Goal: Task Accomplishment & Management: Complete application form

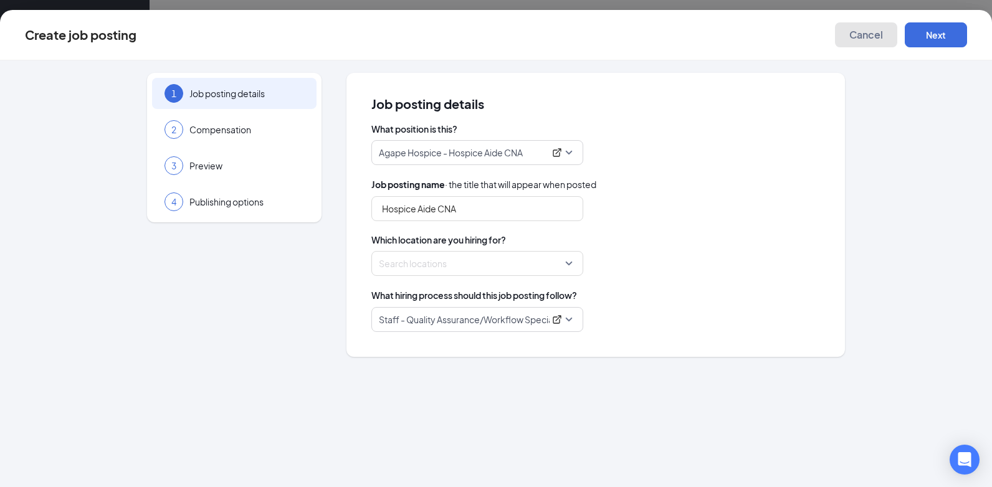
click at [870, 37] on span "Cancel" at bounding box center [867, 35] width 34 height 12
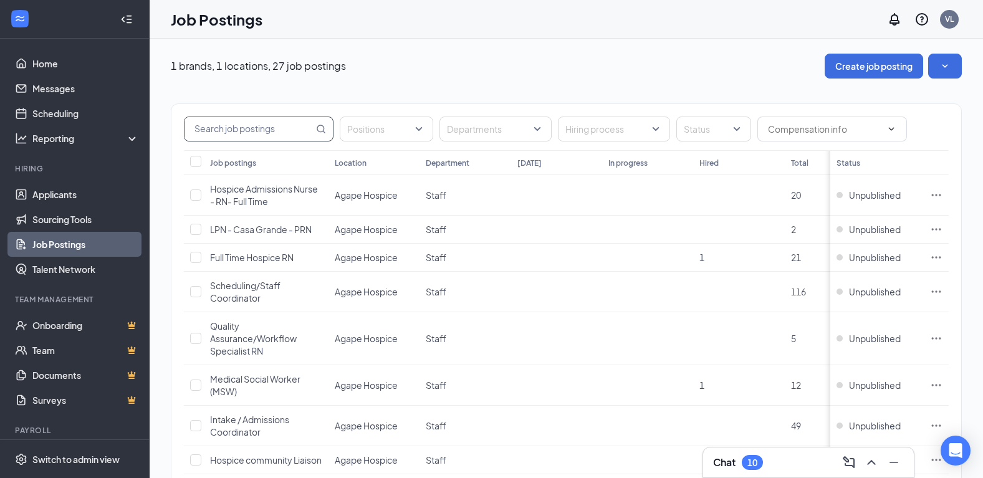
click at [287, 128] on input "text" at bounding box center [248, 129] width 129 height 24
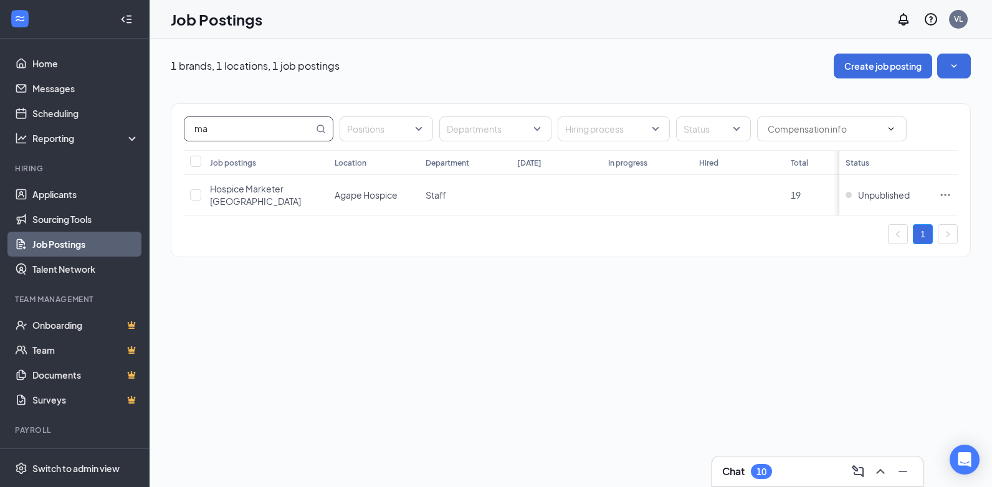
type input "m"
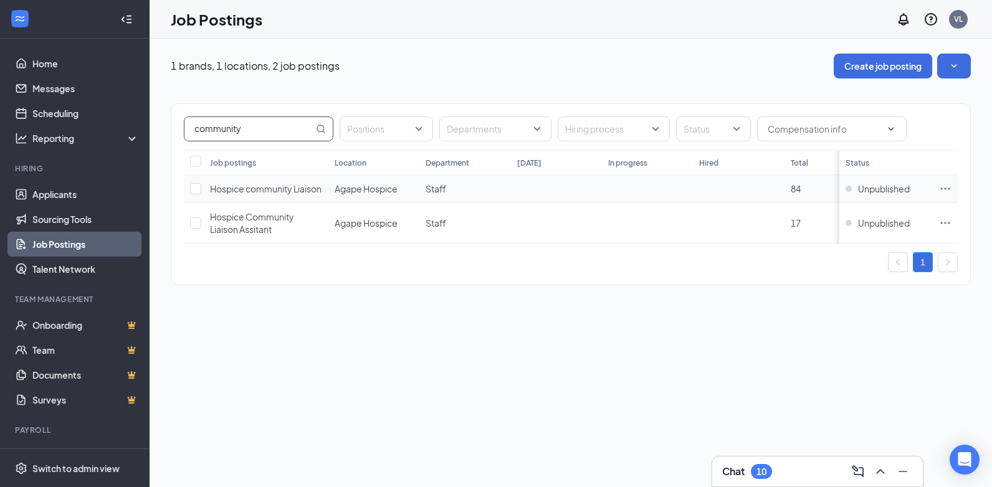
type input "community"
click at [745, 202] on td at bounding box center [738, 189] width 91 height 28
click at [274, 185] on span "Hospice community Liaison" at bounding box center [266, 188] width 112 height 11
click at [964, 21] on div "VL" at bounding box center [958, 19] width 19 height 19
click at [699, 33] on div "Job Postings VL" at bounding box center [571, 19] width 843 height 39
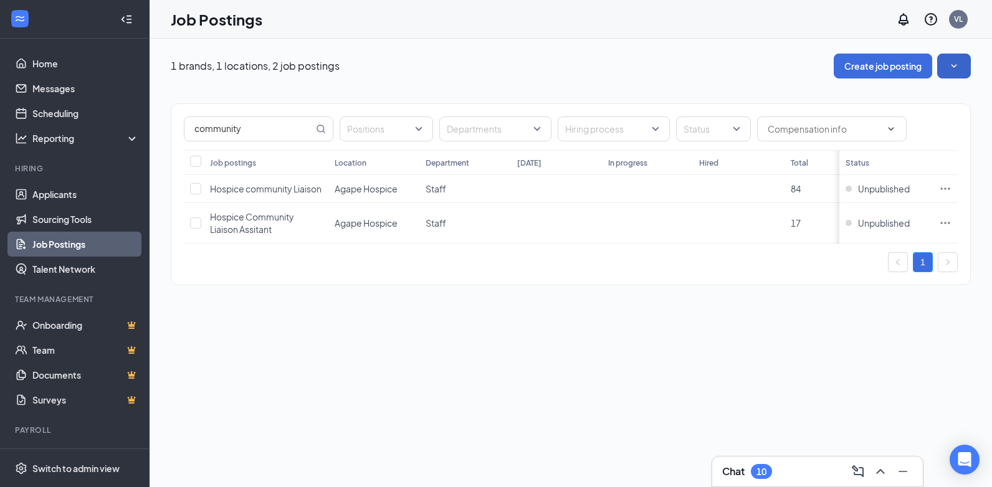
click at [950, 64] on icon "SmallChevronDown" at bounding box center [954, 66] width 12 height 12
click at [720, 60] on div "1 brands, 1 locations, 2 job postings Create job posting" at bounding box center [571, 66] width 800 height 25
click at [811, 134] on input "text" at bounding box center [824, 129] width 113 height 14
click at [726, 130] on div at bounding box center [707, 129] width 56 height 20
click at [719, 211] on div "Unpublished" at bounding box center [720, 220] width 89 height 29
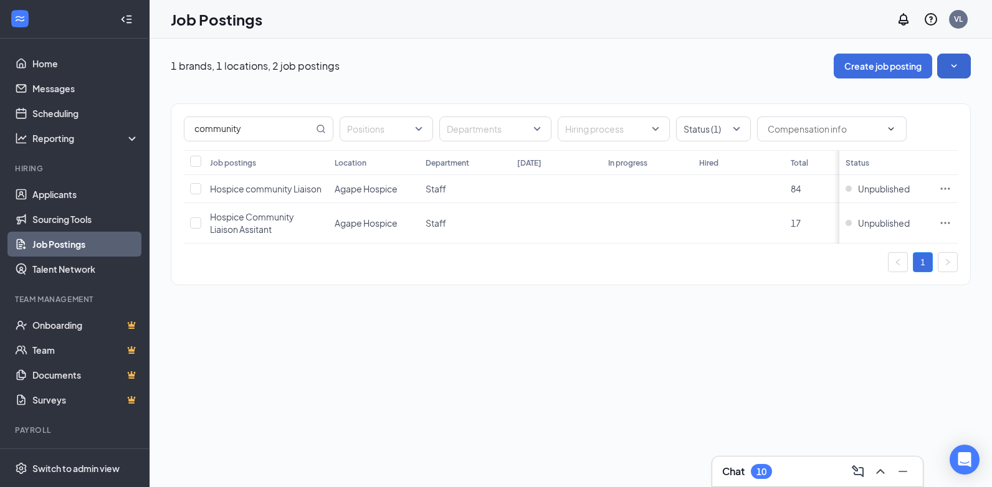
click at [696, 77] on div "1 brands, 1 locations, 2 job postings Create job posting" at bounding box center [571, 66] width 800 height 25
click at [273, 203] on td "Hospice community Liaison" at bounding box center [266, 189] width 125 height 28
click at [272, 195] on div "Hospice community Liaison" at bounding box center [266, 189] width 112 height 12
click at [314, 236] on div "Hospice Community Liaison Assitant" at bounding box center [266, 223] width 112 height 25
click at [954, 72] on button "button" at bounding box center [954, 66] width 34 height 25
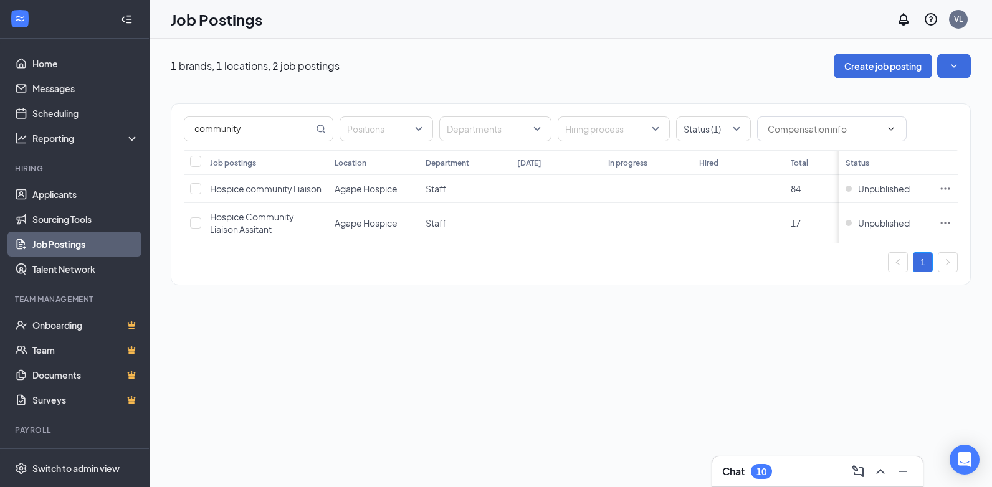
click at [741, 89] on div "community Positions Departments Hiring process Status (1) Job postings Location…" at bounding box center [571, 188] width 800 height 219
click at [57, 85] on link "Messages" at bounding box center [85, 88] width 107 height 25
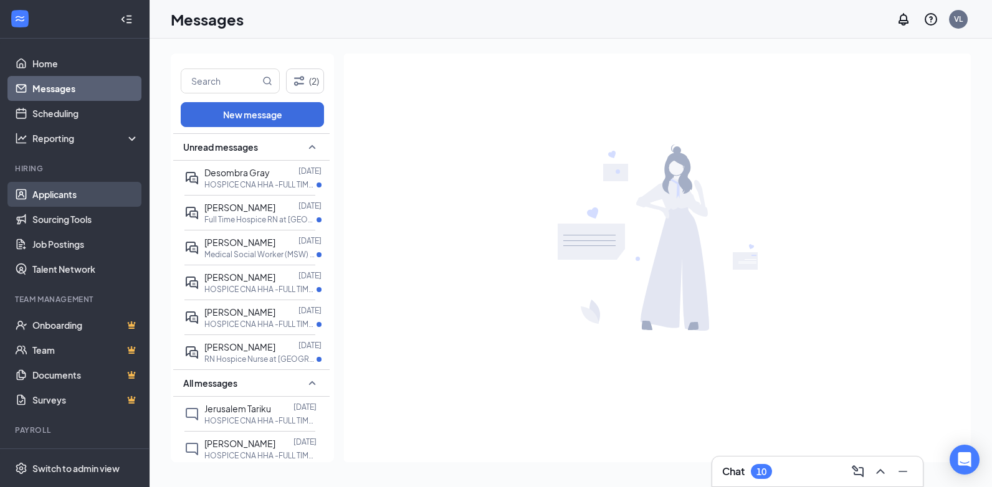
click at [103, 202] on link "Applicants" at bounding box center [85, 194] width 107 height 25
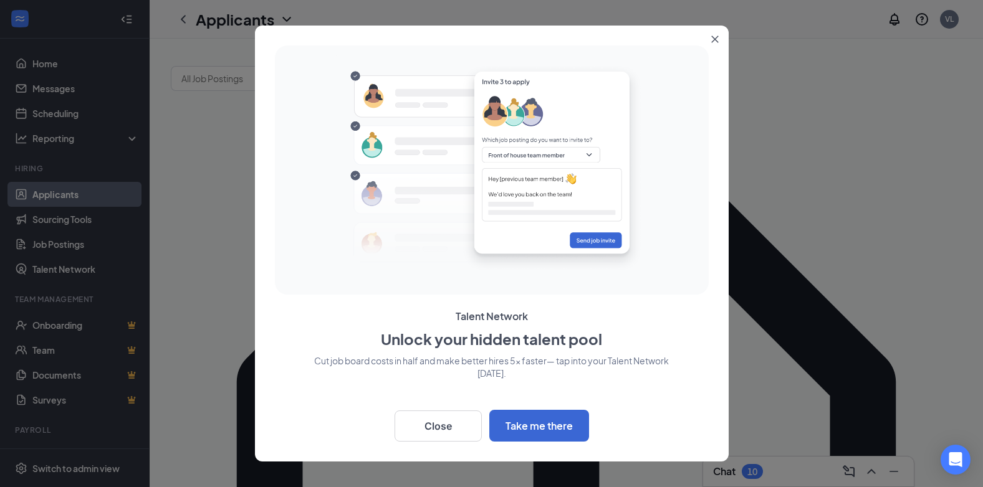
click at [712, 41] on icon "Close" at bounding box center [714, 39] width 7 height 7
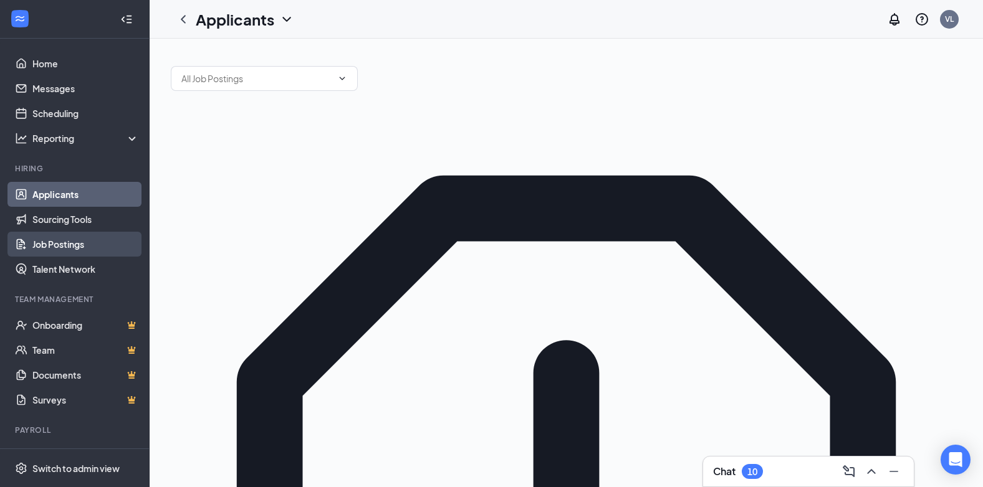
click at [44, 246] on link "Job Postings" at bounding box center [85, 244] width 107 height 25
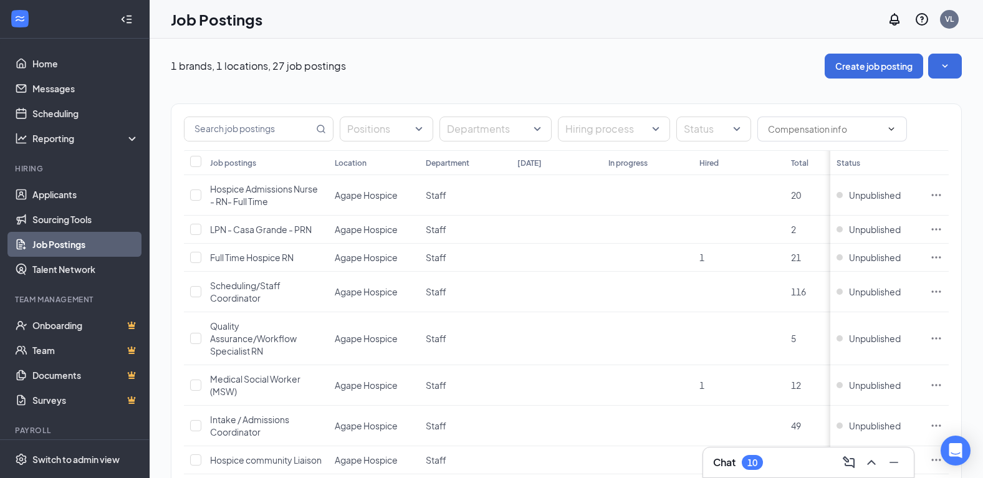
click at [653, 62] on div "1 brands, 1 locations, 27 job postings Create job posting" at bounding box center [566, 66] width 791 height 25
click at [69, 374] on link "Documents" at bounding box center [85, 375] width 107 height 25
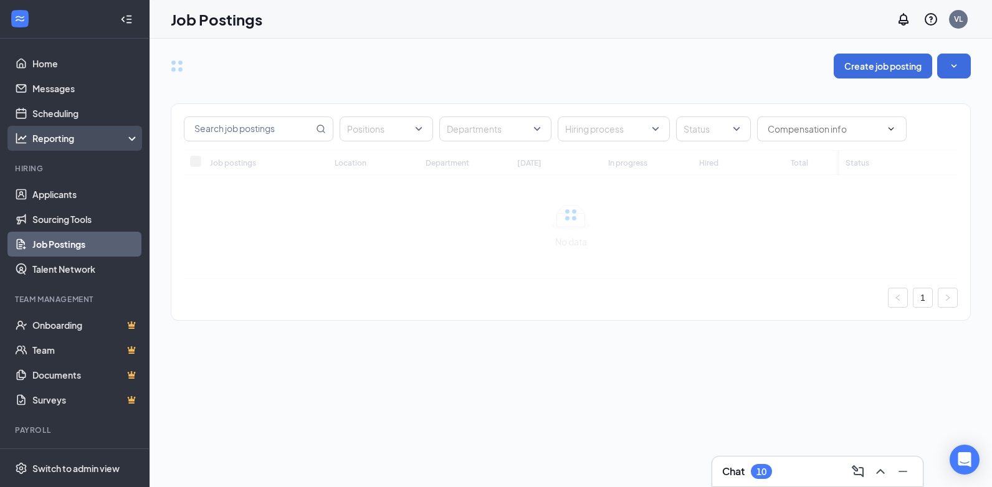
click at [127, 143] on div "Reporting" at bounding box center [85, 138] width 107 height 12
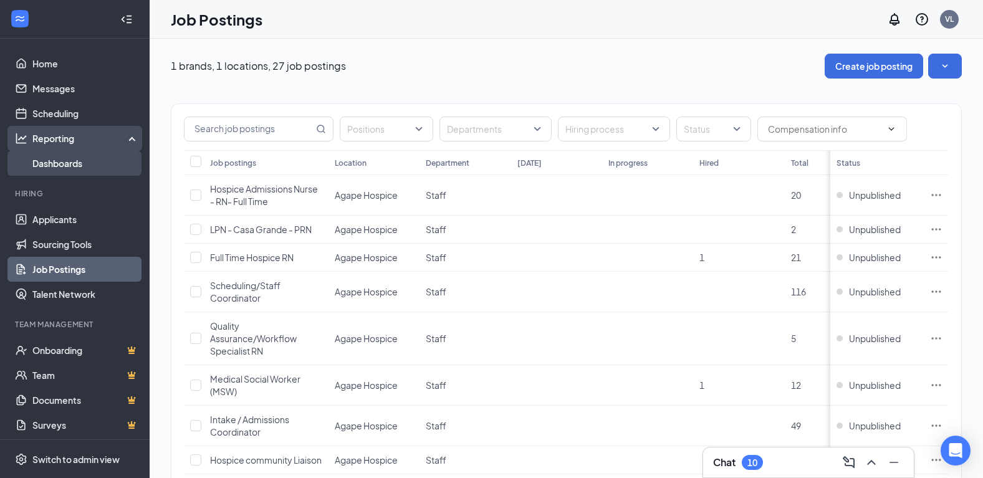
click at [84, 165] on link "Dashboards" at bounding box center [85, 163] width 107 height 25
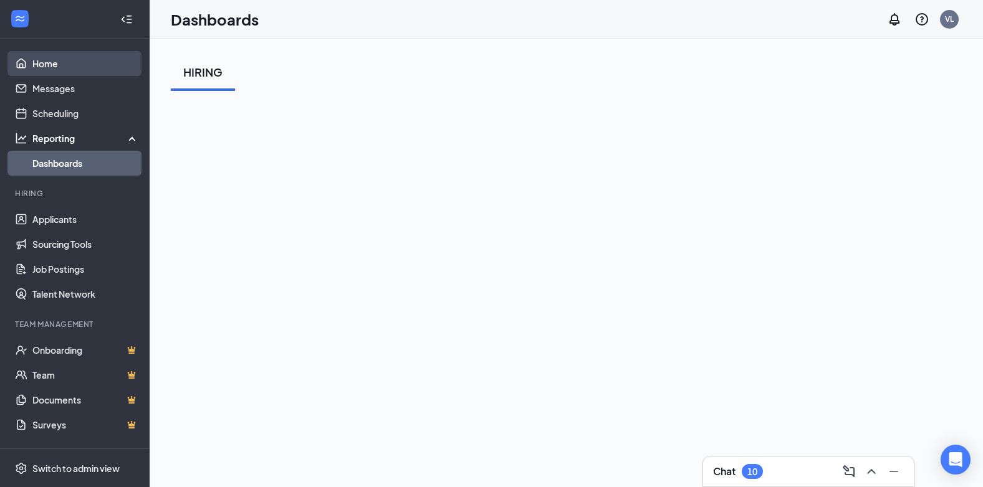
click at [89, 68] on link "Home" at bounding box center [85, 63] width 107 height 25
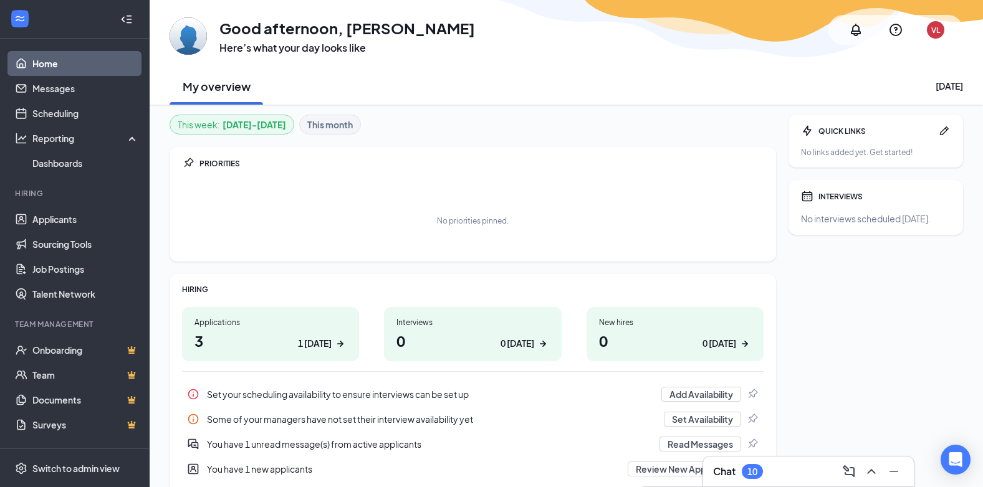
click at [937, 32] on div "VL" at bounding box center [935, 30] width 9 height 11
click at [76, 269] on link "Job Postings" at bounding box center [85, 269] width 107 height 25
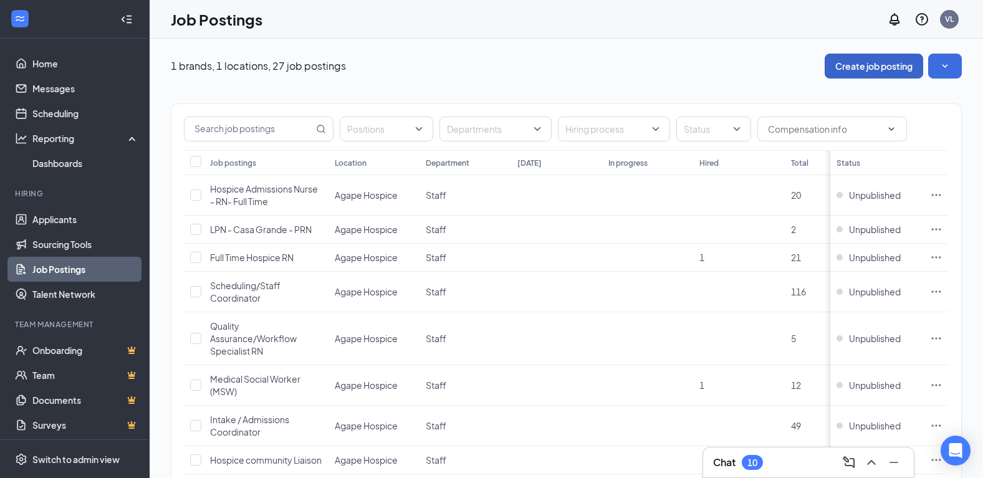
click at [895, 62] on button "Create job posting" at bounding box center [874, 66] width 98 height 25
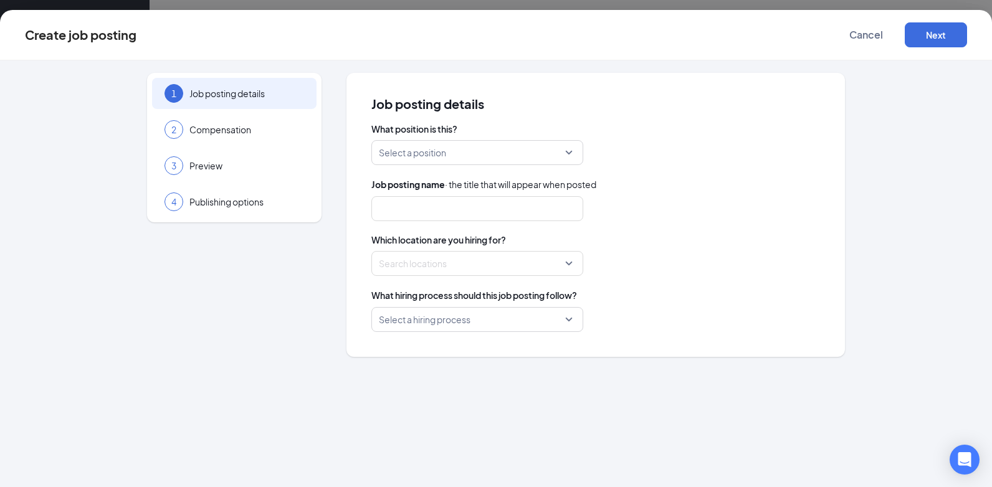
click at [498, 150] on input "search" at bounding box center [473, 153] width 188 height 24
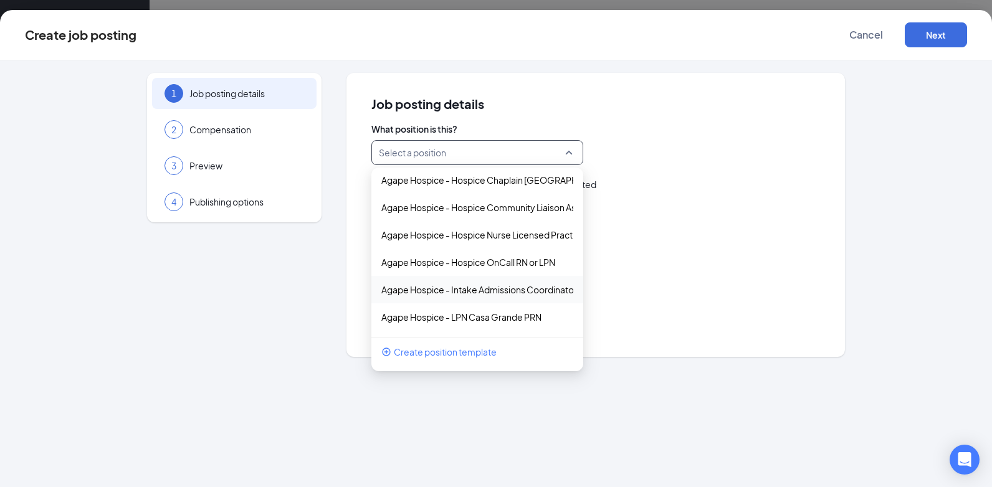
scroll to position [62, 0]
type input "agape hospice community liason"
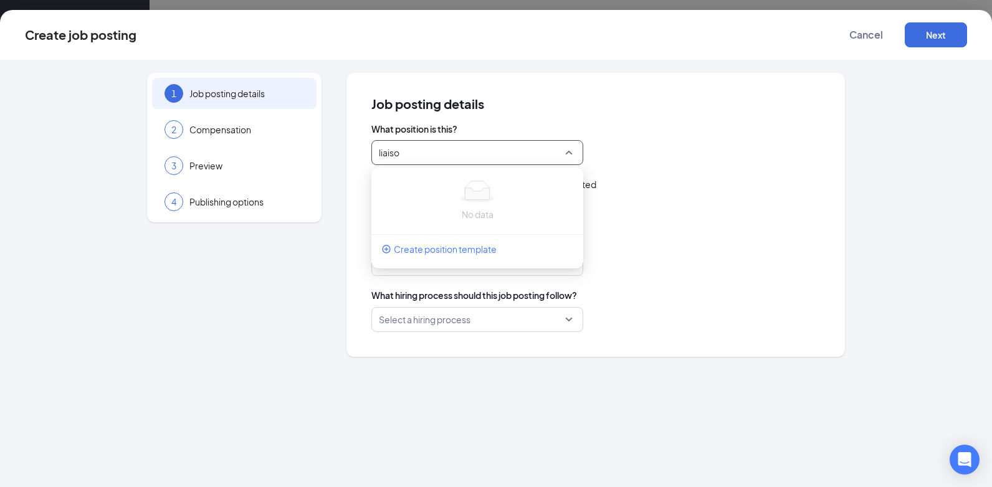
type input "liaison"
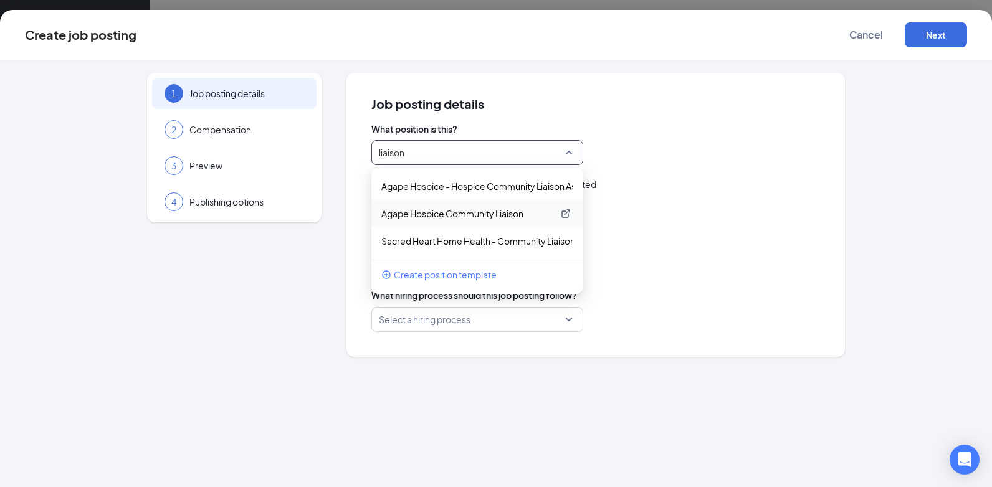
click at [468, 213] on p "Agape Hospice Community Liaison" at bounding box center [467, 214] width 172 height 12
type input "Hospice community Liaison"
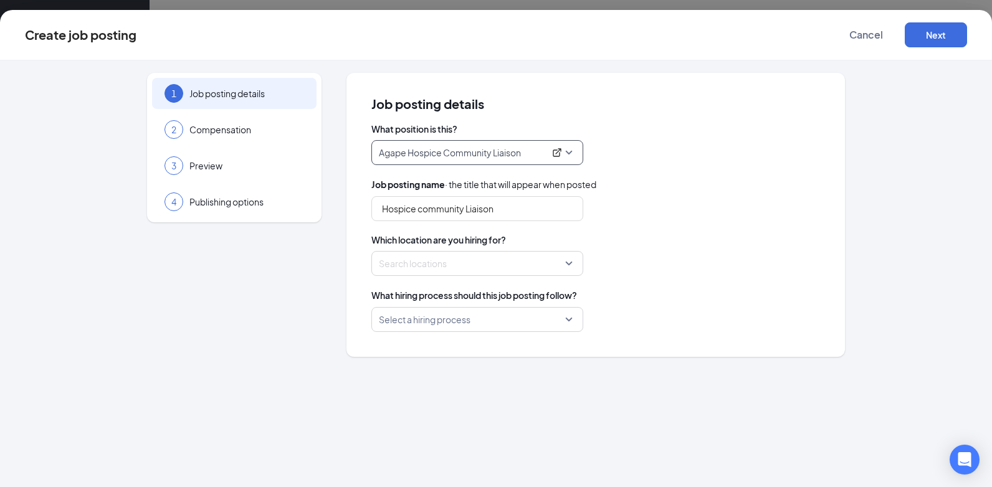
click at [567, 269] on div at bounding box center [474, 264] width 188 height 20
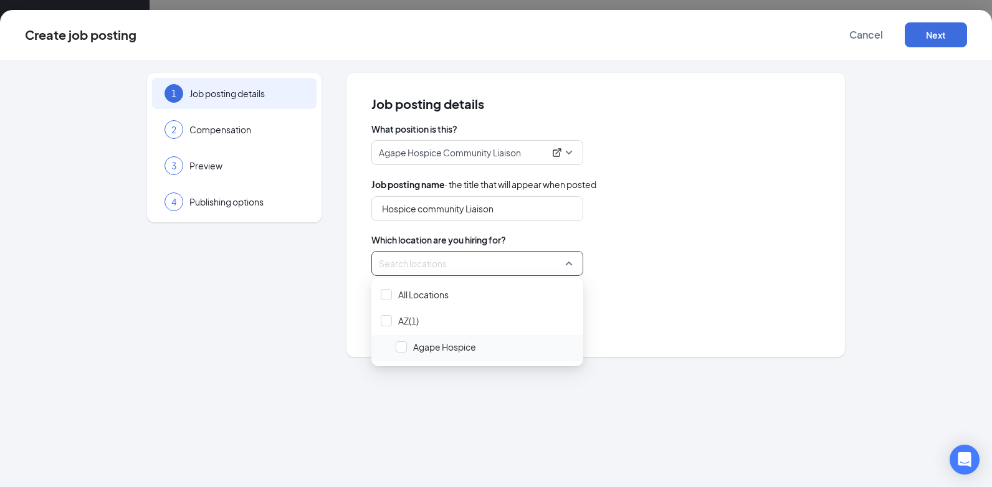
click at [481, 344] on span "Agape Hospice" at bounding box center [484, 347] width 187 height 24
click at [649, 263] on div "Locations (1)" at bounding box center [595, 263] width 449 height 25
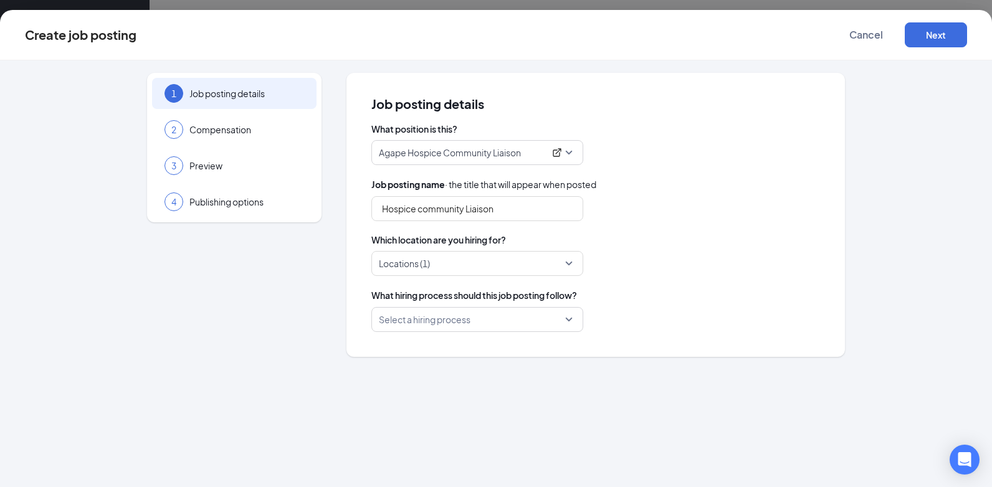
click at [570, 323] on div "Select a hiring process" at bounding box center [477, 319] width 212 height 25
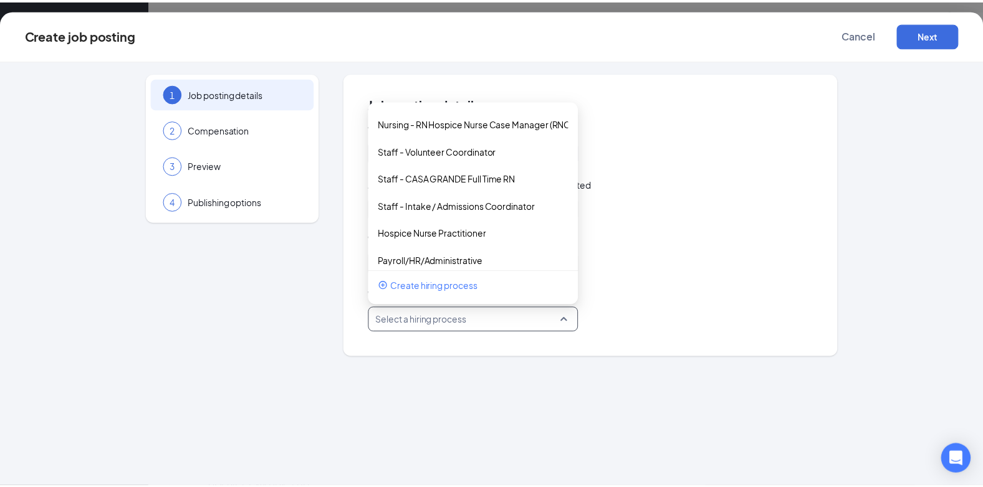
scroll to position [279, 0]
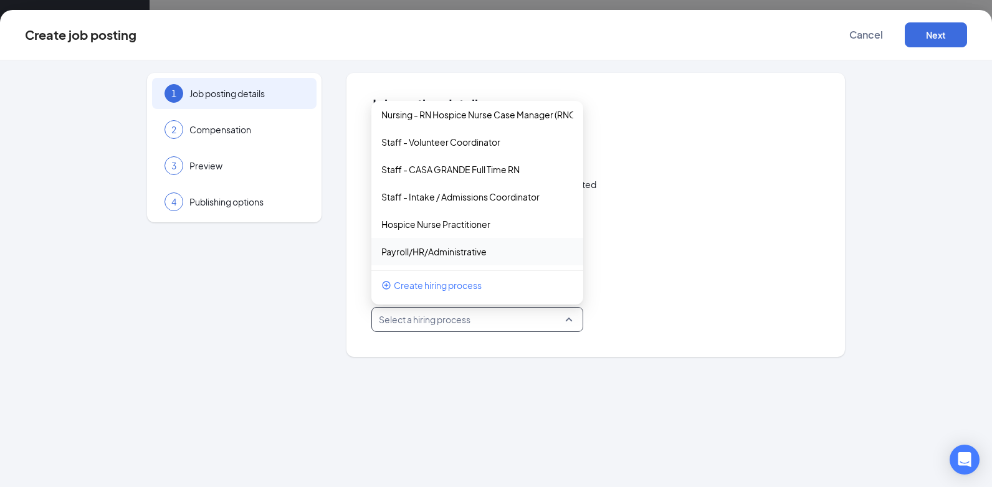
click at [677, 254] on div "Locations (1)" at bounding box center [595, 263] width 449 height 25
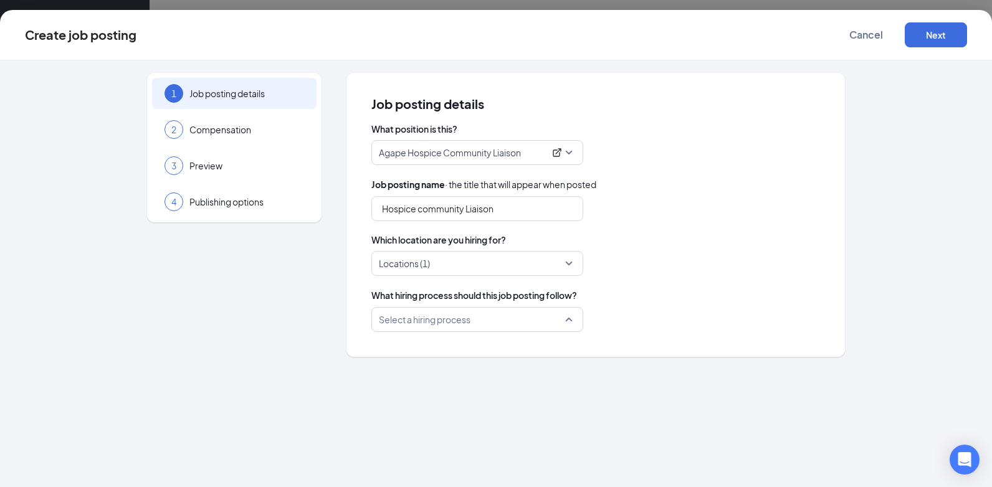
click at [551, 318] on input "search" at bounding box center [473, 320] width 188 height 24
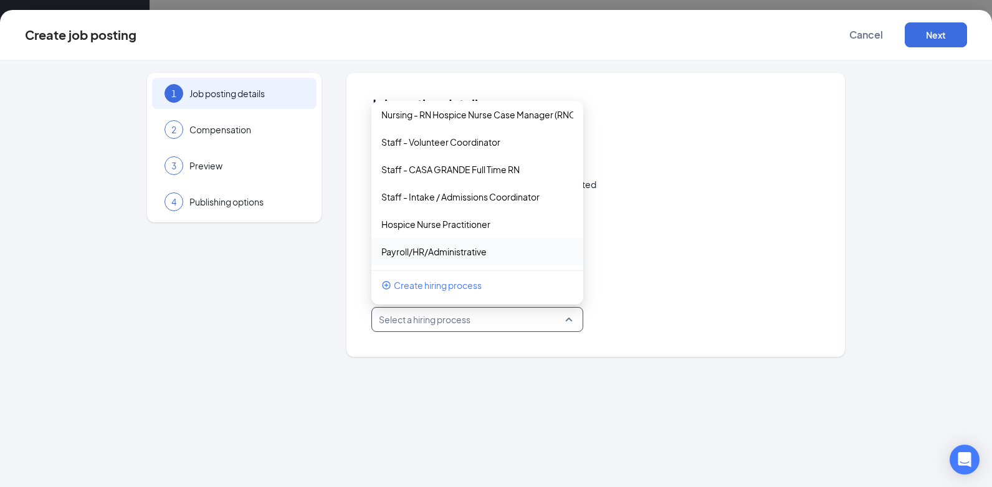
click at [716, 275] on div "Locations (1)" at bounding box center [595, 263] width 449 height 25
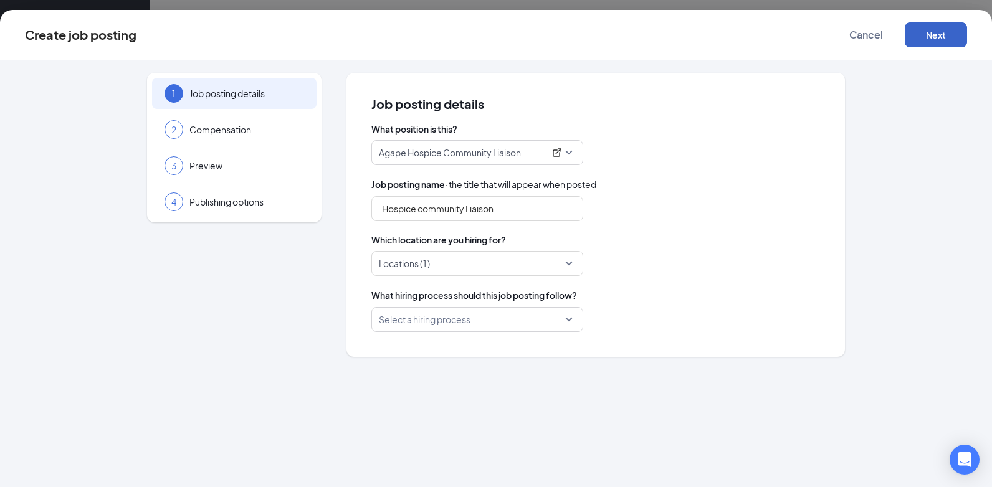
click at [941, 35] on button "Next" at bounding box center [936, 34] width 62 height 25
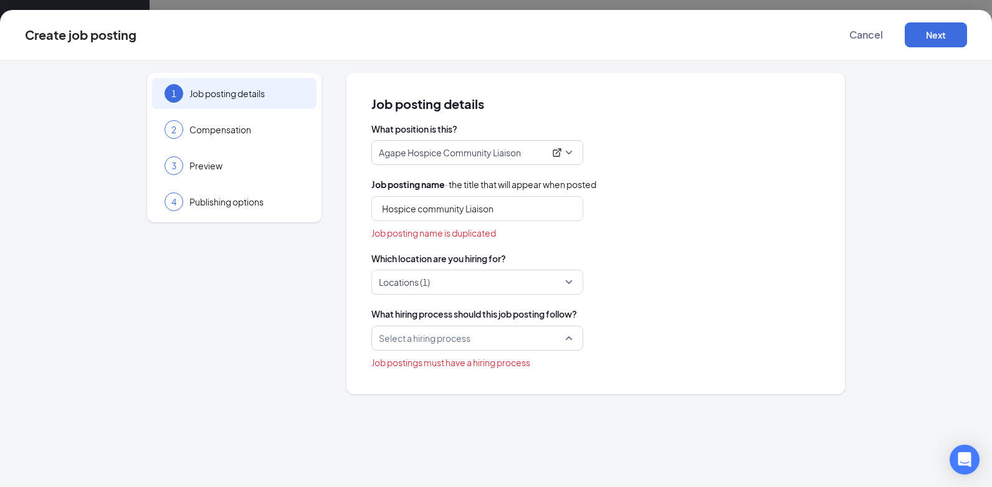
click at [562, 337] on input "search" at bounding box center [473, 339] width 188 height 24
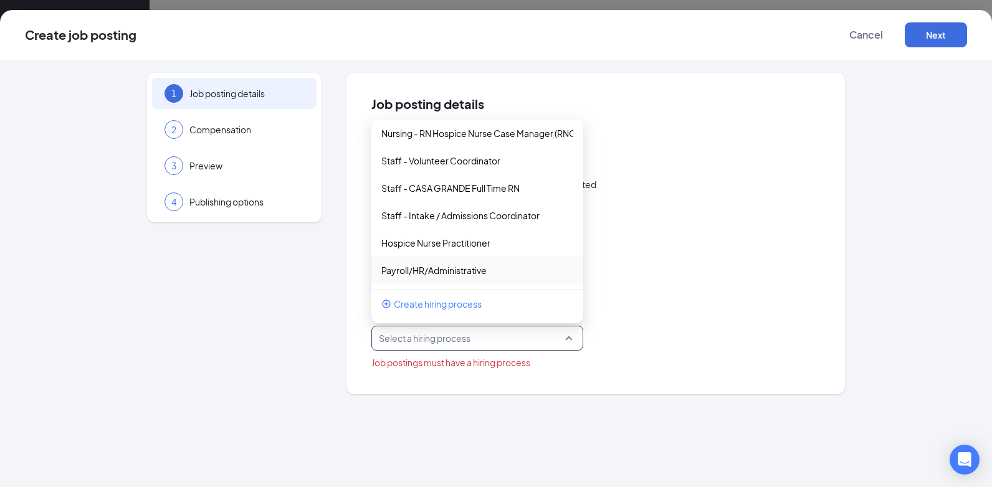
click at [500, 300] on div "Create hiring process" at bounding box center [477, 304] width 192 height 14
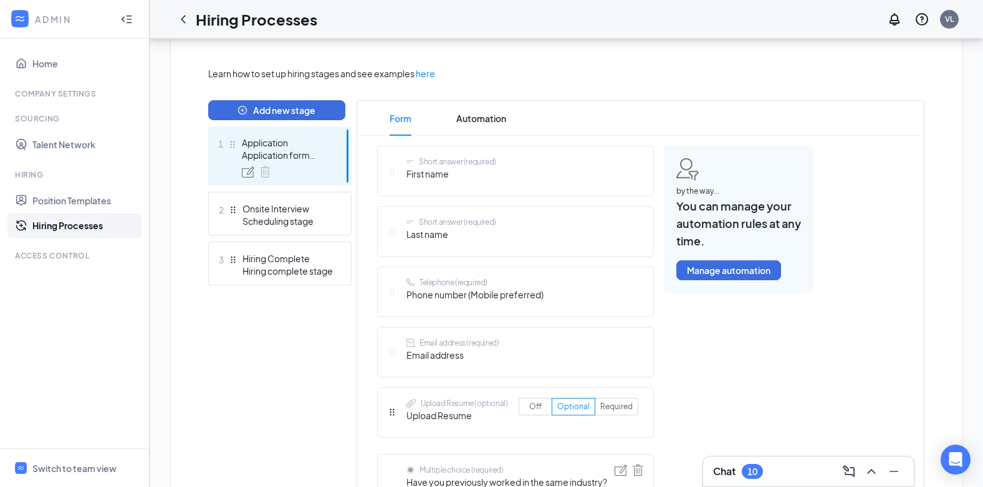
scroll to position [249, 0]
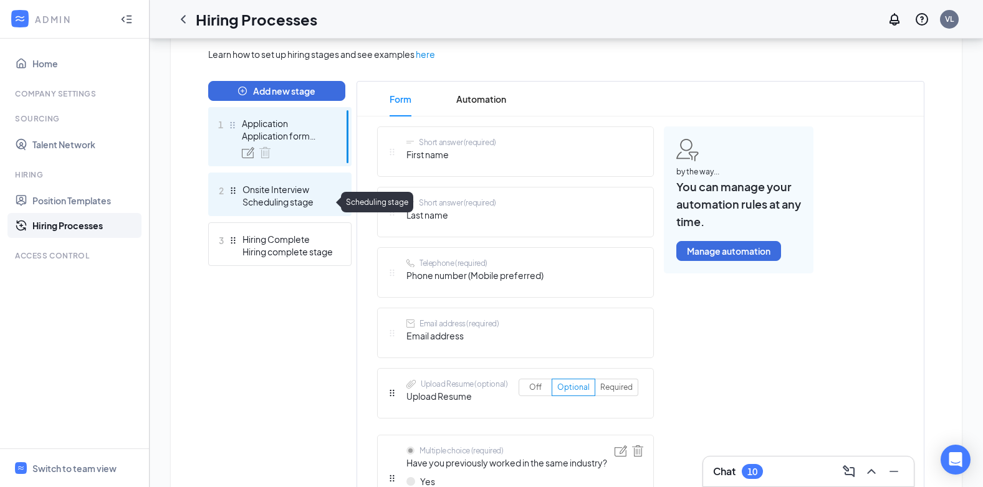
click at [310, 206] on div "Scheduling stage" at bounding box center [287, 202] width 91 height 12
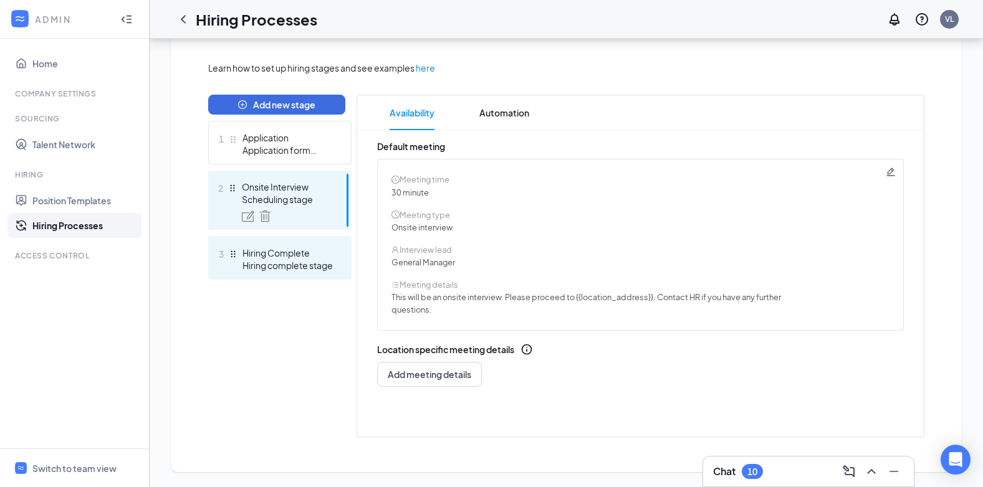
click at [282, 259] on div "Hiring Complete" at bounding box center [287, 253] width 91 height 12
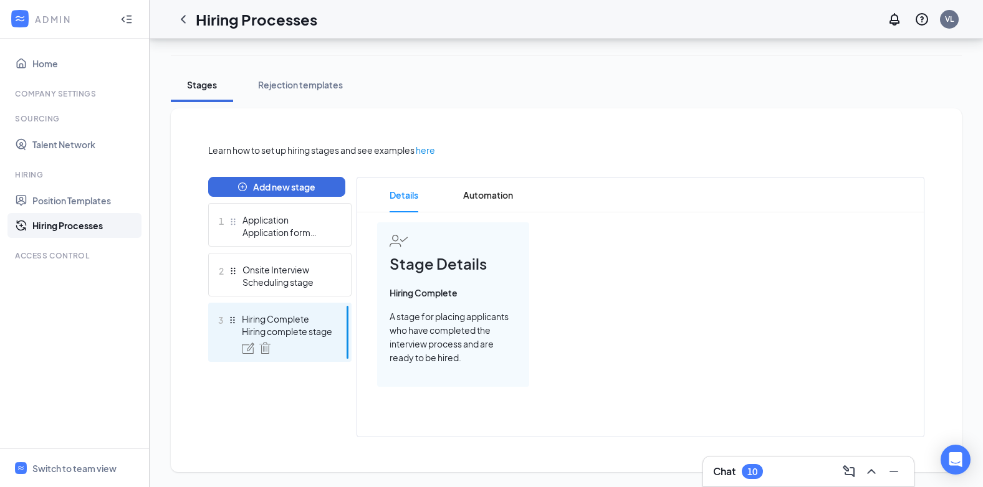
scroll to position [153, 0]
click at [310, 235] on div "Application form stage" at bounding box center [287, 232] width 91 height 12
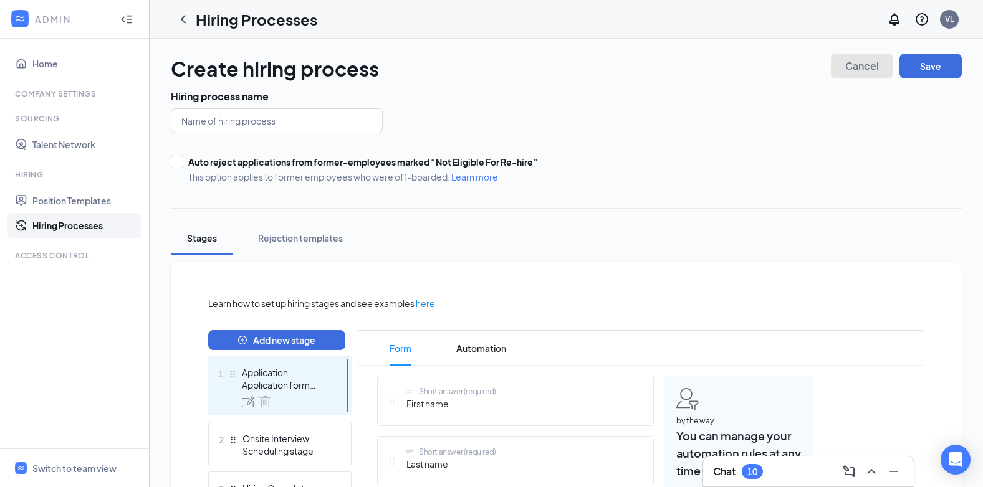
click at [845, 65] on span "Cancel" at bounding box center [862, 66] width 34 height 9
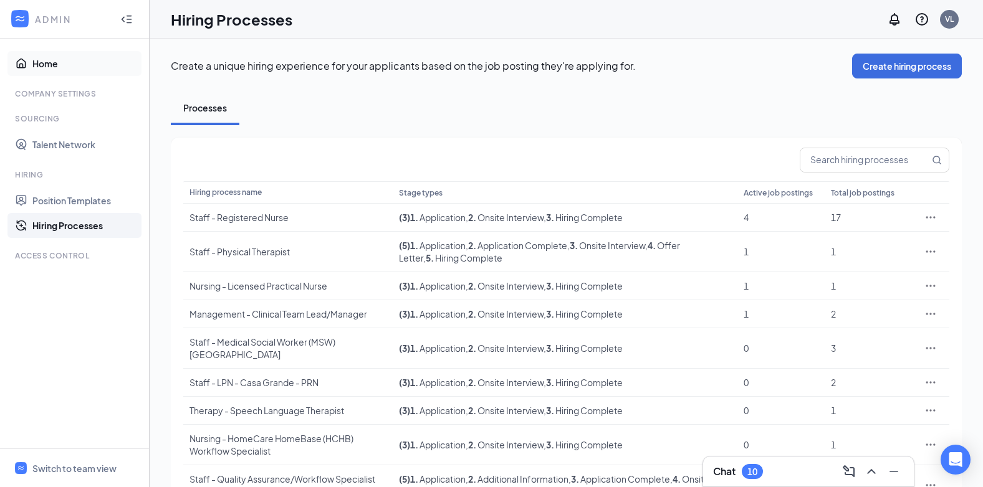
click at [49, 63] on link "Home" at bounding box center [85, 63] width 107 height 25
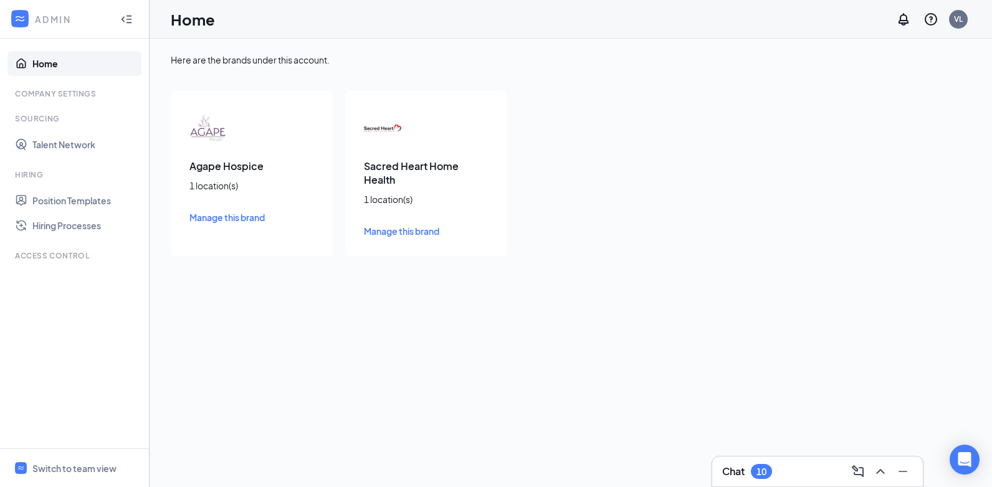
click at [224, 221] on span "Manage this brand" at bounding box center [226, 217] width 75 height 11
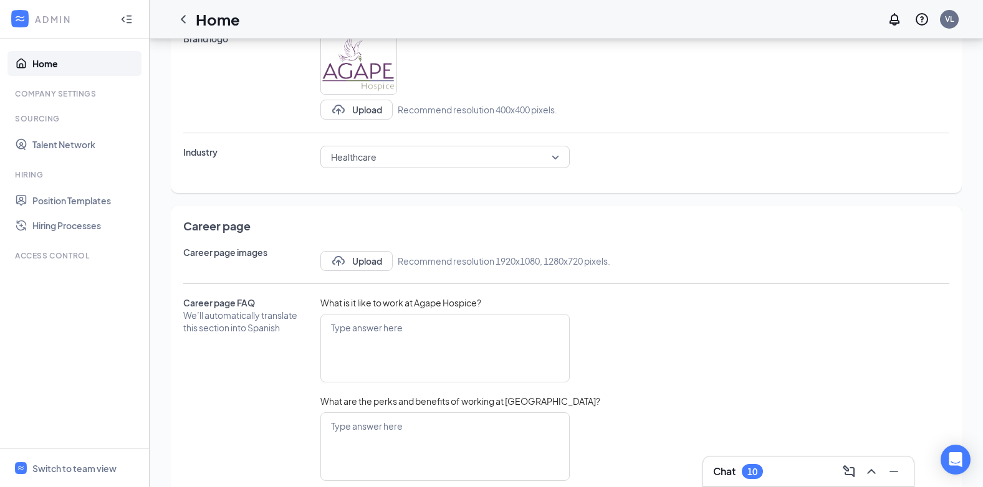
scroll to position [519, 0]
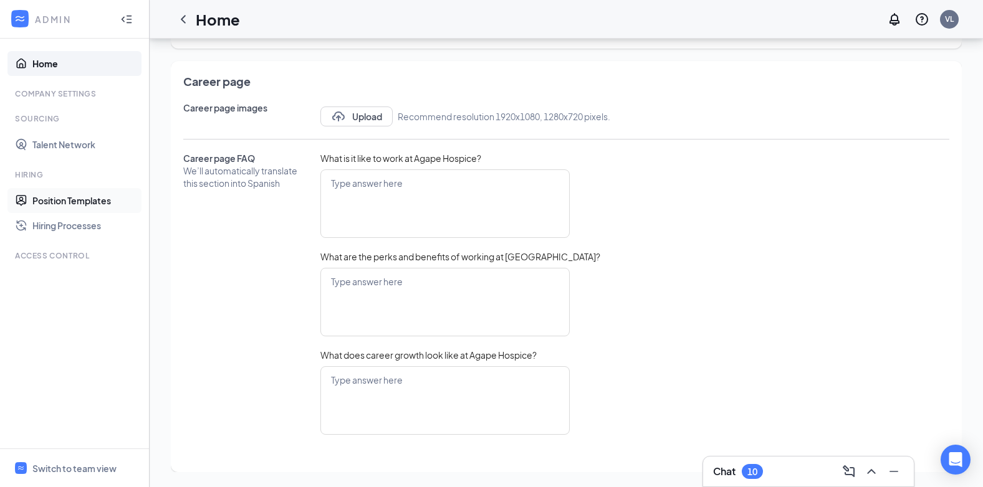
click at [97, 208] on link "Position Templates" at bounding box center [85, 200] width 107 height 25
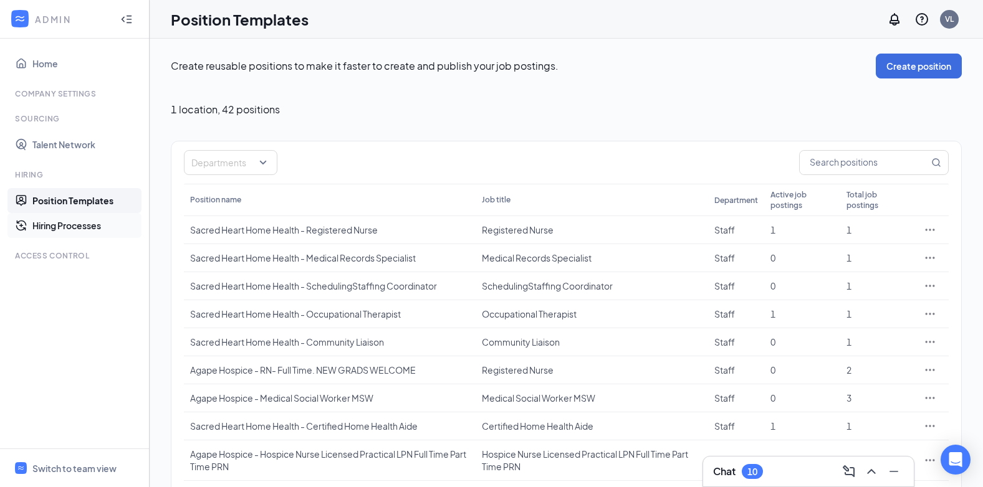
click at [110, 226] on link "Hiring Processes" at bounding box center [85, 225] width 107 height 25
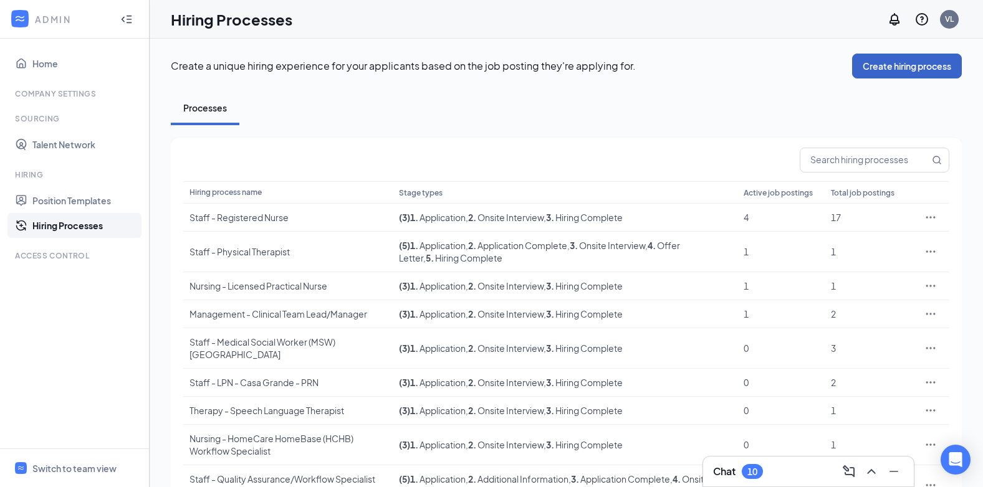
click at [892, 65] on button "Create hiring process" at bounding box center [907, 66] width 110 height 25
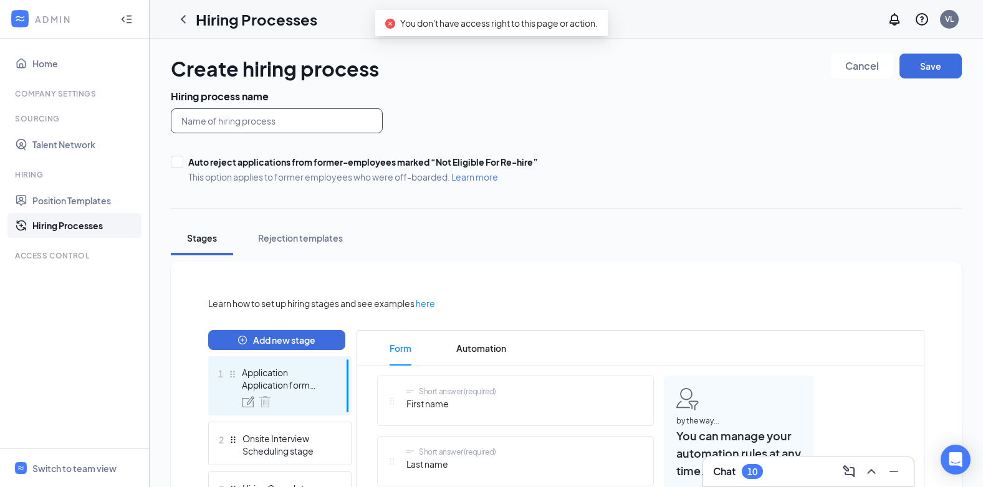
click at [297, 120] on input "text" at bounding box center [277, 120] width 212 height 25
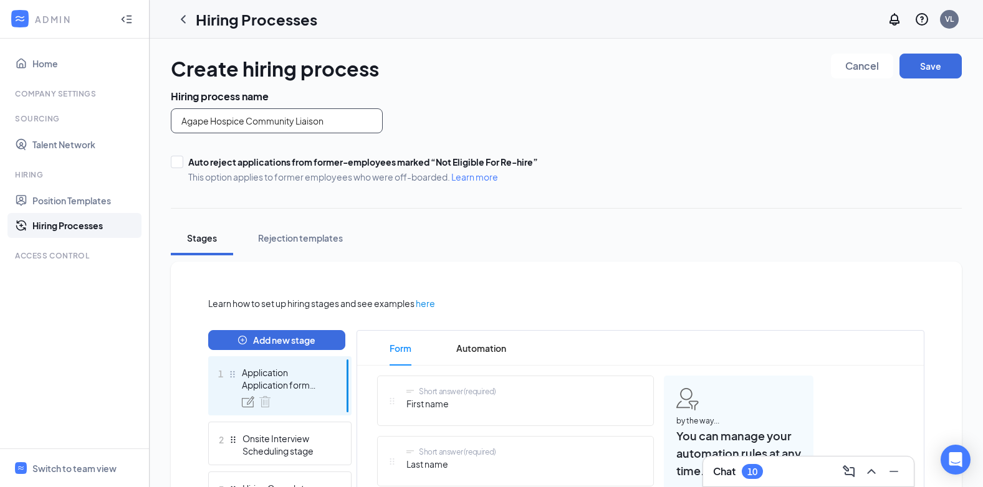
type input "Agape Hospice Community Liaison"
click at [575, 122] on div "Agape Hospice Community Liaison" at bounding box center [432, 120] width 522 height 25
click at [952, 64] on button "Save" at bounding box center [930, 66] width 62 height 25
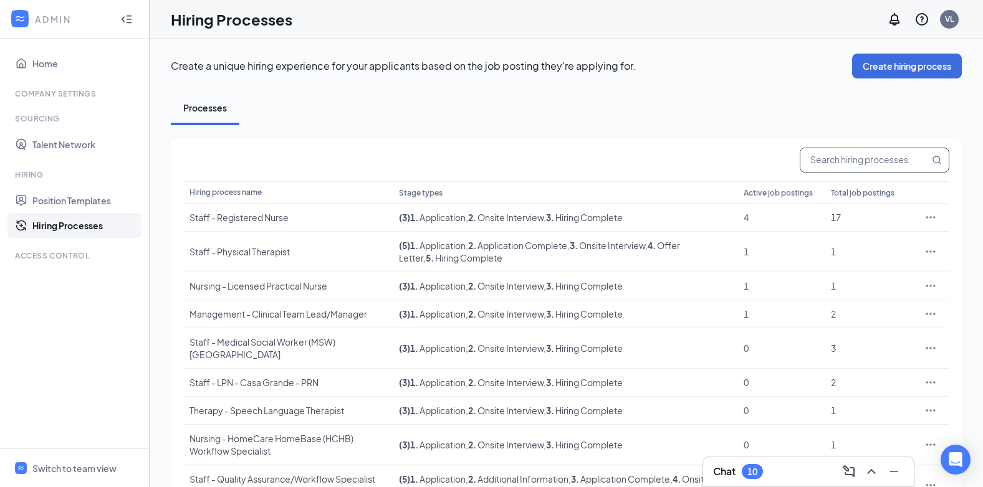
click at [848, 158] on input "text" at bounding box center [864, 160] width 129 height 24
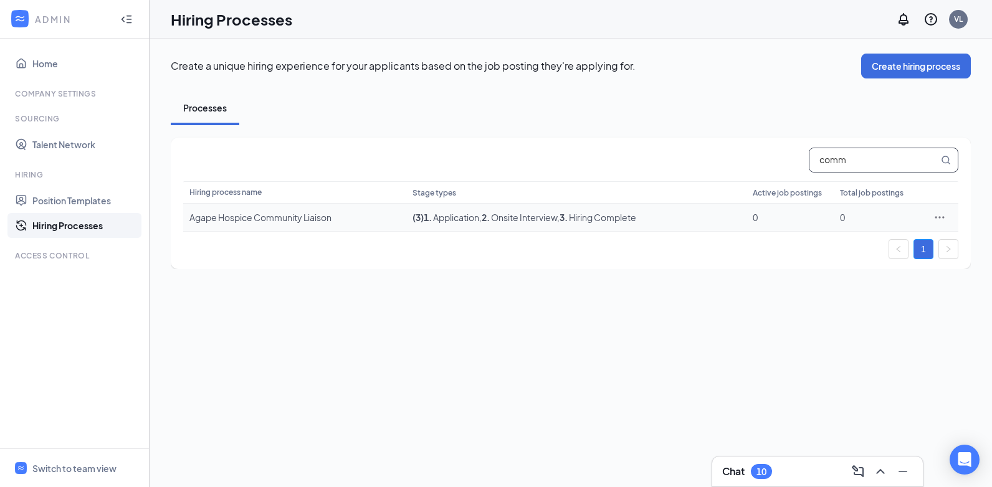
type input "comm"
click at [560, 221] on span ", 3 . Hiring Complete" at bounding box center [596, 217] width 79 height 11
click at [942, 217] on icon "Ellipses" at bounding box center [940, 217] width 12 height 12
click at [869, 239] on span "Edit" at bounding box center [882, 243] width 107 height 14
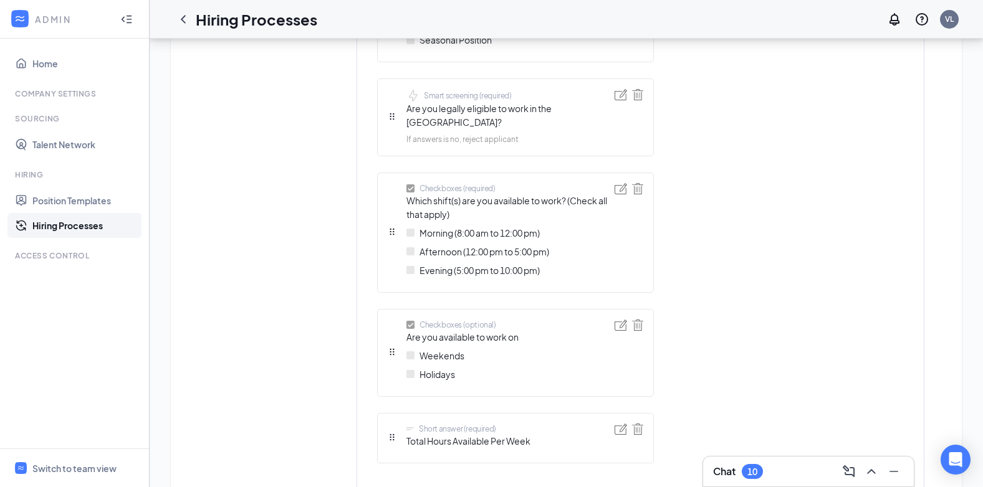
scroll to position [935, 0]
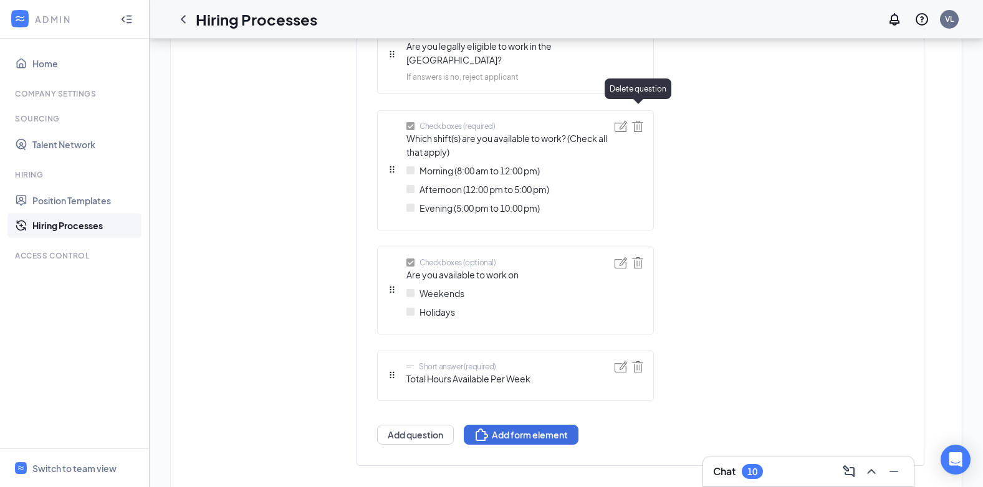
click at [633, 121] on img at bounding box center [637, 126] width 11 height 11
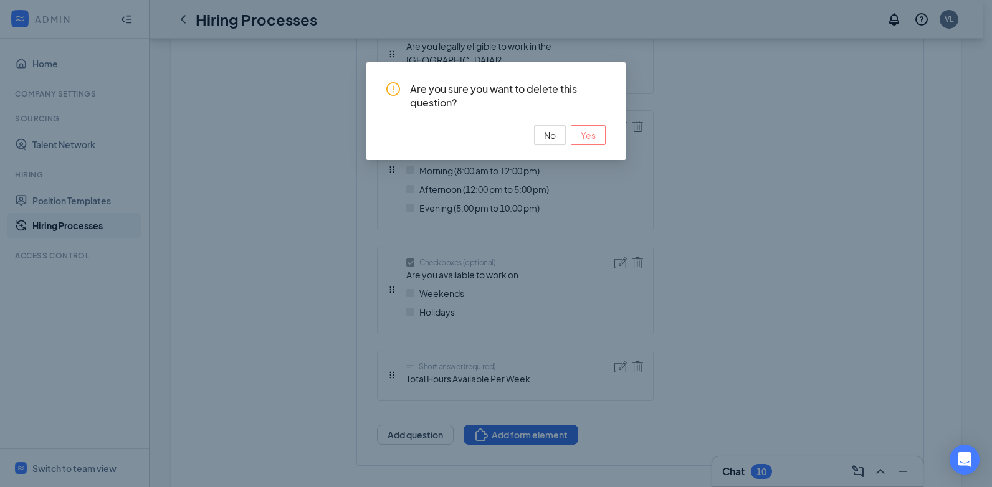
click at [586, 136] on span "Yes" at bounding box center [588, 135] width 15 height 14
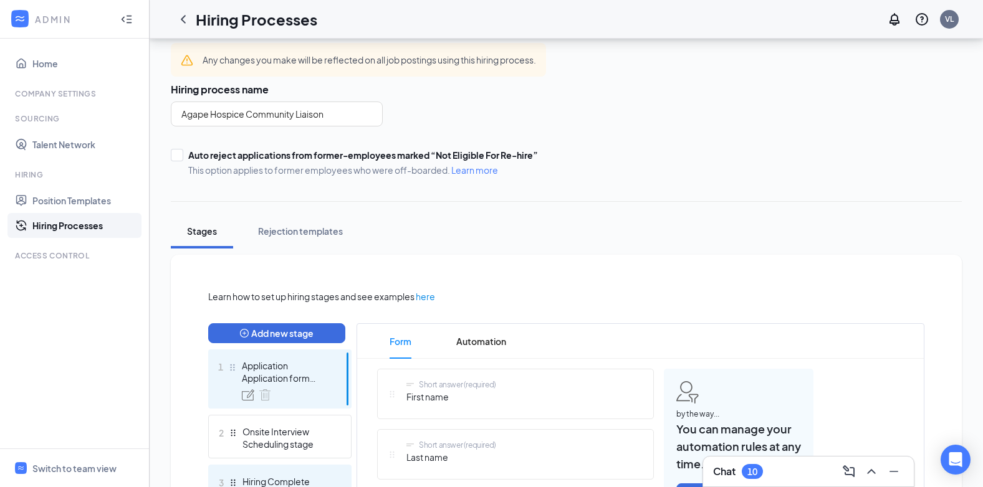
scroll to position [125, 0]
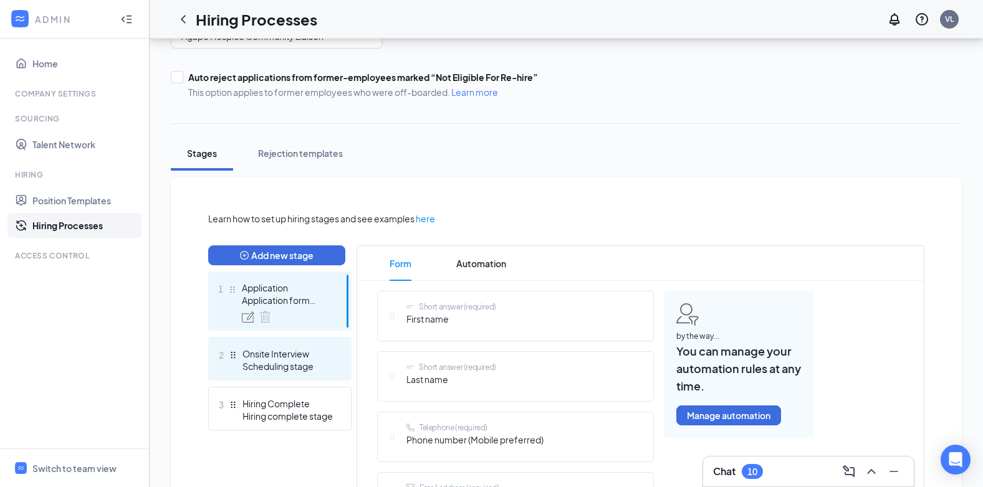
click at [286, 358] on div "Onsite Interview" at bounding box center [287, 354] width 91 height 12
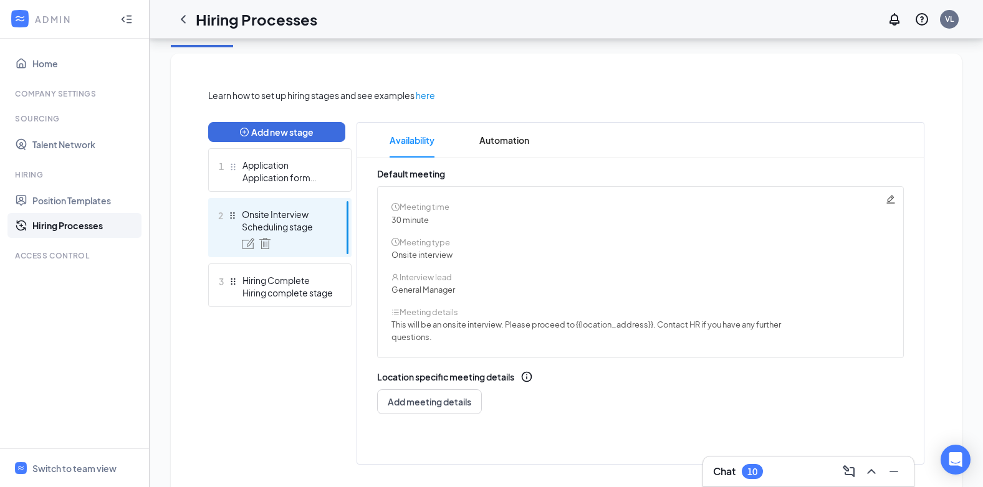
scroll to position [249, 0]
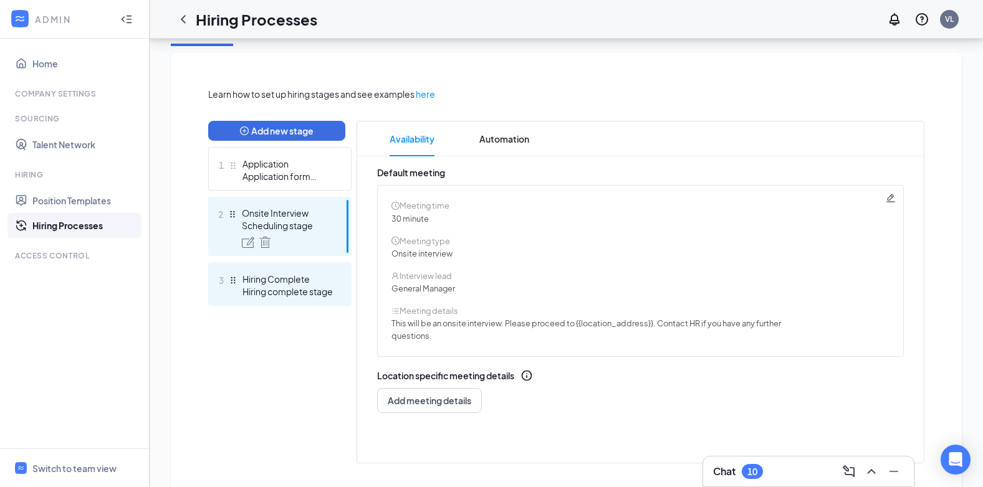
click at [276, 288] on div "Hiring complete stage" at bounding box center [287, 291] width 91 height 12
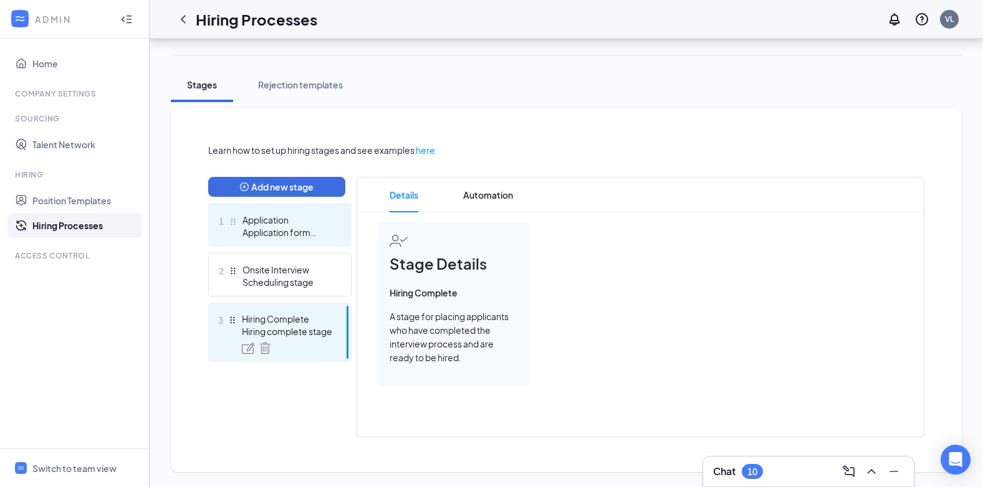
click at [252, 228] on div "Application form stage" at bounding box center [287, 232] width 91 height 12
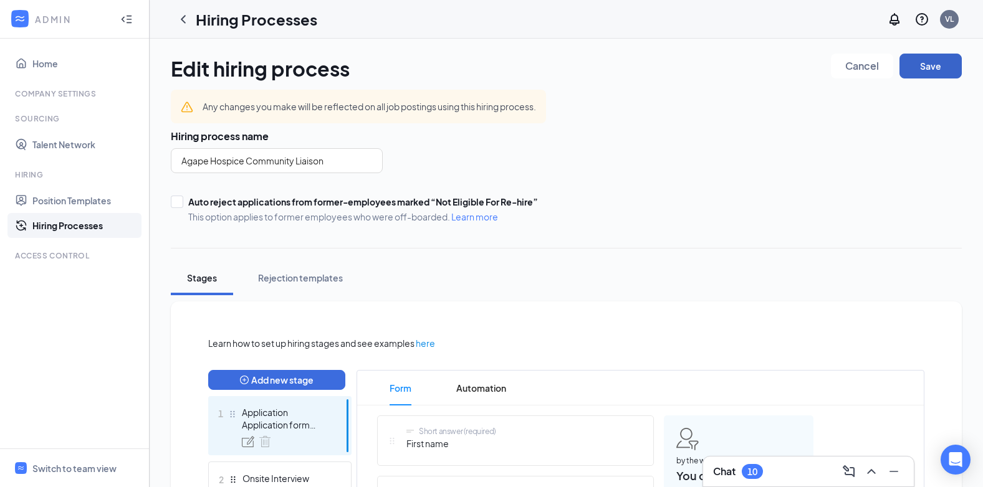
click at [932, 69] on button "Save" at bounding box center [930, 66] width 62 height 25
click at [75, 66] on link "Home" at bounding box center [85, 63] width 107 height 25
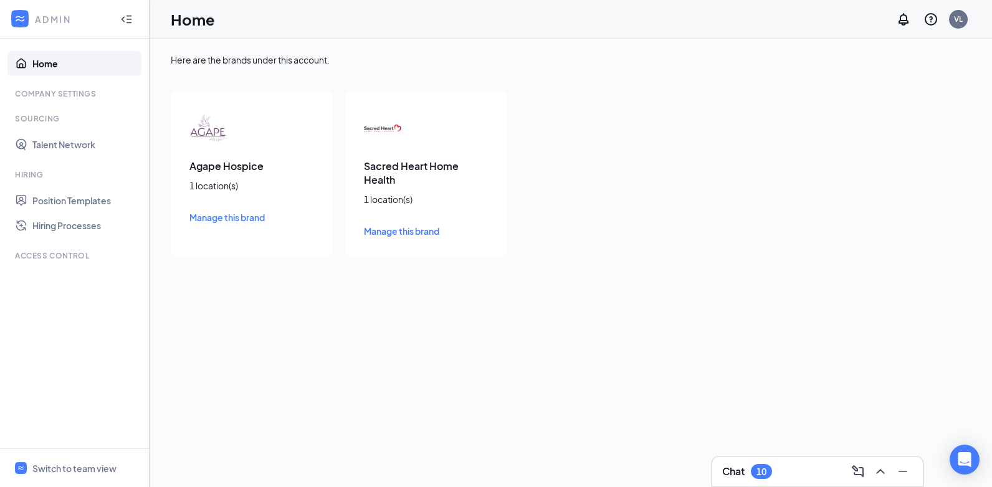
click at [33, 18] on div "ADMIN" at bounding box center [74, 19] width 149 height 39
click at [127, 21] on icon "Collapse" at bounding box center [126, 19] width 12 height 12
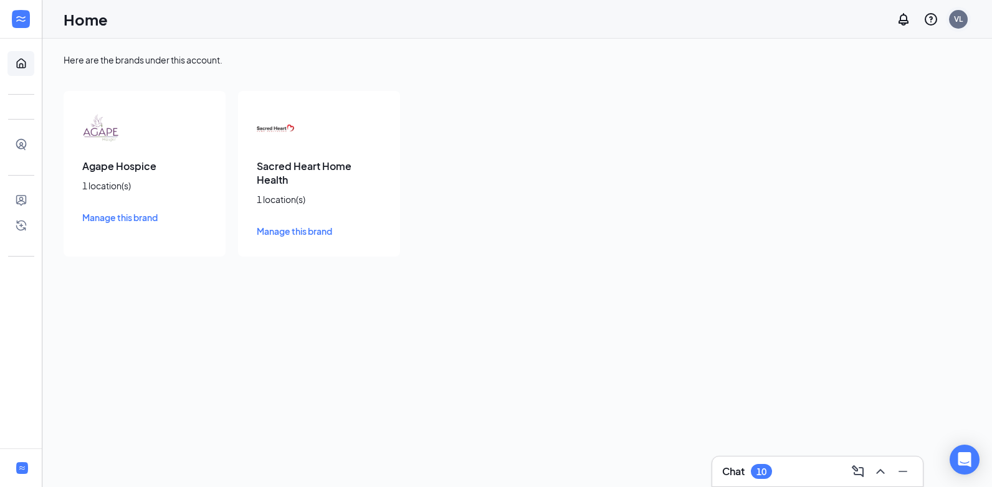
click at [955, 24] on div "VL" at bounding box center [958, 19] width 19 height 19
drag, startPoint x: 889, startPoint y: 89, endPoint x: 873, endPoint y: 85, distance: 17.1
click at [889, 89] on link "My profile" at bounding box center [896, 85] width 135 height 12
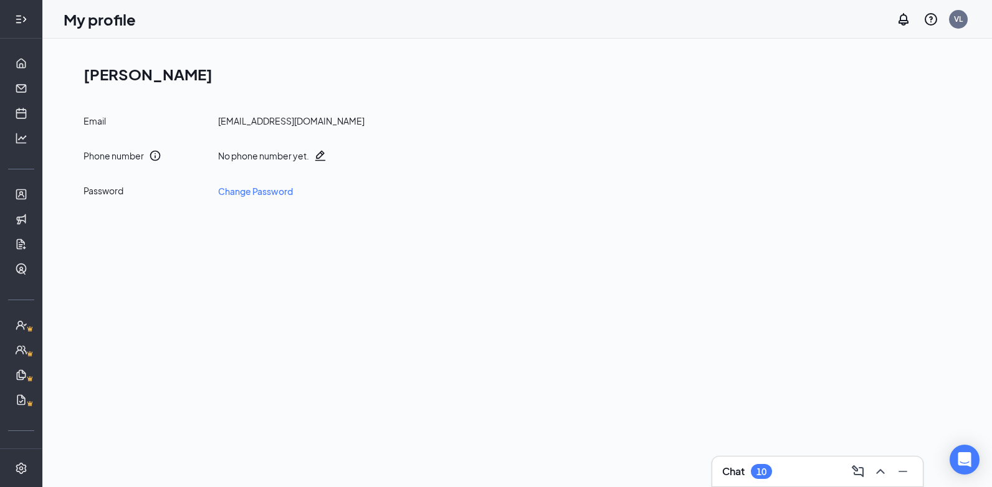
click at [28, 14] on div at bounding box center [21, 19] width 25 height 25
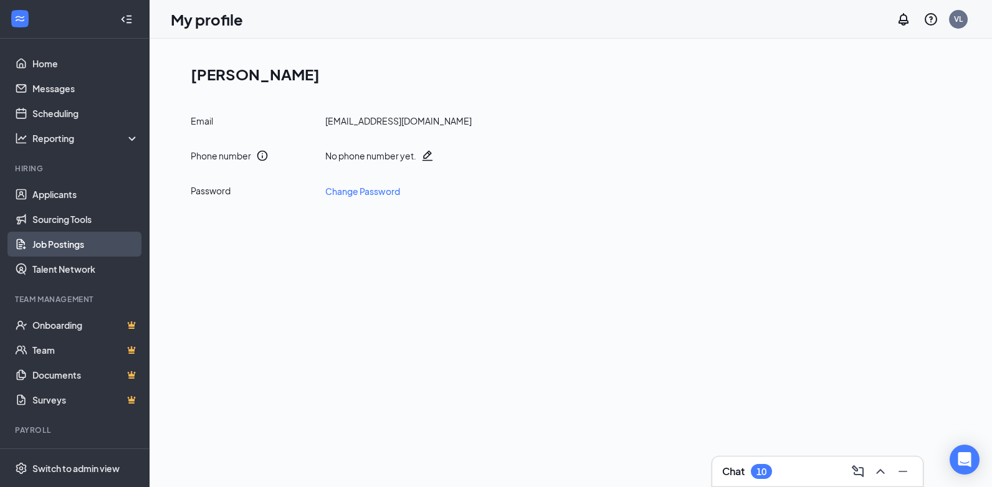
click at [80, 252] on link "Job Postings" at bounding box center [85, 244] width 107 height 25
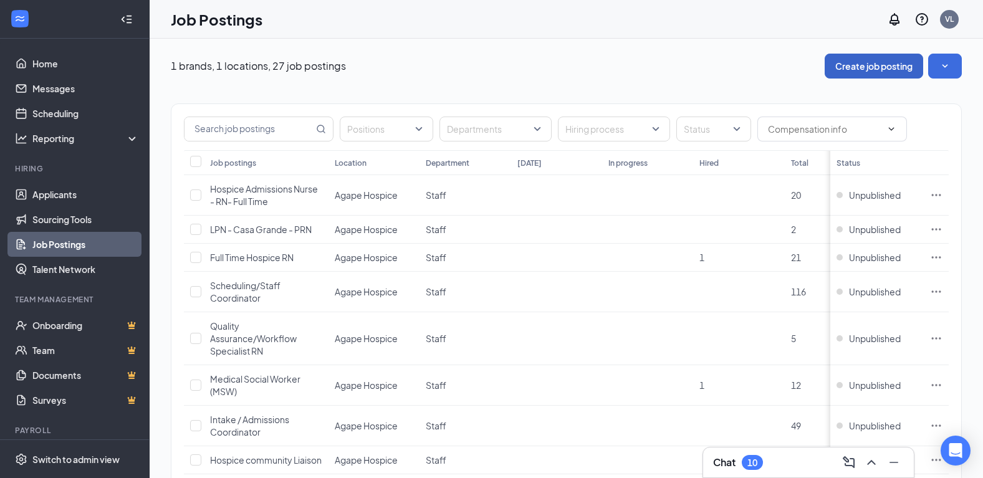
click at [859, 77] on button "Create job posting" at bounding box center [874, 66] width 98 height 25
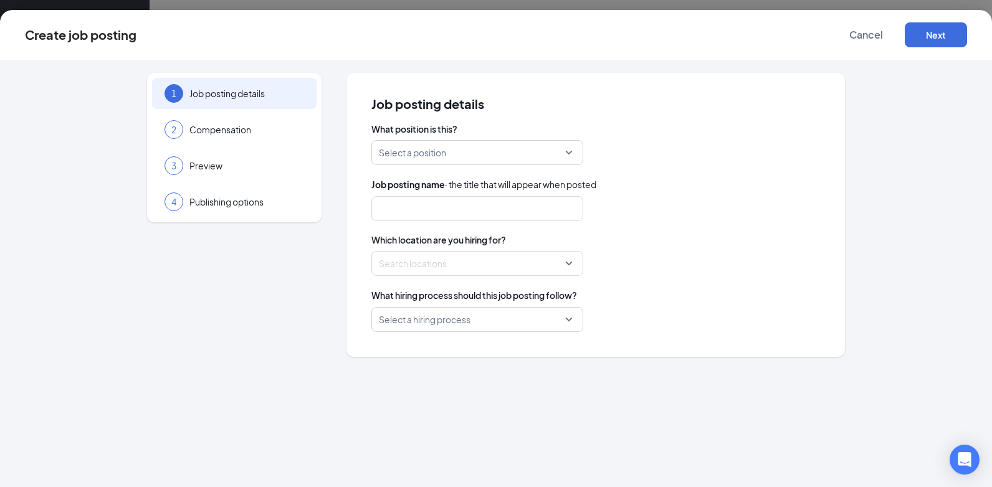
click at [468, 151] on input "search" at bounding box center [473, 153] width 188 height 24
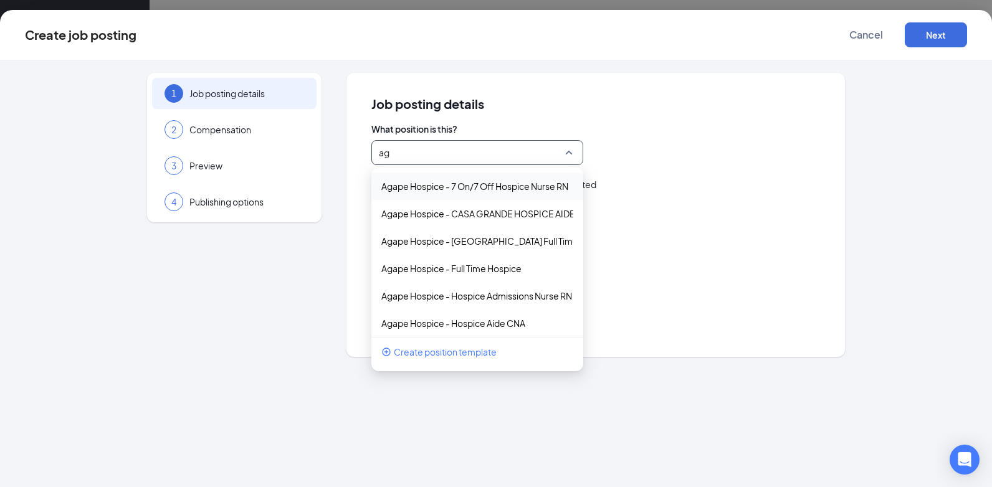
type input "a"
type input "lia"
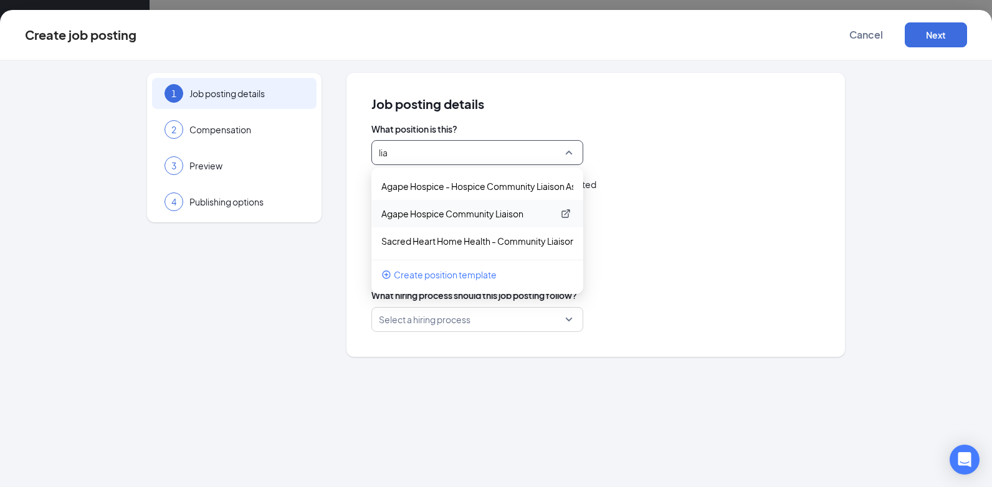
click at [439, 214] on p "Agape Hospice Community Liaison" at bounding box center [467, 214] width 172 height 12
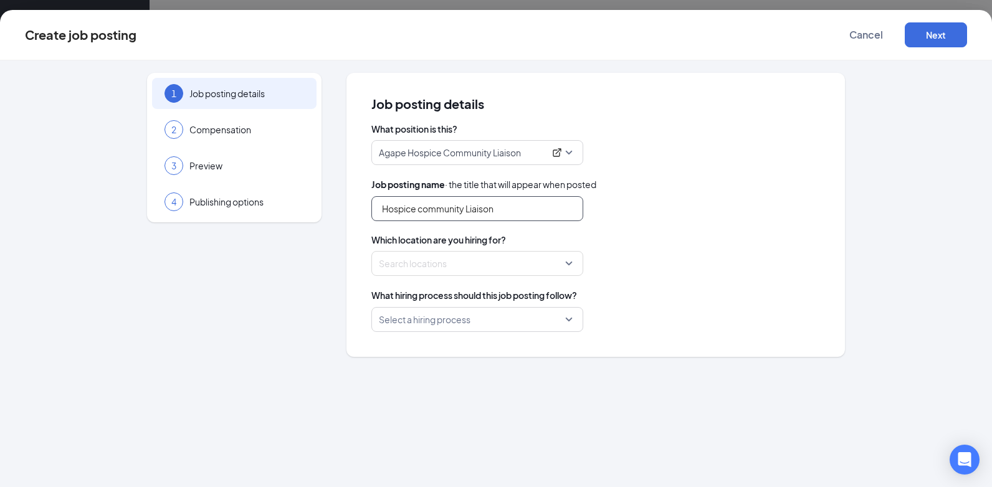
click at [512, 207] on input "Hospice community Liaison" at bounding box center [477, 208] width 212 height 25
click at [428, 209] on input "Hospice community Liaison" at bounding box center [477, 208] width 212 height 25
click at [434, 269] on div at bounding box center [474, 264] width 188 height 20
type input "Hospice Community Liaison"
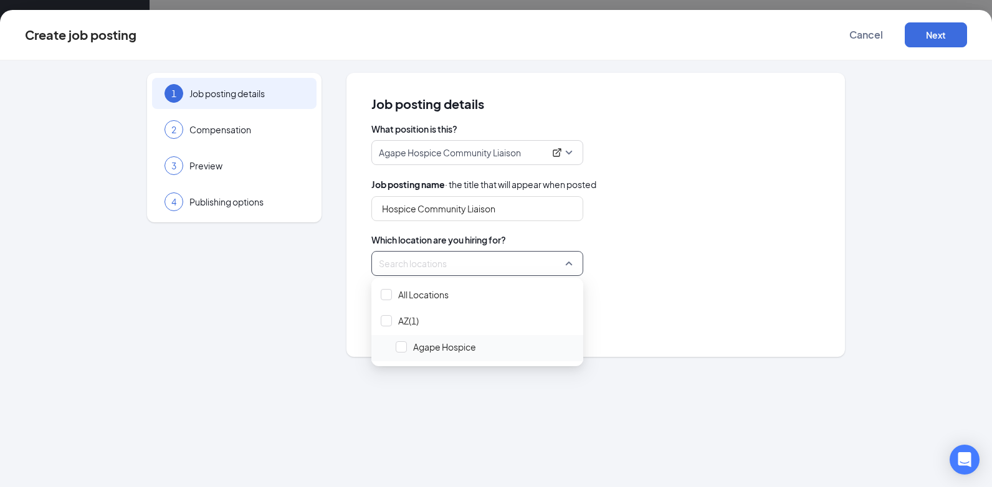
click at [448, 340] on span "Agape Hospice" at bounding box center [484, 347] width 187 height 24
click at [621, 294] on div "What hiring process should this job posting follow?" at bounding box center [595, 296] width 449 height 14
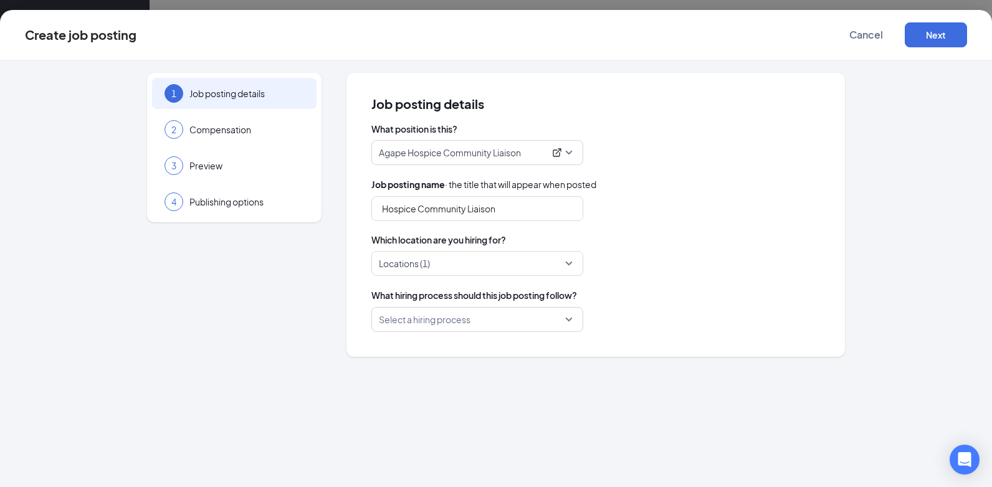
click at [558, 318] on input "search" at bounding box center [473, 320] width 188 height 24
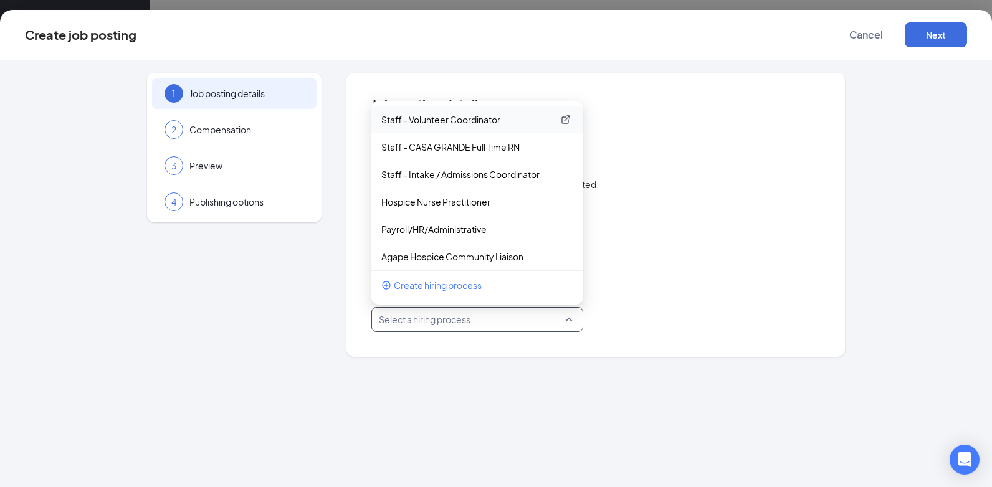
scroll to position [307, 0]
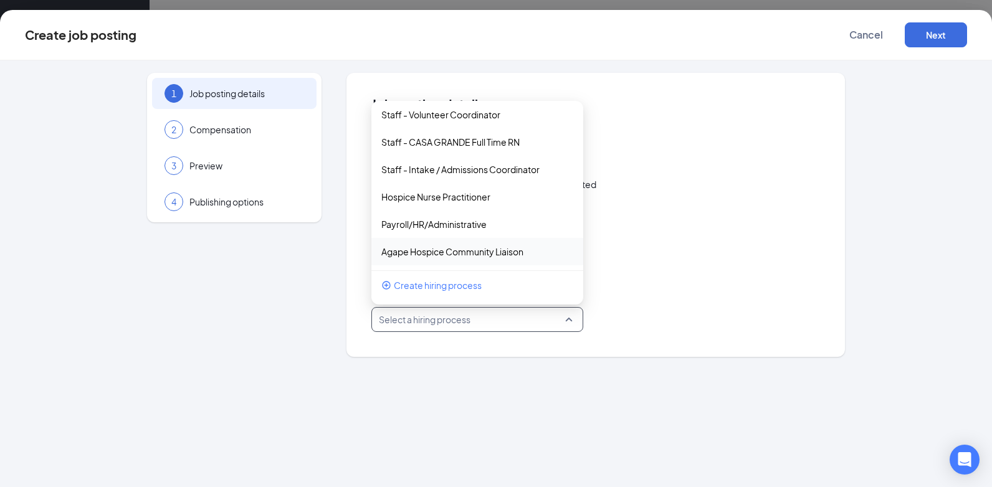
click at [511, 256] on p "Agape Hospice Community Liaison" at bounding box center [452, 252] width 142 height 12
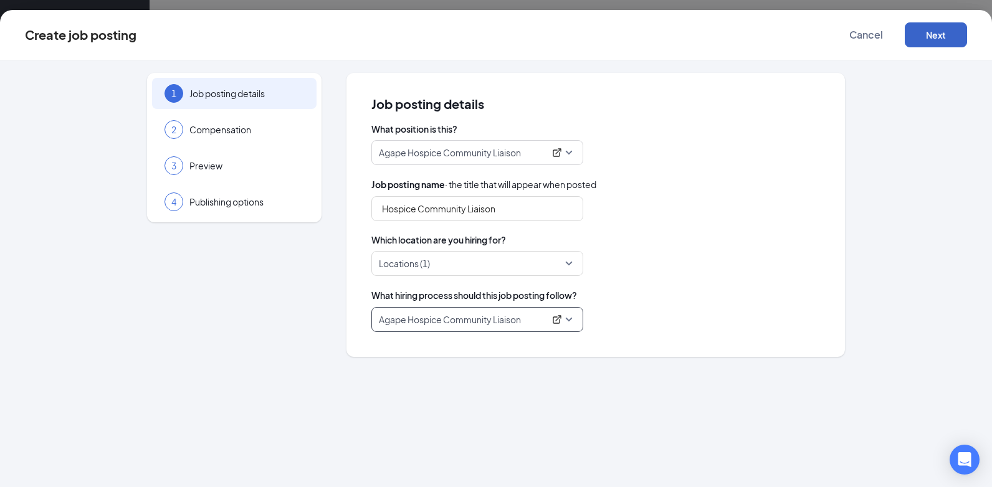
click at [938, 37] on button "Next" at bounding box center [936, 34] width 62 height 25
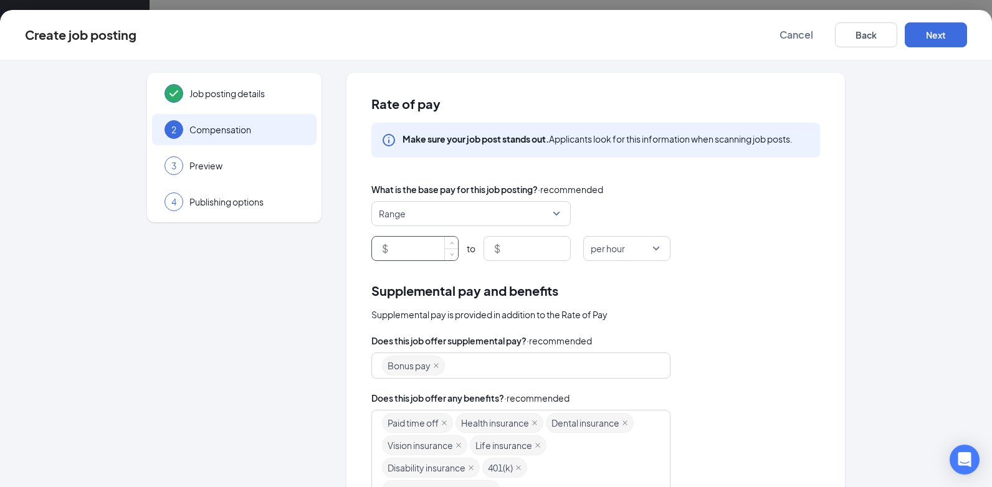
click at [416, 248] on input at bounding box center [424, 249] width 67 height 24
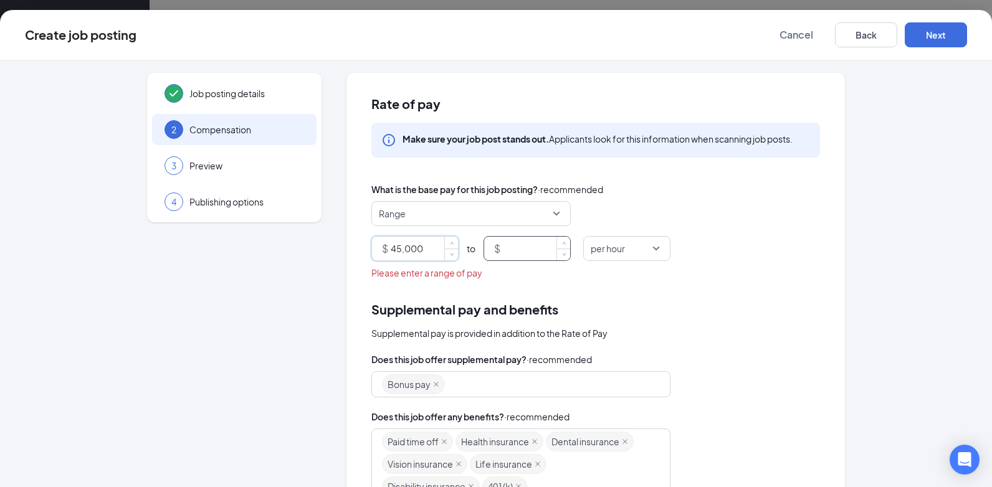
type input "45000"
click at [517, 244] on input at bounding box center [536, 249] width 67 height 24
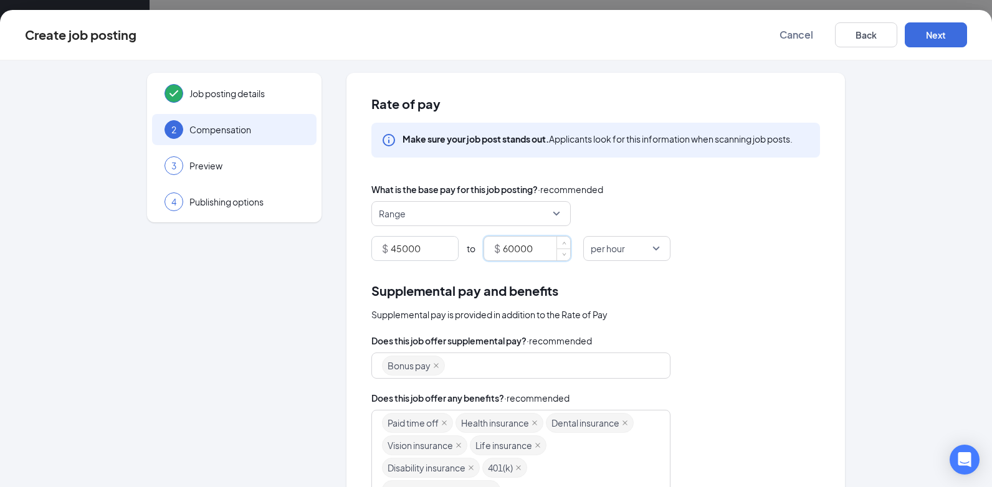
type input "60000"
click at [645, 323] on div "Supplemental pay and benefits Supplemental pay is provided in addition to the R…" at bounding box center [595, 480] width 449 height 398
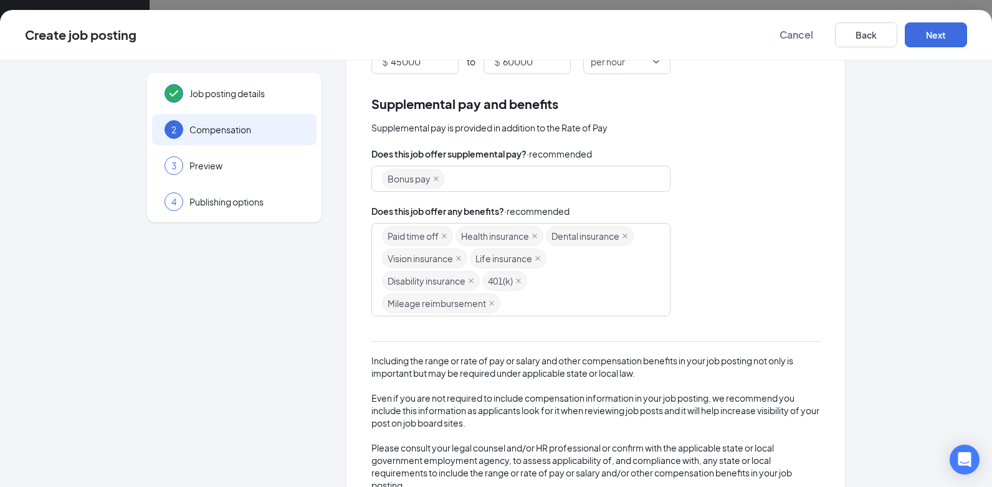
scroll to position [0, 0]
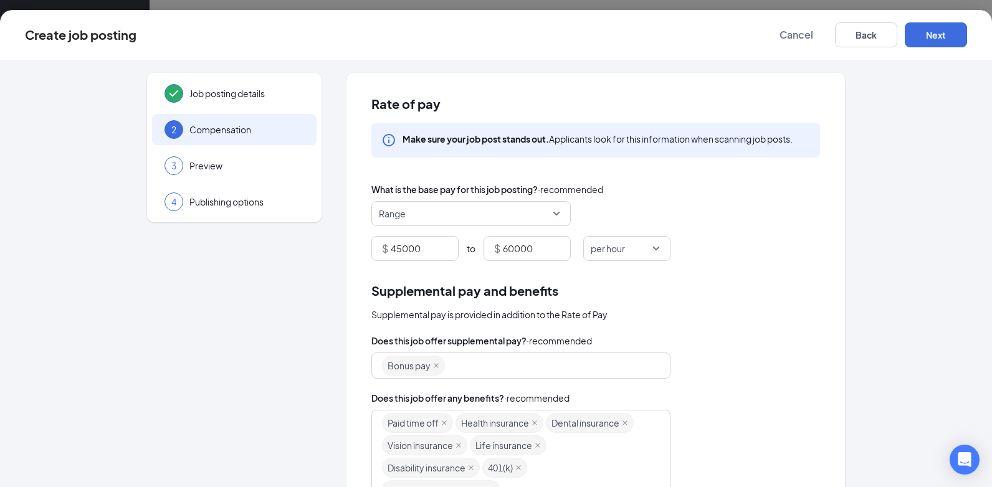
click at [740, 363] on div "Bonus pay" at bounding box center [595, 366] width 449 height 26
click at [510, 221] on span "Range" at bounding box center [465, 214] width 173 height 24
click at [620, 192] on div "What is the base pay for this job posting? · recommended" at bounding box center [595, 190] width 449 height 14
click at [658, 249] on div "per hour" at bounding box center [626, 248] width 87 height 25
drag, startPoint x: 622, startPoint y: 397, endPoint x: 631, endPoint y: 398, distance: 9.4
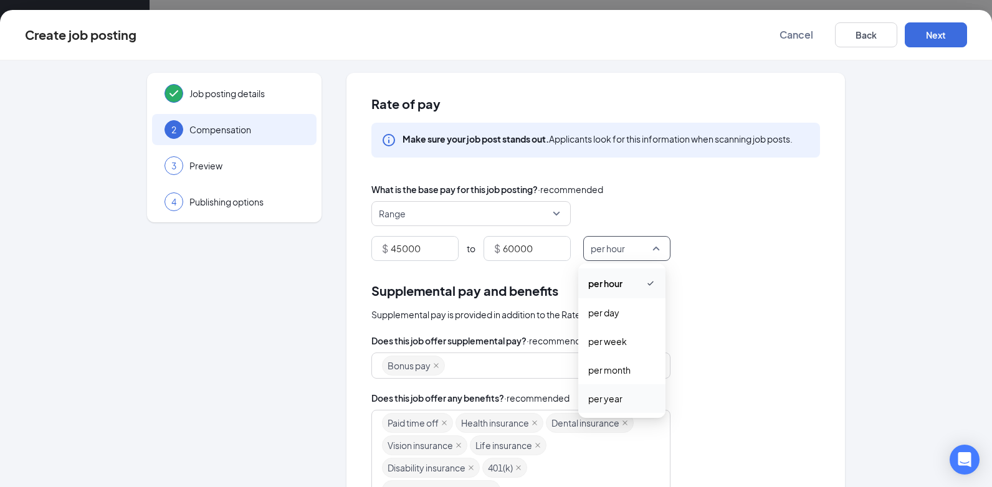
click at [623, 397] on span "per year" at bounding box center [621, 399] width 67 height 14
click at [762, 320] on div "Supplemental pay is provided in addition to the Rate of Pay" at bounding box center [595, 315] width 449 height 14
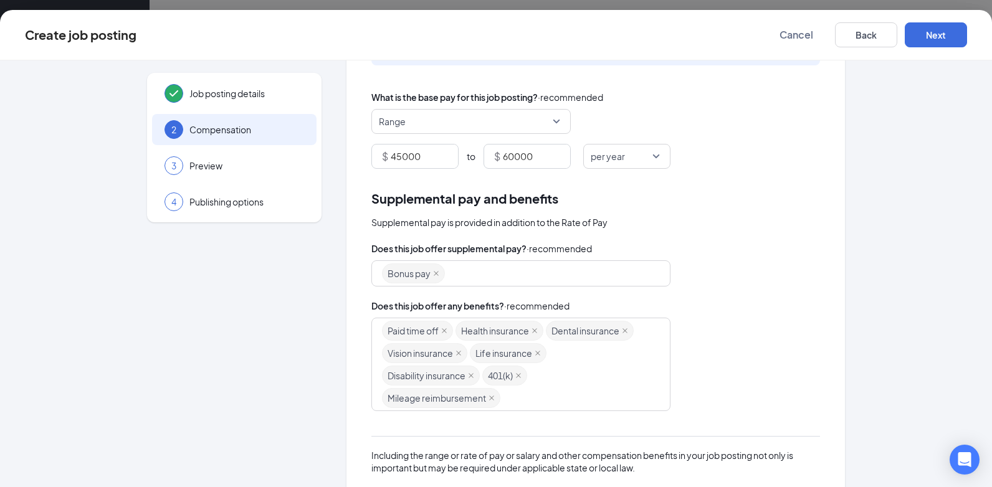
scroll to position [125, 0]
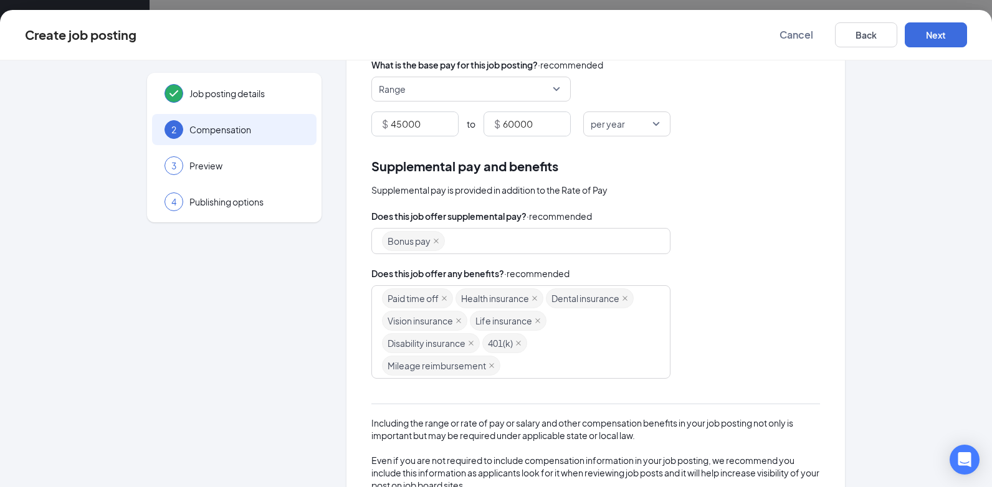
click at [628, 363] on div "Paid time off Health insurance Dental insurance Vision insurance Life insurance…" at bounding box center [515, 332] width 266 height 90
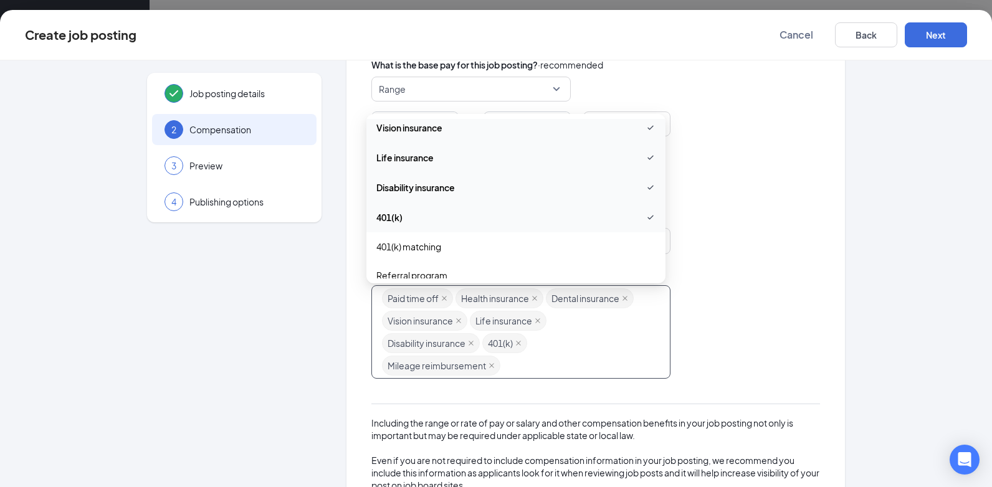
scroll to position [187, 0]
click at [539, 191] on span "401(k) matching" at bounding box center [515, 185] width 279 height 14
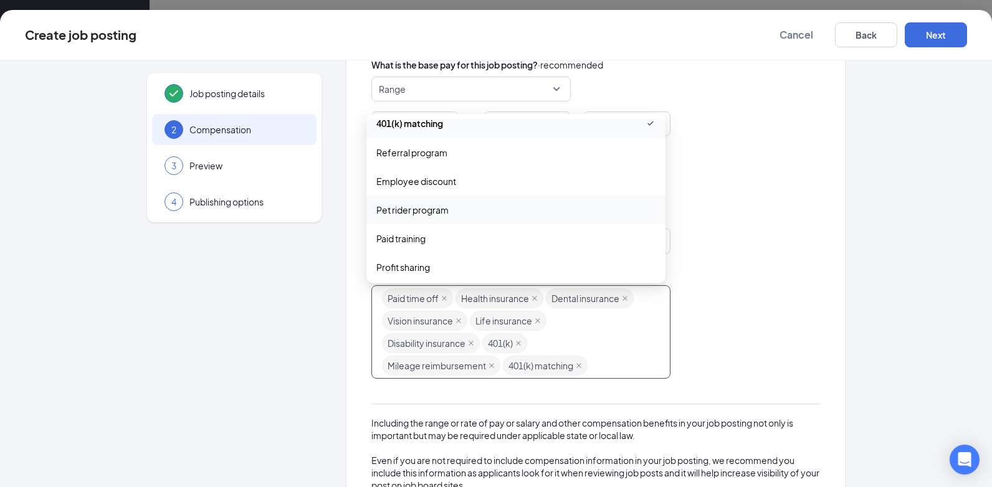
scroll to position [249, 0]
click at [512, 160] on div "Referral program" at bounding box center [515, 152] width 299 height 29
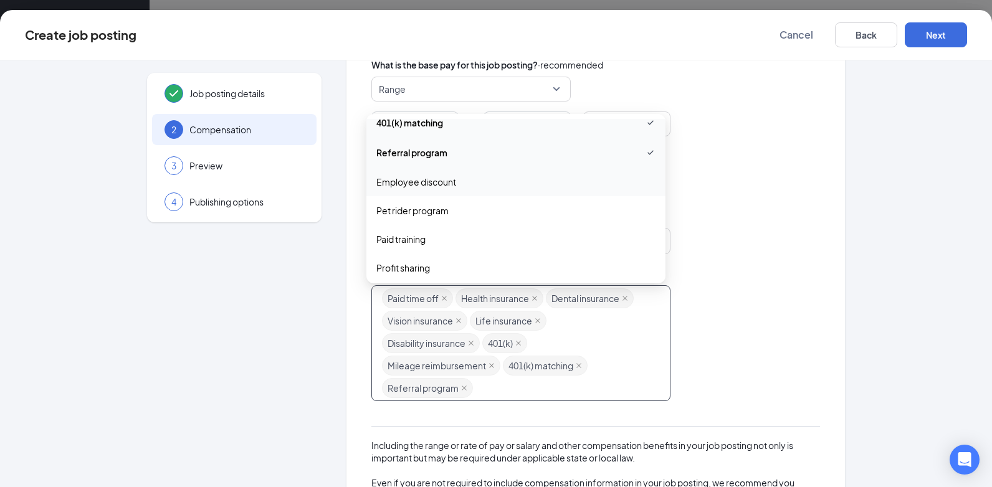
click at [508, 180] on span "Employee discount" at bounding box center [515, 182] width 279 height 14
click at [508, 180] on span "Employee discount" at bounding box center [515, 182] width 279 height 15
click at [505, 211] on span "Pet rider program" at bounding box center [515, 211] width 279 height 14
click at [505, 211] on span "Pet rider program" at bounding box center [515, 211] width 279 height 15
click at [505, 231] on div "Paid training" at bounding box center [515, 239] width 299 height 29
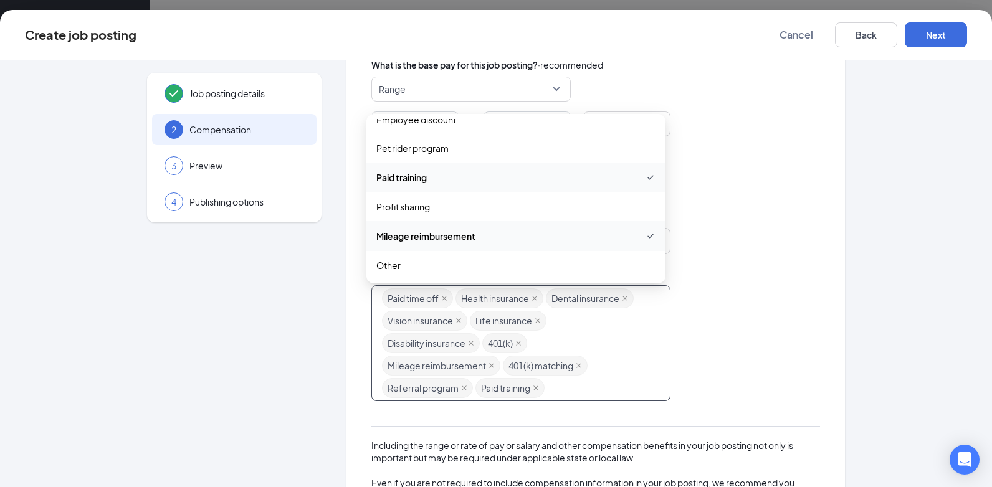
scroll to position [313, 0]
click at [766, 281] on div "Does this job offer any benefits? · recommended Paid time off Health insurance …" at bounding box center [595, 334] width 449 height 135
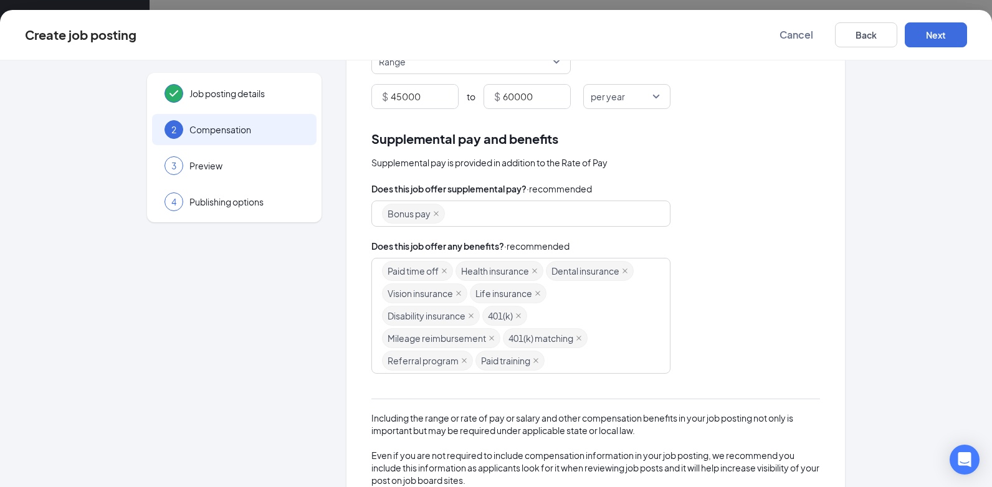
scroll to position [0, 0]
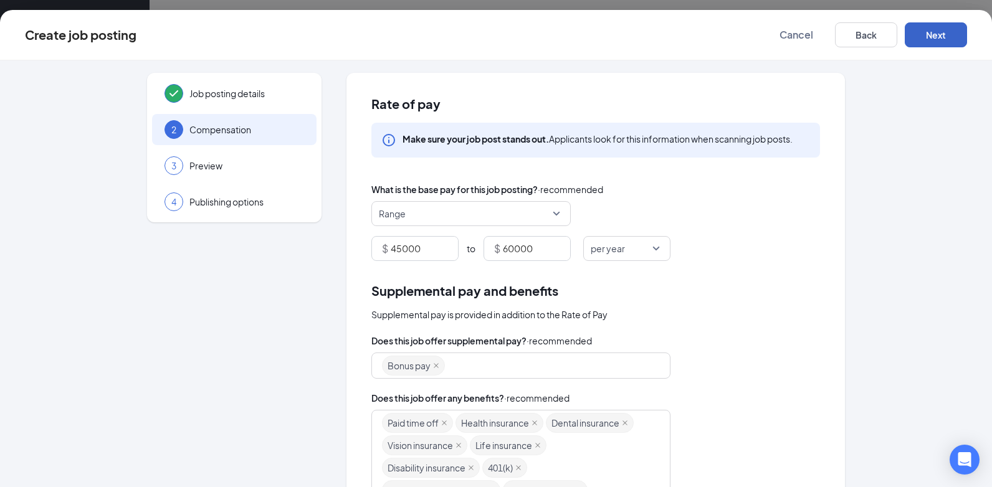
click at [931, 44] on button "Next" at bounding box center [936, 34] width 62 height 25
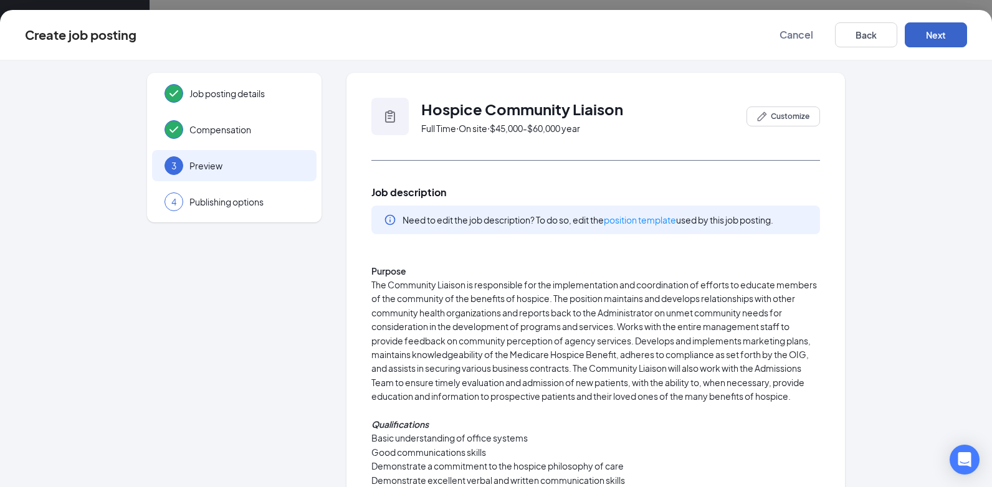
click at [934, 40] on button "Next" at bounding box center [936, 34] width 62 height 25
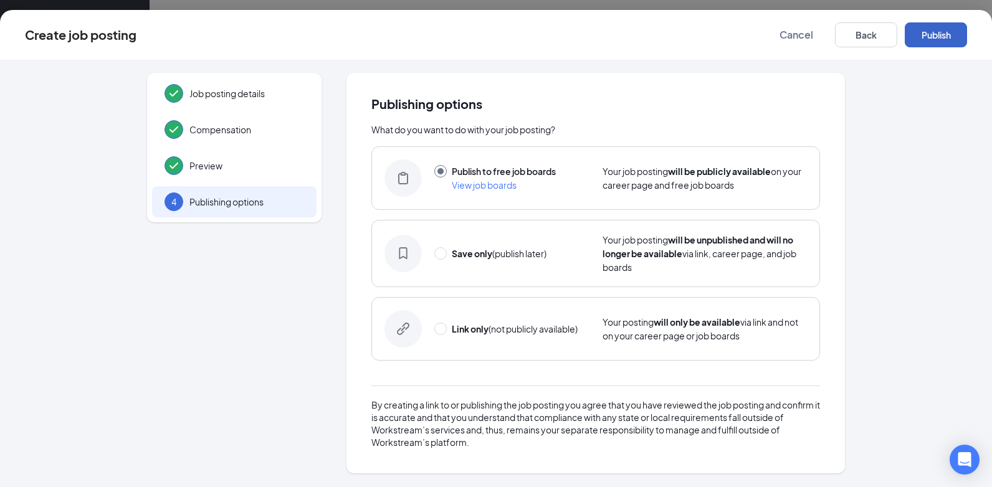
click at [936, 29] on button "Publish" at bounding box center [936, 34] width 62 height 25
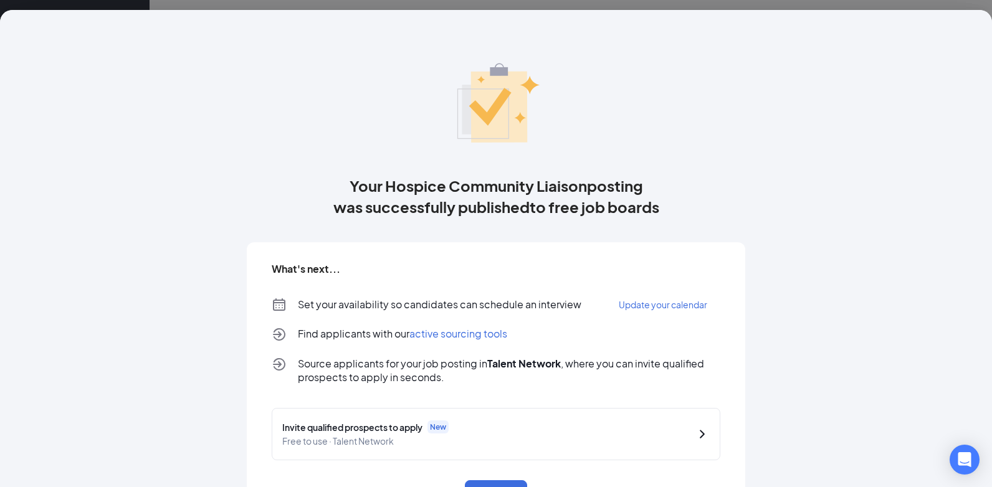
scroll to position [50, 0]
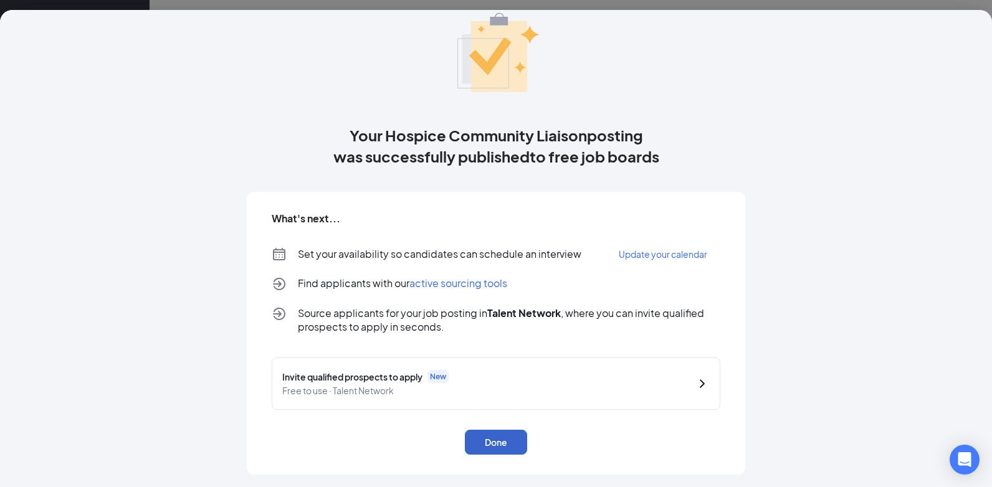
click at [487, 445] on button "Done" at bounding box center [496, 442] width 62 height 25
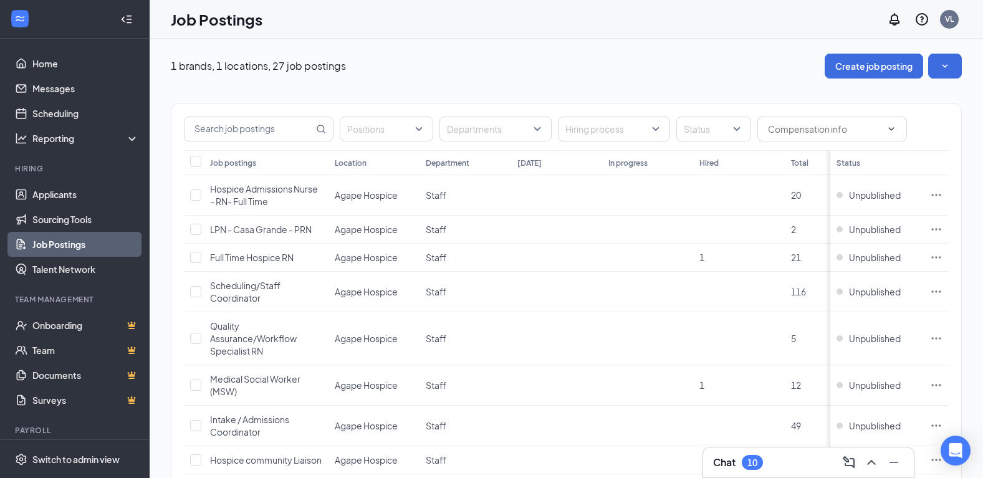
click at [772, 455] on div "Chat 10" at bounding box center [808, 462] width 191 height 20
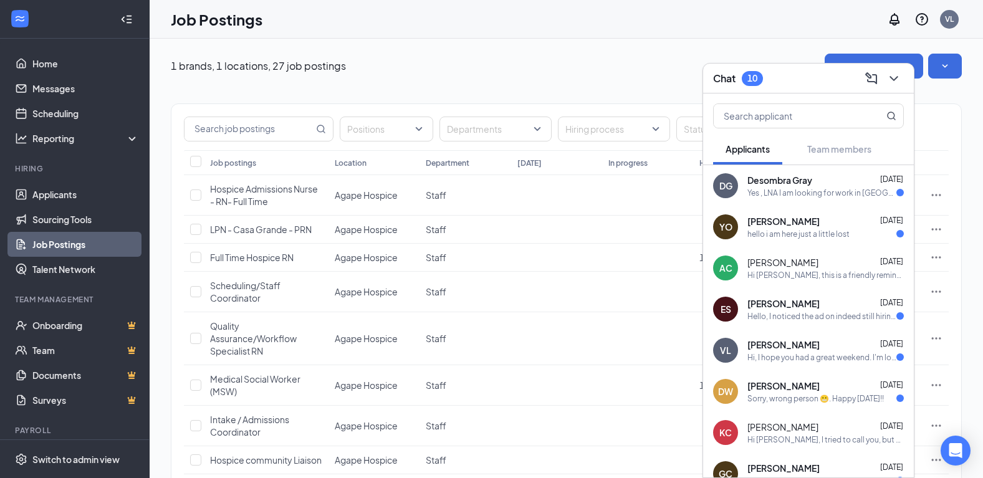
click at [797, 241] on div "YO Yoseline Otakara Aug 14 hello i am here just a little lost" at bounding box center [808, 226] width 211 height 41
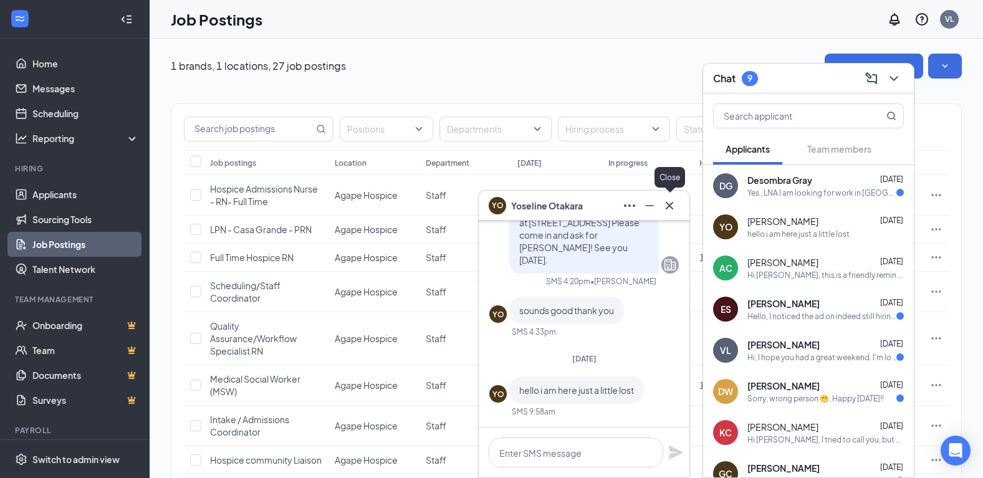
click at [674, 212] on icon "Cross" at bounding box center [669, 205] width 15 height 15
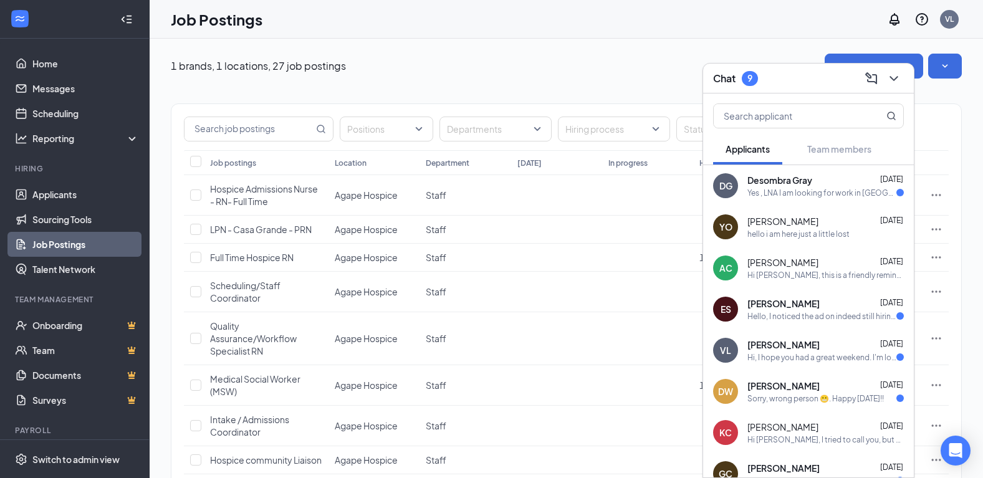
scroll to position [62, 0]
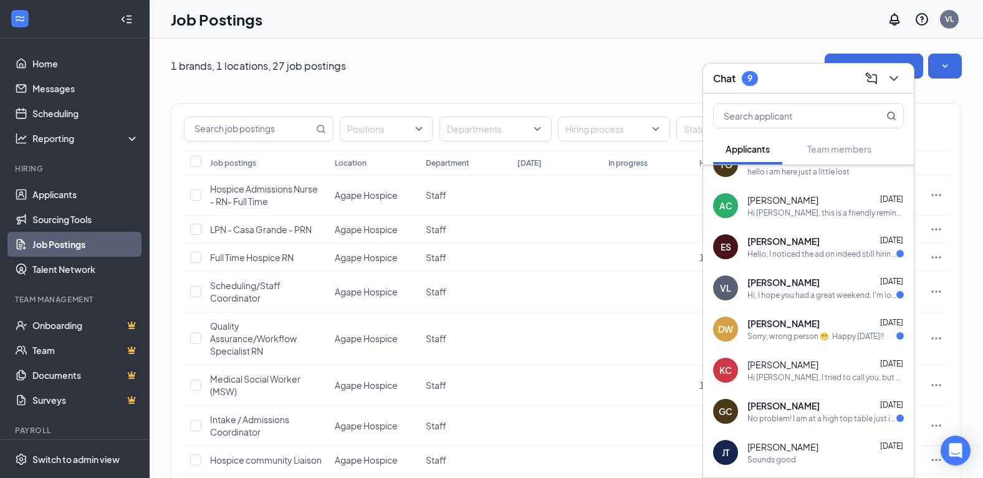
click at [806, 292] on div "Hi, I hope you had a great weekend. I'm looking forward to the interview tomorr…" at bounding box center [821, 295] width 149 height 11
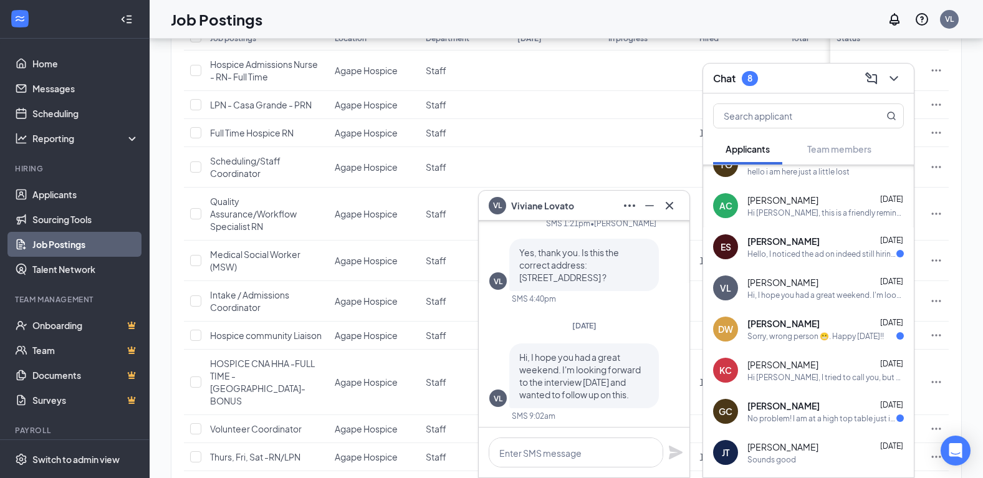
scroll to position [0, 0]
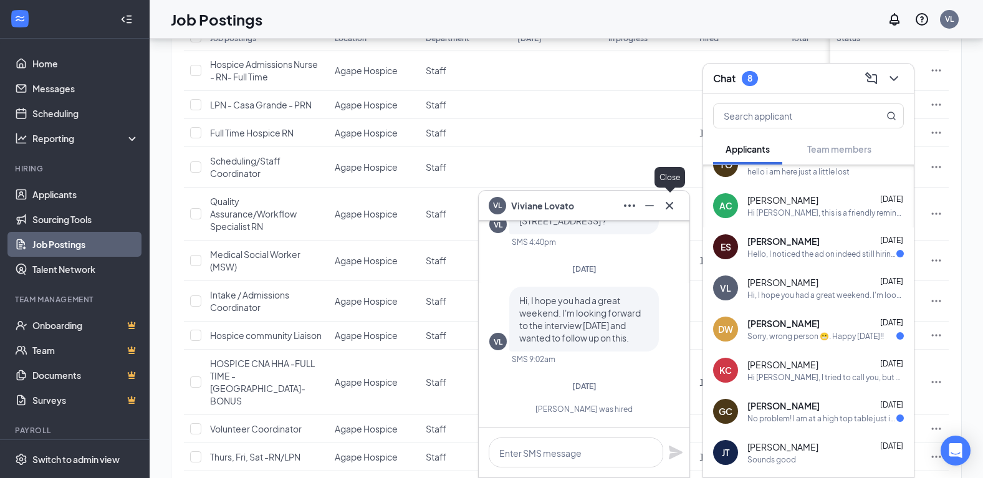
click at [672, 212] on icon "Cross" at bounding box center [669, 205] width 15 height 15
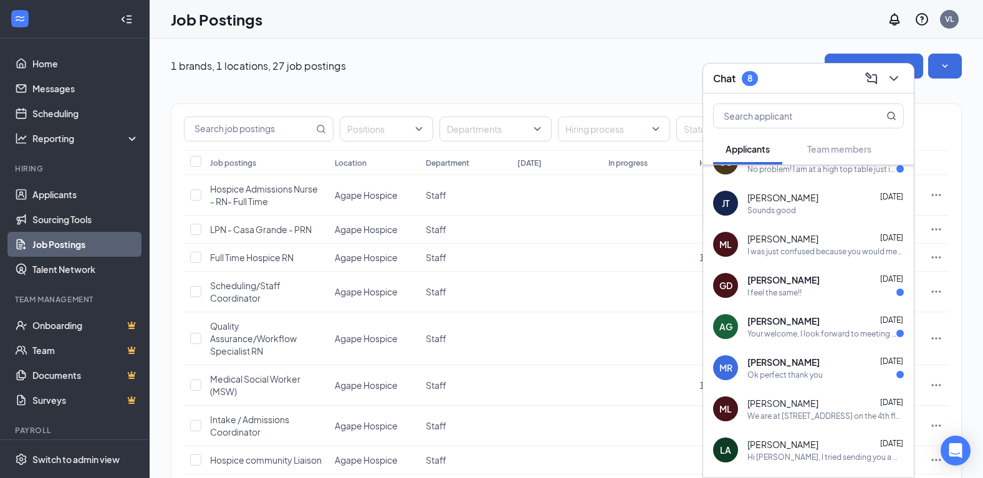
scroll to position [408, 0]
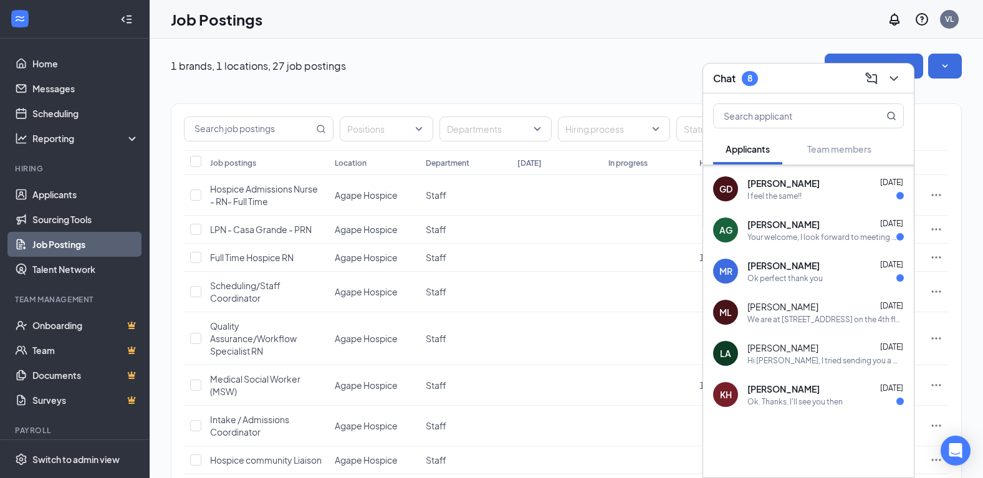
click at [819, 396] on div "Ok. Thanks. I'll see you then" at bounding box center [794, 401] width 95 height 11
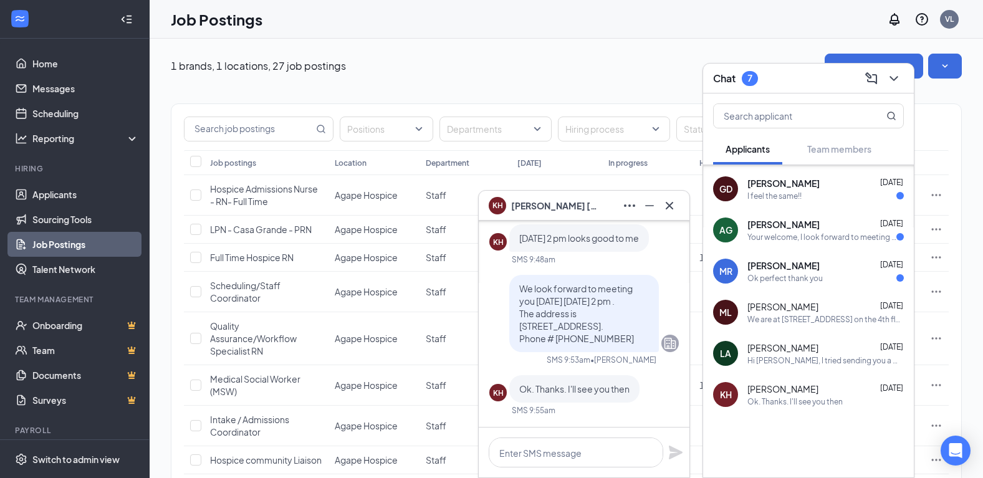
scroll to position [-125, 0]
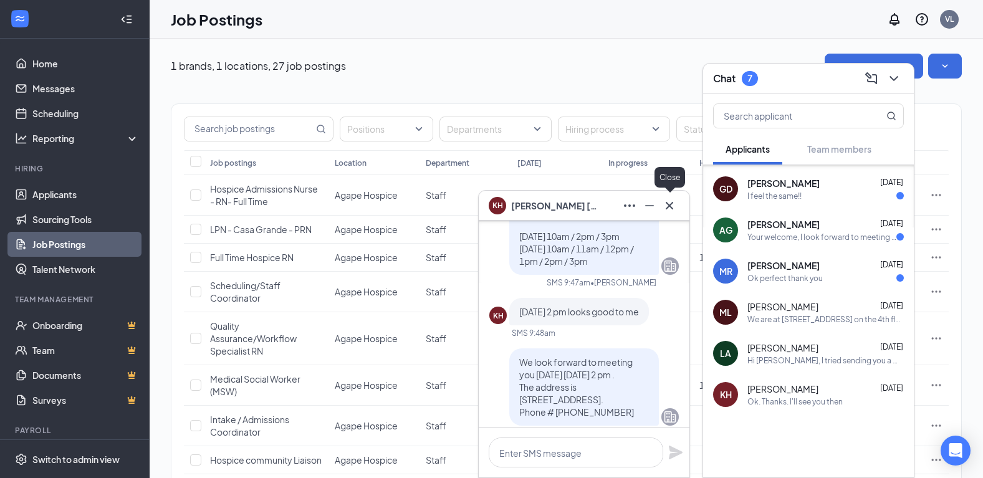
click at [668, 203] on icon "Cross" at bounding box center [669, 205] width 15 height 15
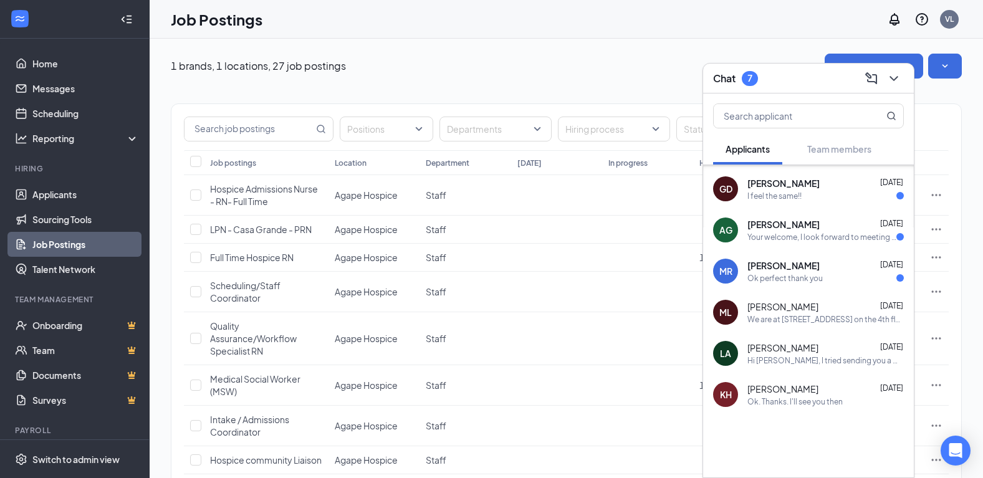
click at [762, 274] on div "Ok perfect thank you" at bounding box center [784, 278] width 75 height 11
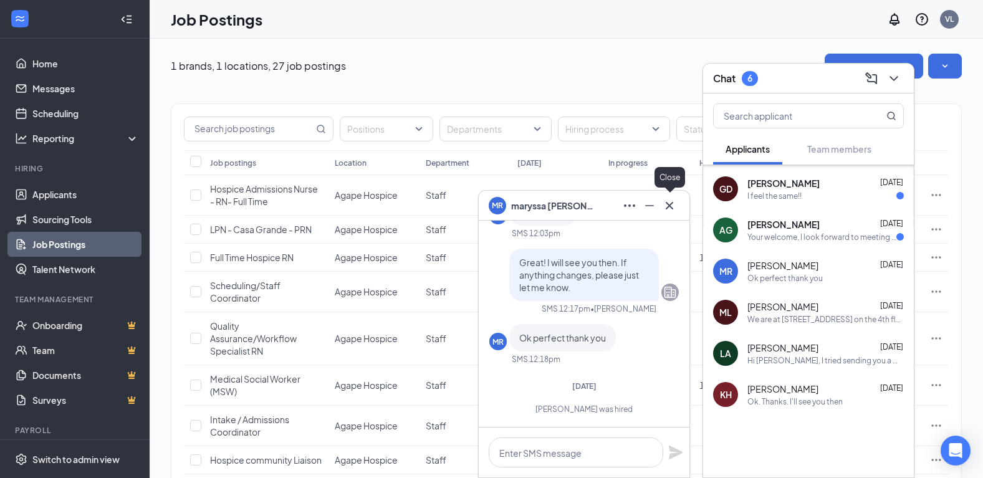
click at [671, 208] on icon "Cross" at bounding box center [669, 205] width 15 height 15
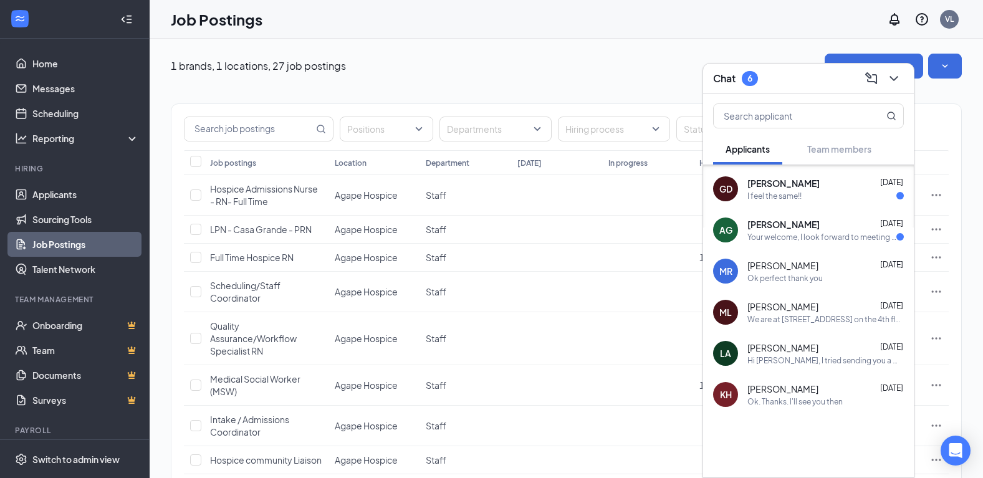
click at [777, 229] on span "Amy Gonzales" at bounding box center [783, 224] width 72 height 12
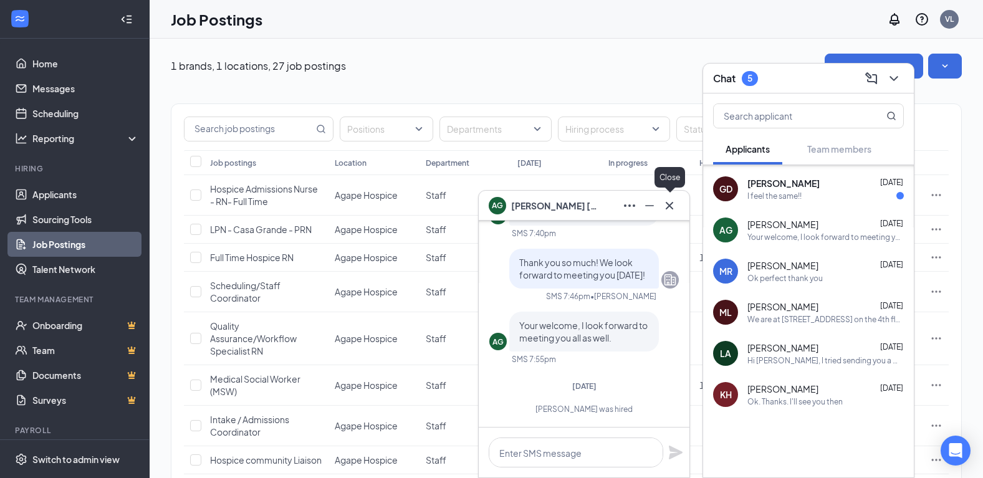
click at [672, 199] on icon "Cross" at bounding box center [669, 205] width 15 height 15
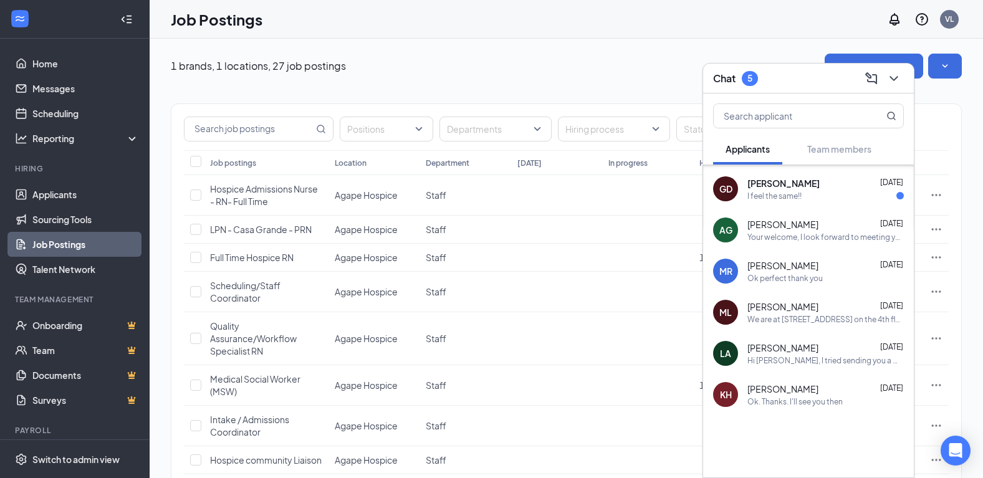
scroll to position [346, 0]
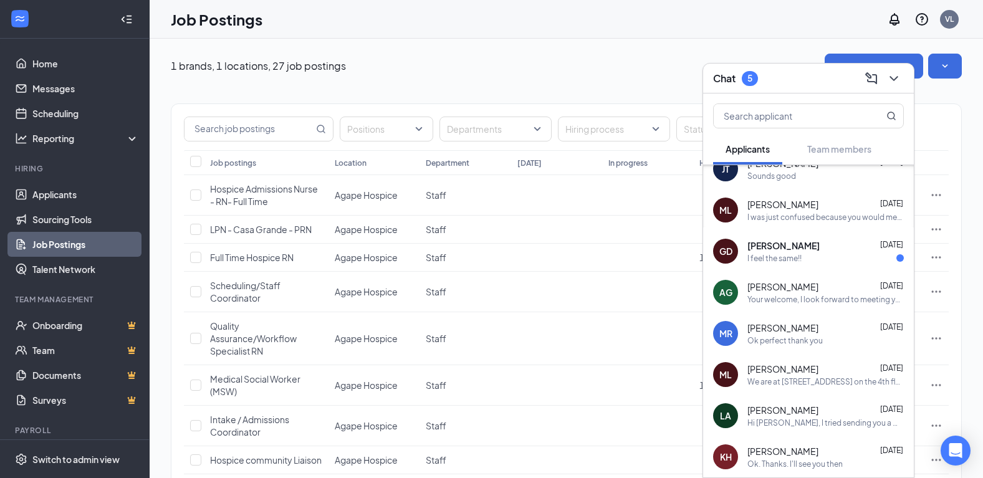
click at [789, 258] on div "I feel the same!!" at bounding box center [774, 258] width 54 height 11
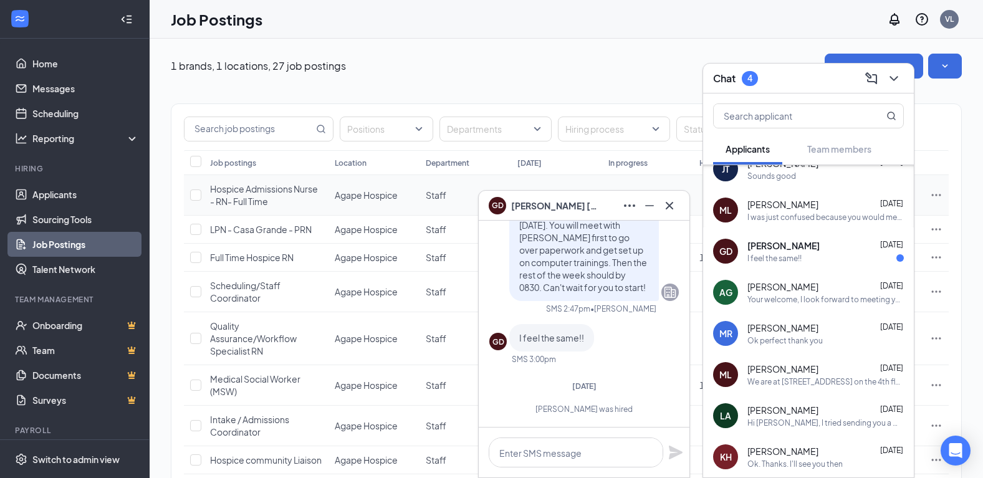
click at [665, 204] on icon "Cross" at bounding box center [669, 205] width 15 height 15
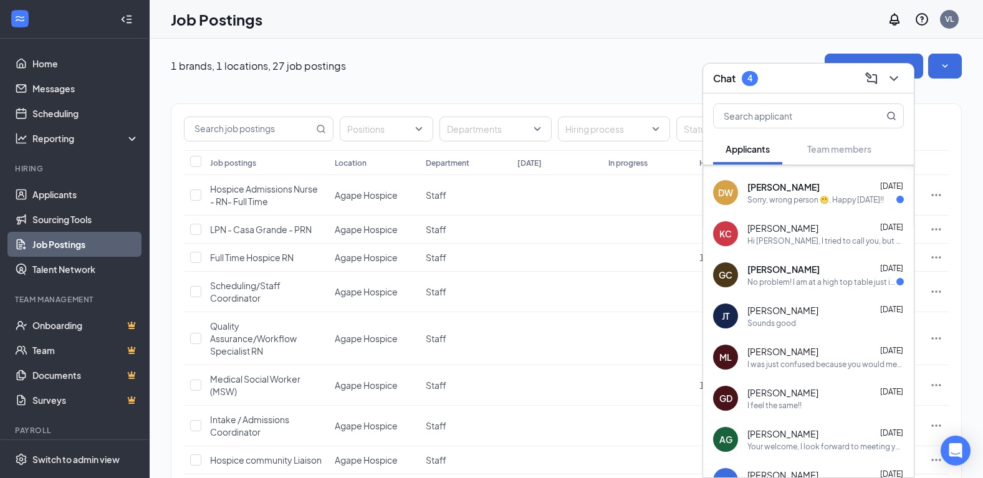
scroll to position [159, 0]
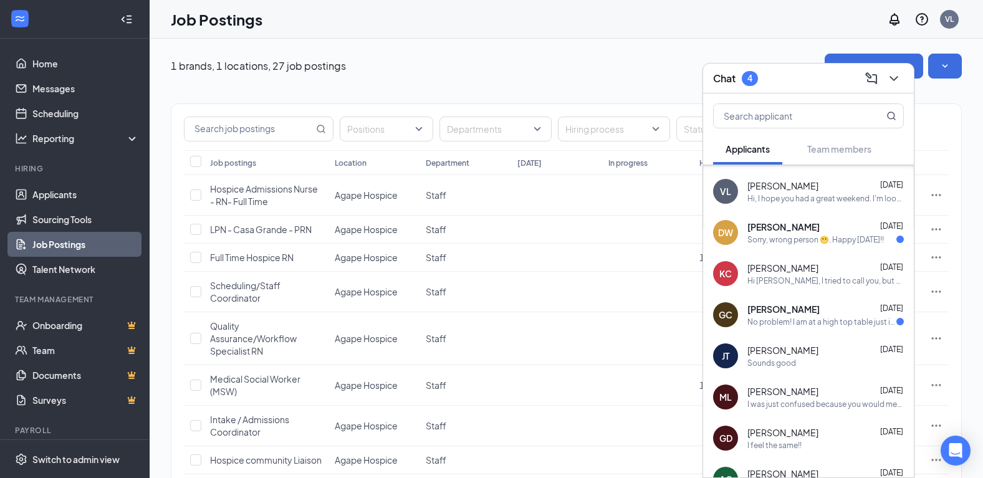
click at [824, 317] on div "No problem! I am at a high top table just inside the door." at bounding box center [821, 322] width 149 height 11
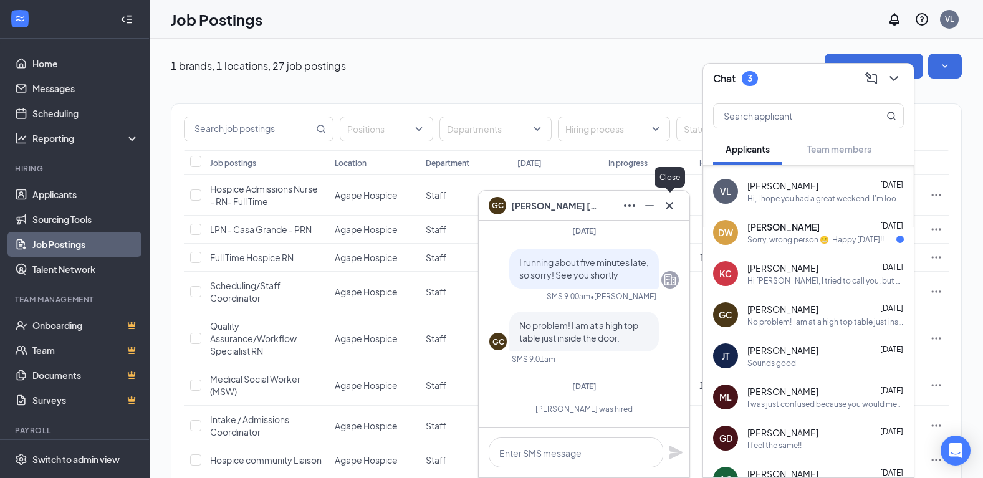
click at [673, 206] on icon "Cross" at bounding box center [669, 205] width 15 height 15
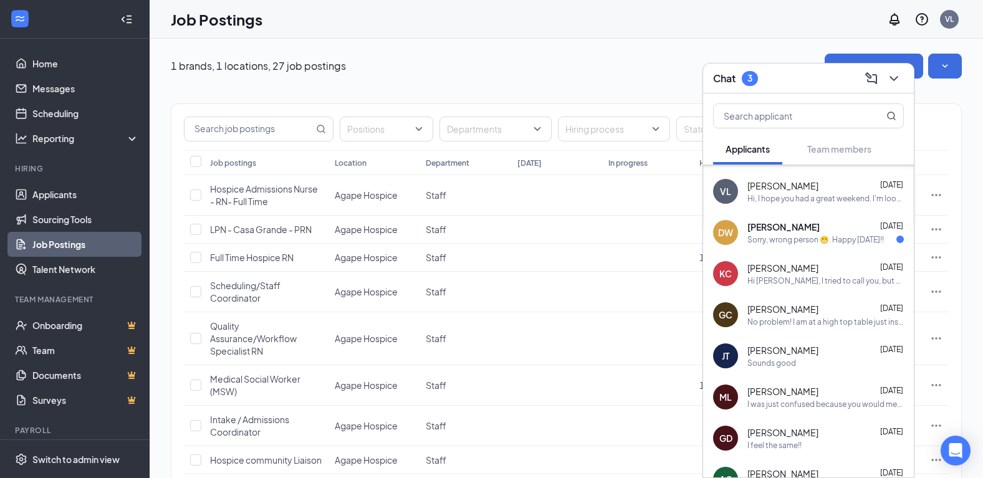
click at [778, 239] on div "Sorry, wrong person 😬. Happy Friday!!" at bounding box center [815, 239] width 136 height 11
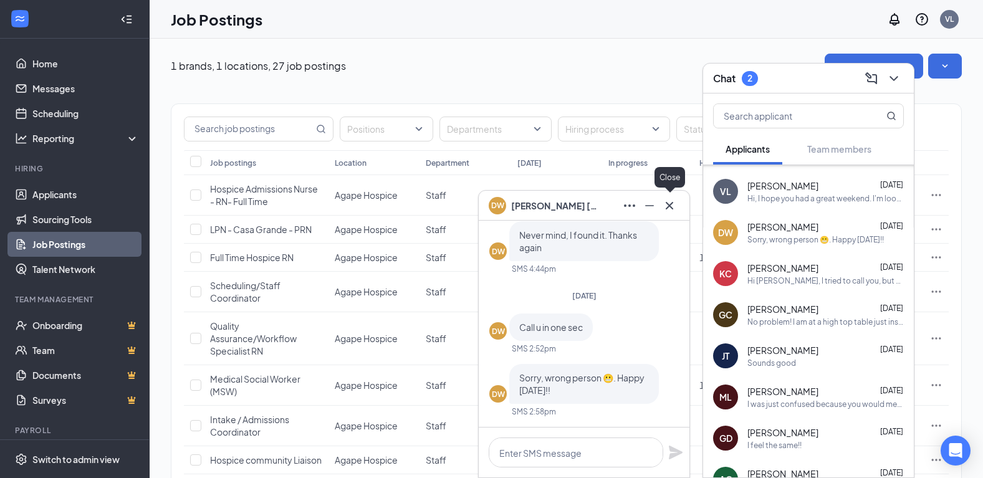
click at [672, 211] on icon "Cross" at bounding box center [669, 205] width 15 height 15
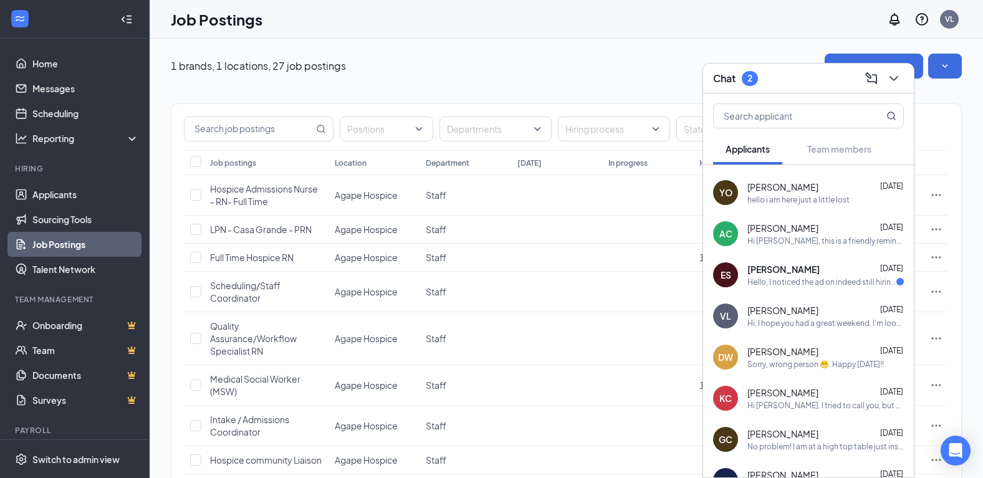
scroll to position [0, 0]
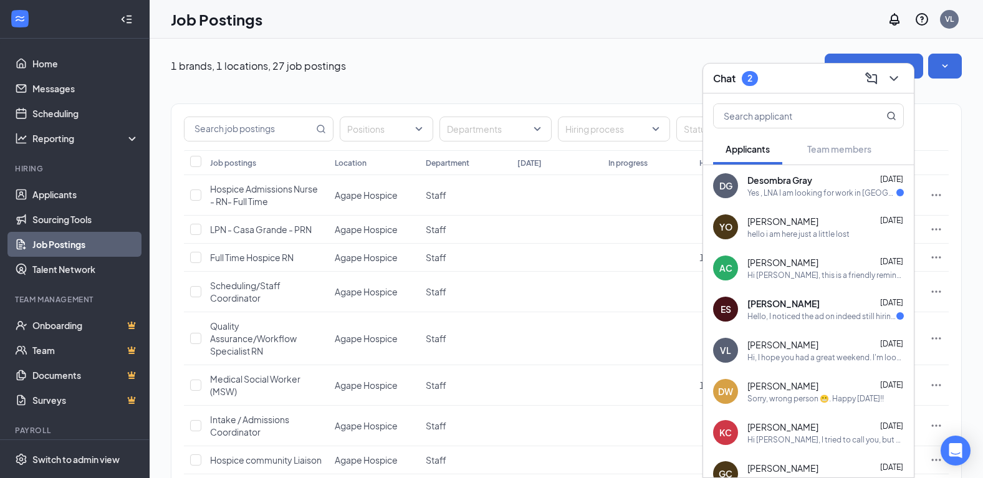
click at [778, 303] on span "Elizabeth Schwarz" at bounding box center [783, 303] width 72 height 12
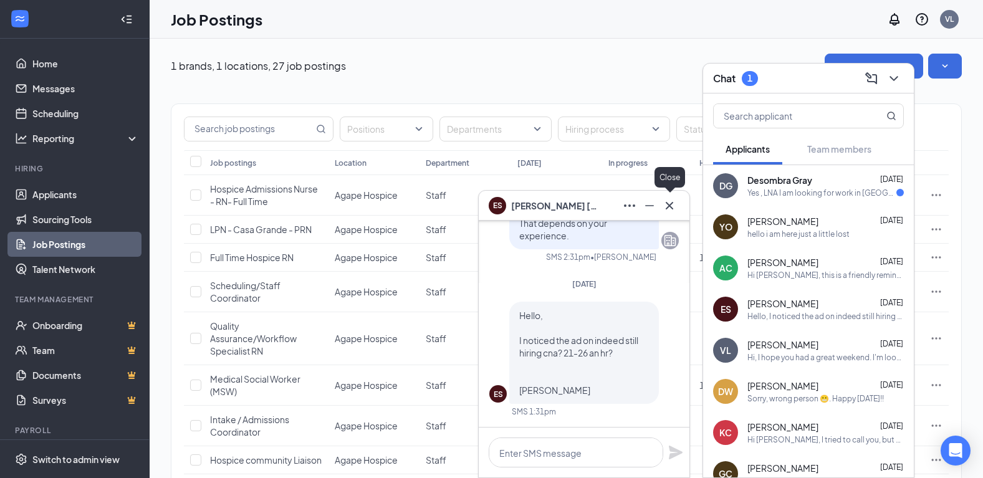
click at [665, 209] on icon "Cross" at bounding box center [669, 205] width 15 height 15
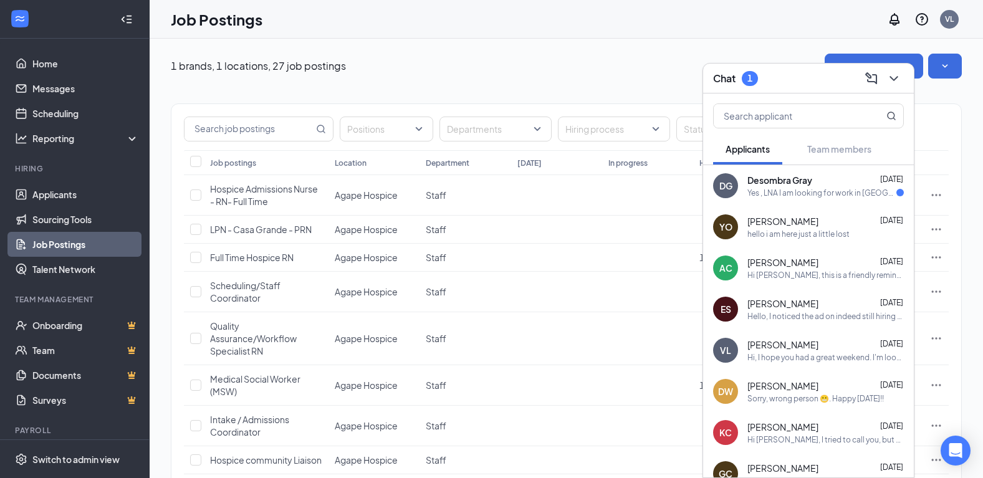
click at [816, 188] on div "Yes , LNA I am looking for work in Tucson" at bounding box center [821, 193] width 149 height 11
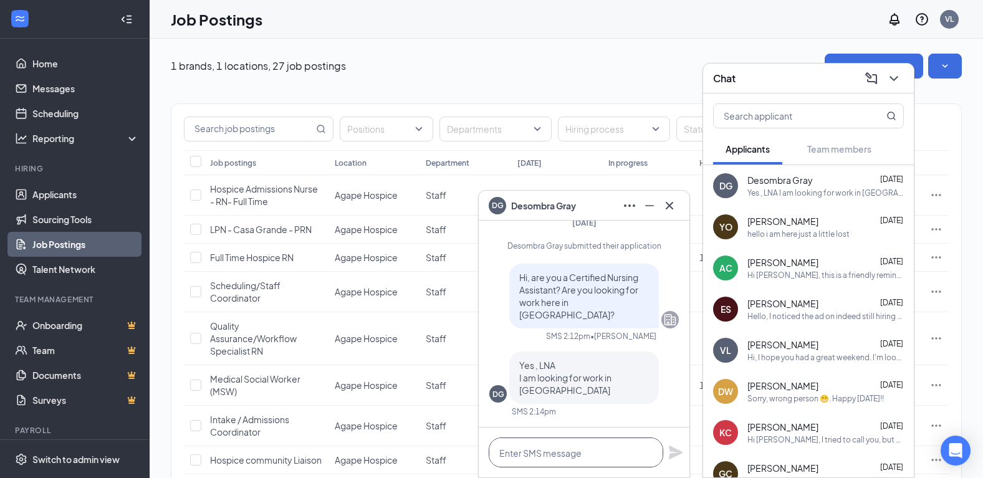
click at [575, 455] on textarea at bounding box center [576, 453] width 175 height 30
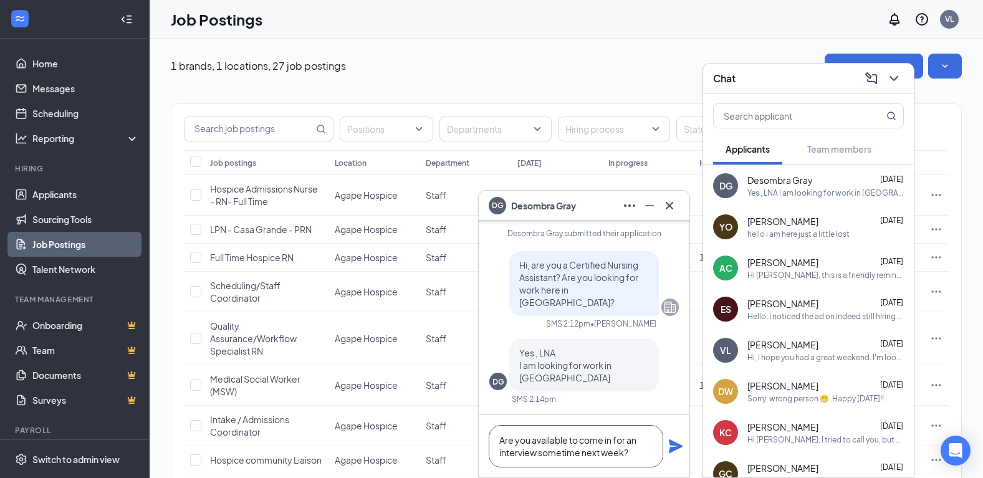
click at [494, 441] on textarea "Are you available to come in for an interview sometime next week?" at bounding box center [576, 446] width 175 height 42
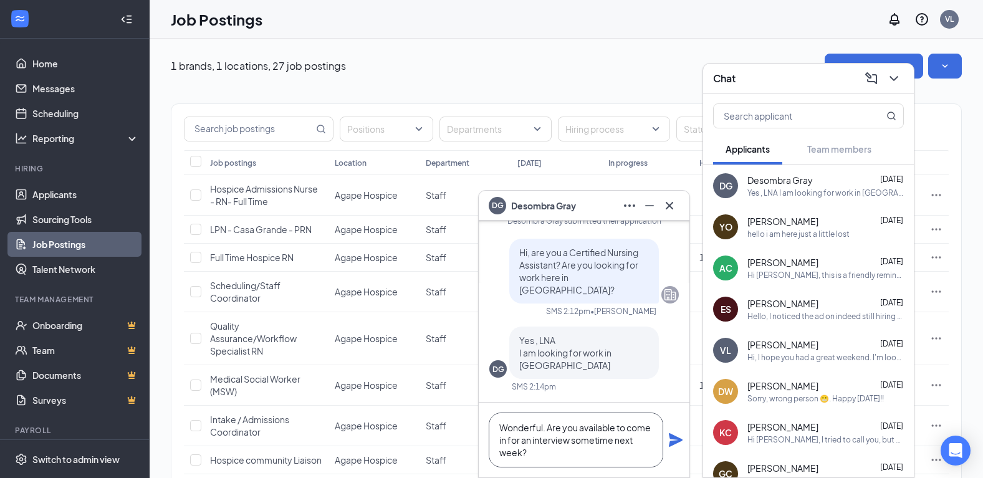
type textarea "Wonderful. Are you available to come in for an interview sometime next week?"
click at [675, 436] on icon "Plane" at bounding box center [675, 440] width 15 height 15
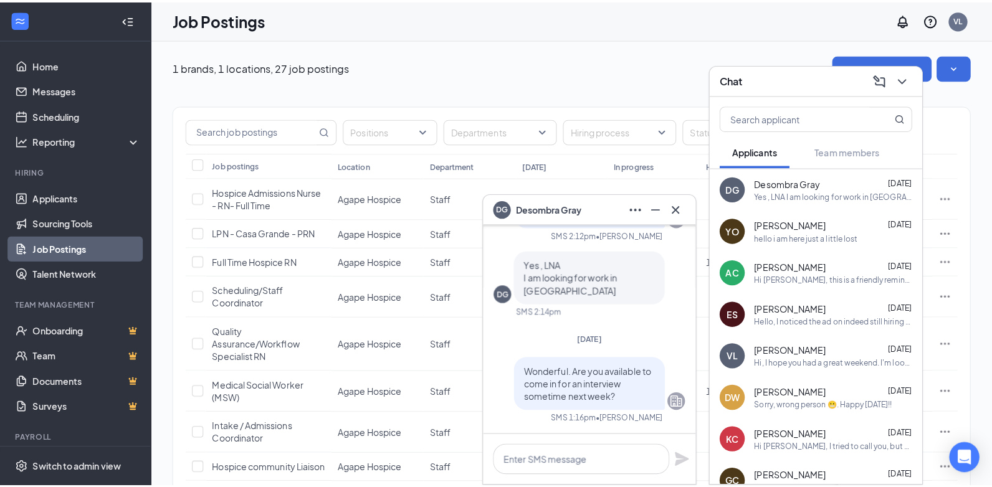
scroll to position [0, 0]
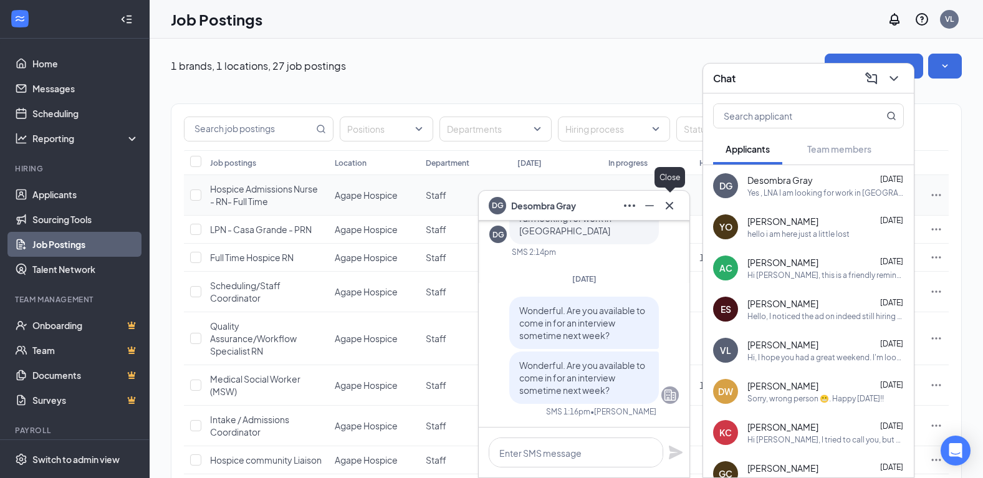
click at [669, 205] on icon "Cross" at bounding box center [669, 204] width 7 height 7
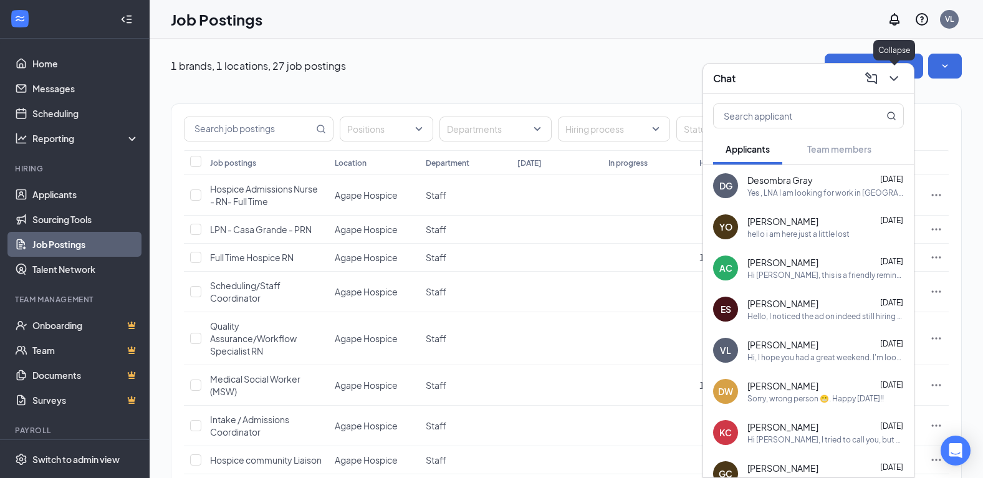
click at [896, 79] on icon "ChevronDown" at bounding box center [893, 78] width 15 height 15
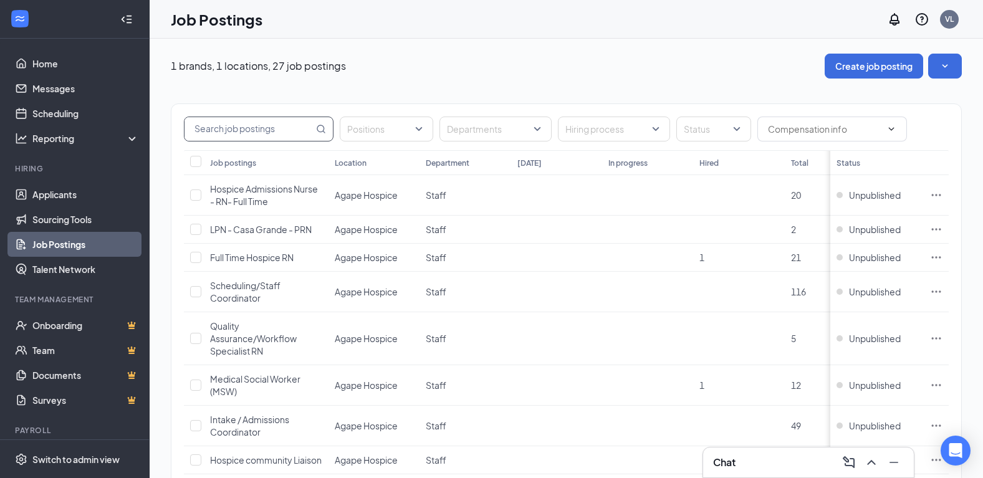
click at [251, 125] on input "text" at bounding box center [248, 129] width 129 height 24
click at [869, 57] on button "Create job posting" at bounding box center [874, 66] width 98 height 25
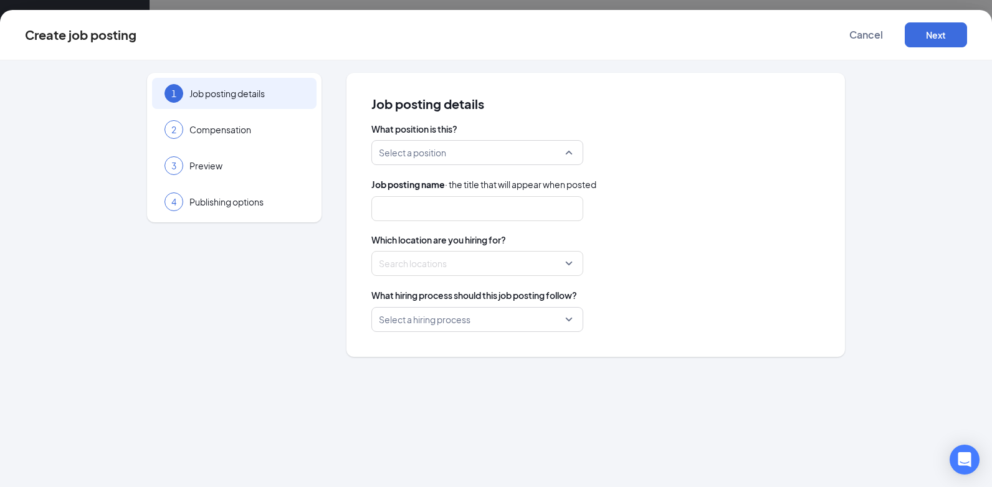
click at [502, 158] on input "search" at bounding box center [473, 153] width 188 height 24
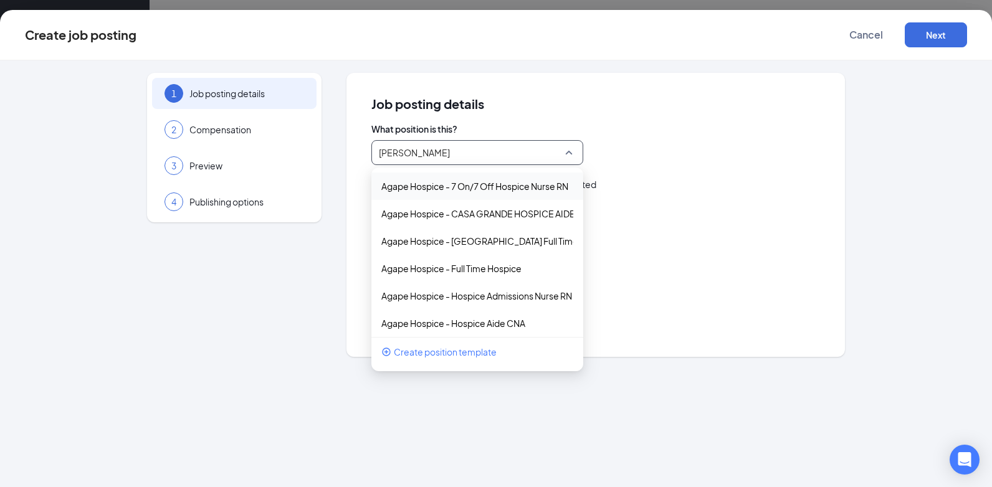
type input "social"
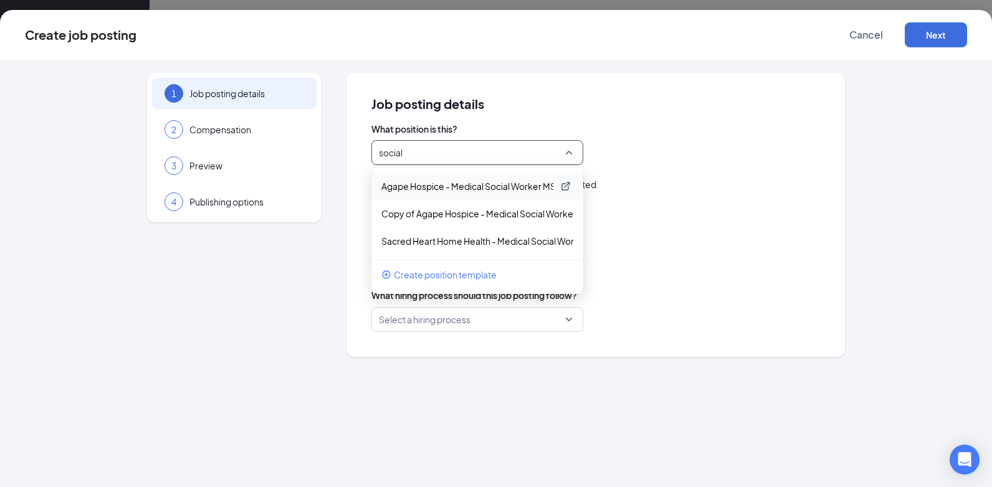
click at [503, 181] on p "Agape Hospice - Medical Social Worker MSW" at bounding box center [467, 186] width 172 height 12
type input "Medical Social Worker MSW"
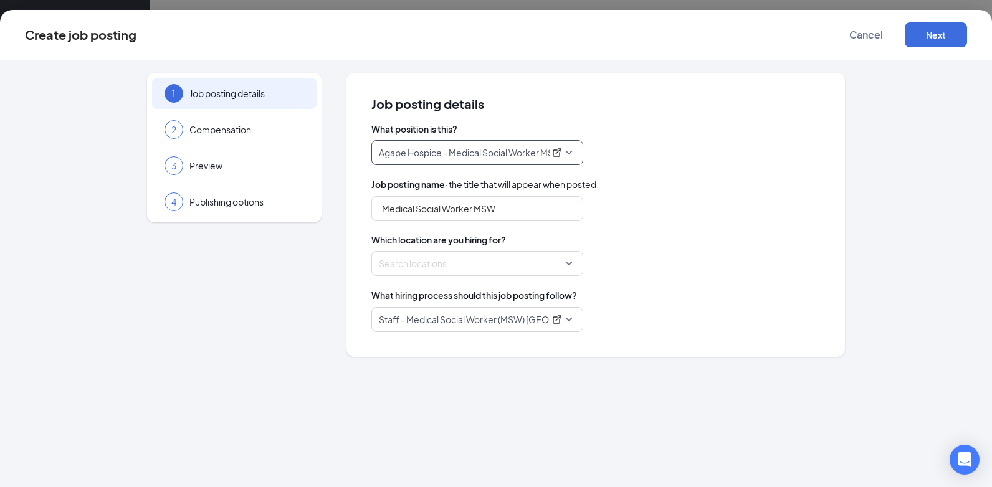
click at [576, 322] on div "Staff - Medical Social Worker (MSW) Casa Grande PRN" at bounding box center [477, 319] width 212 height 25
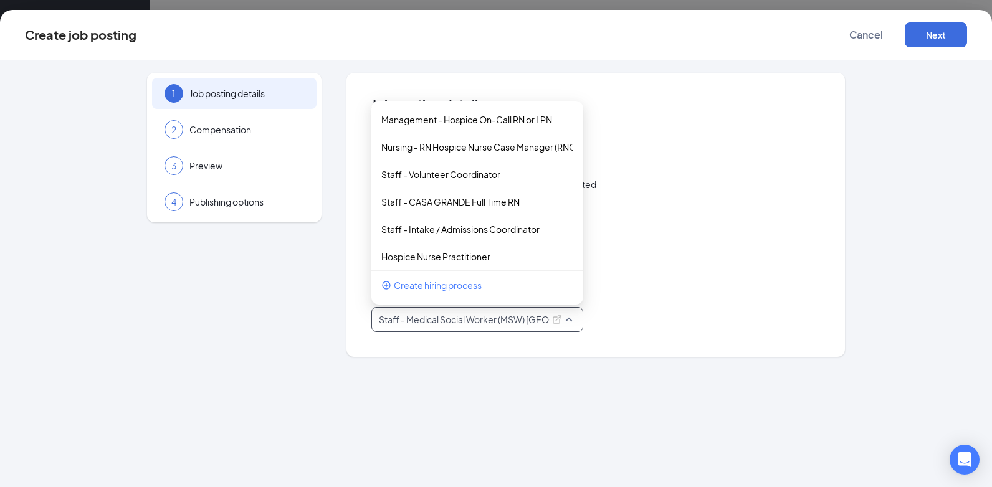
scroll to position [309, 0]
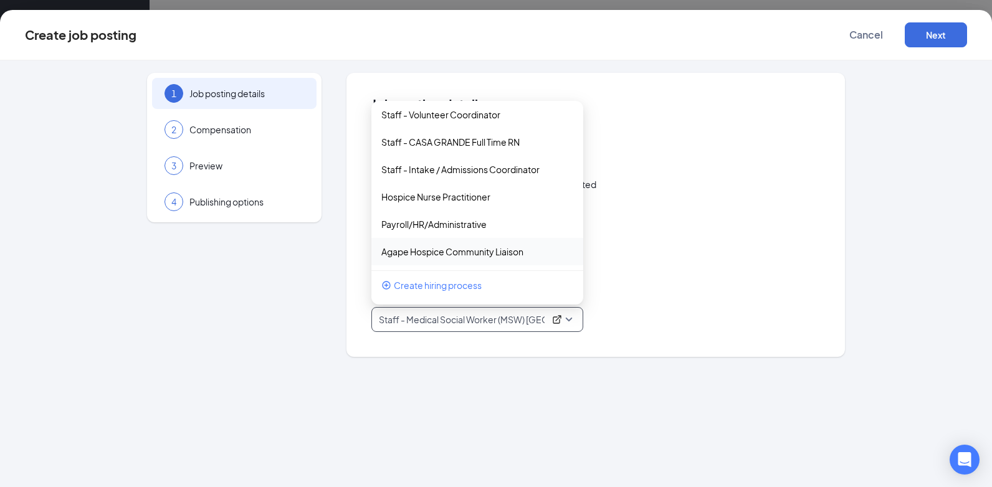
click at [500, 318] on p "Staff - Medical Social Worker (MSW) Casa Grande PRN" at bounding box center [462, 319] width 166 height 12
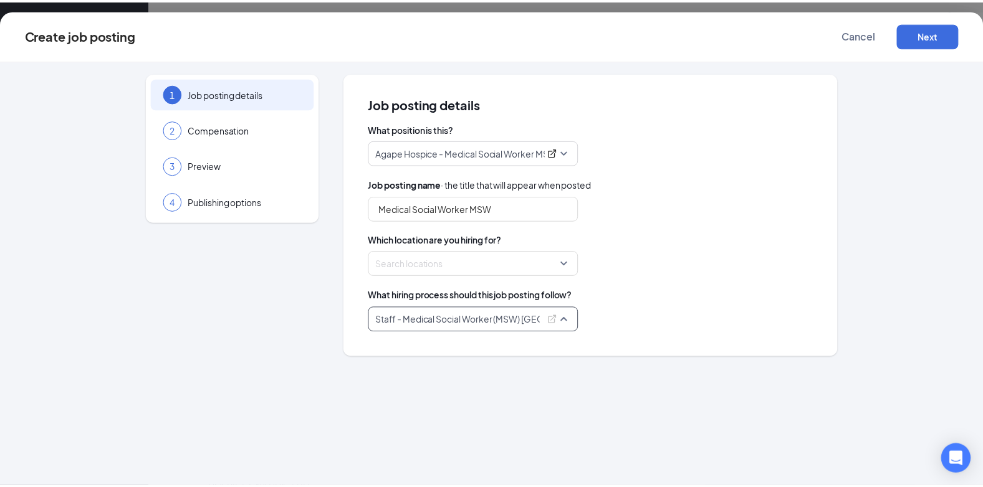
scroll to position [110, 0]
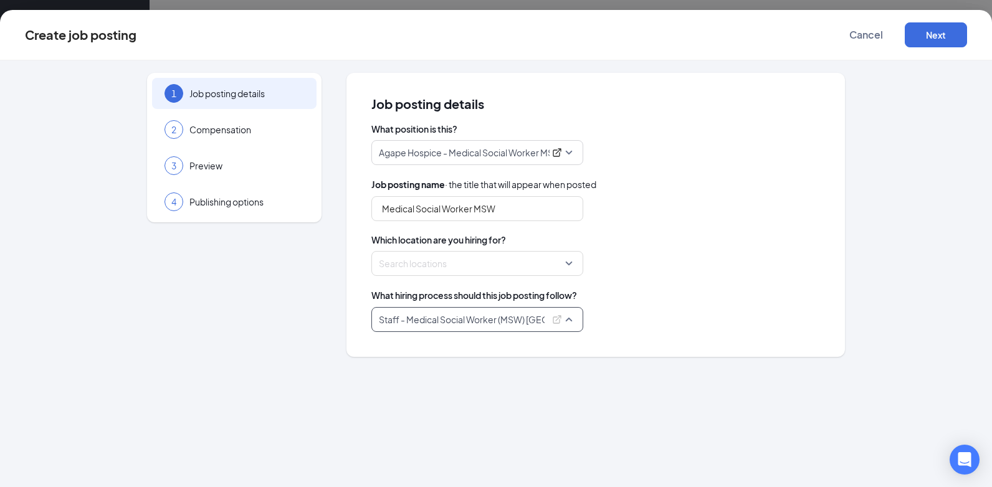
click at [500, 318] on p "Staff - Medical Social Worker (MSW) Casa Grande PRN" at bounding box center [462, 319] width 166 height 12
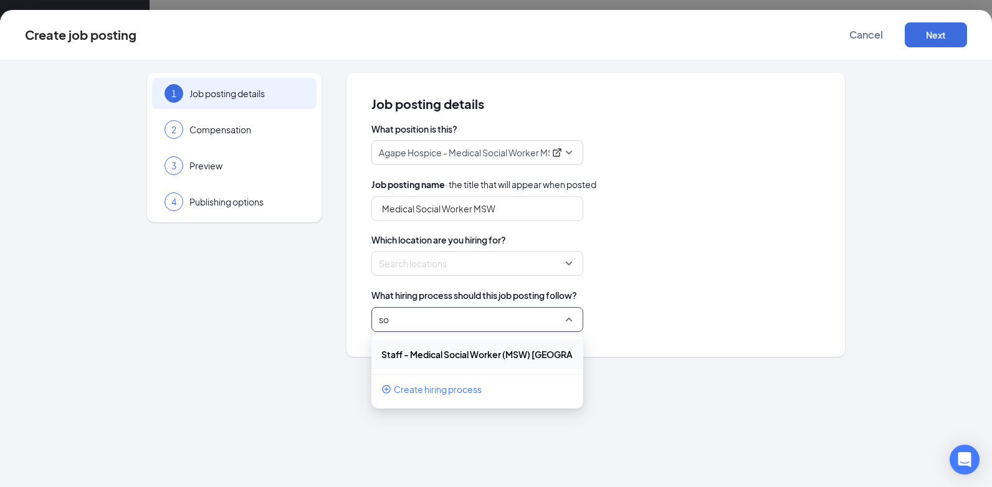
type input "s"
type input "pay"
click at [481, 354] on p "Payroll/HR/Administrative" at bounding box center [467, 353] width 172 height 12
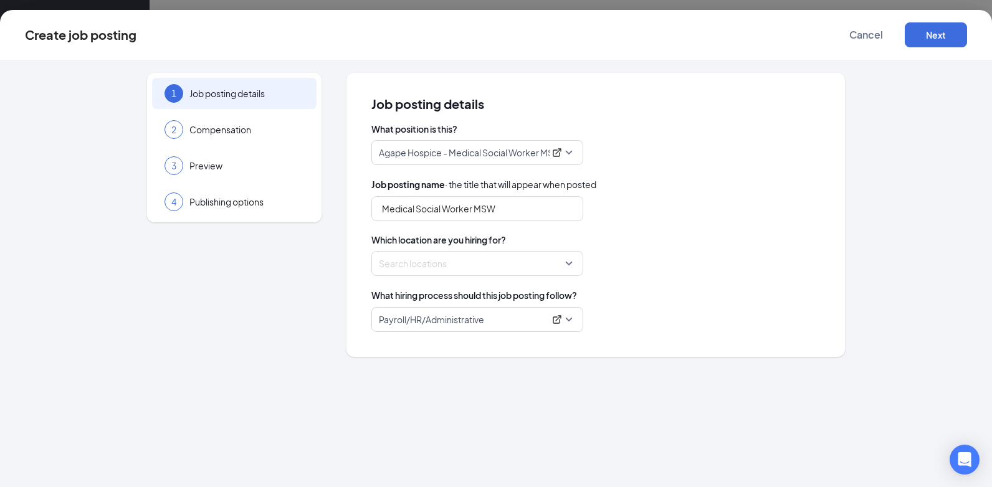
click at [643, 275] on div "Search locations" at bounding box center [595, 263] width 449 height 25
click at [575, 328] on span "Payroll/HR/Administrative" at bounding box center [477, 320] width 197 height 24
click at [491, 321] on p "Payroll/HR/Administrative" at bounding box center [462, 319] width 166 height 12
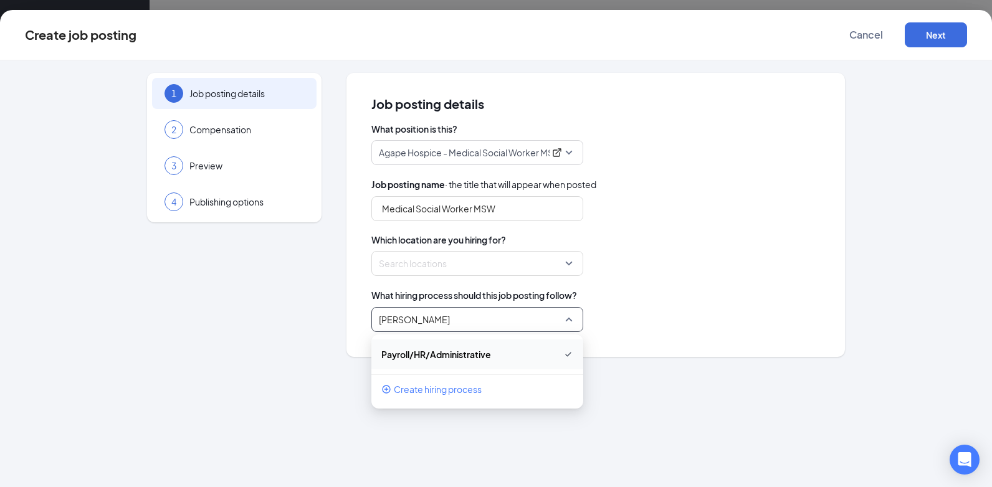
type input "social"
click at [459, 312] on input "social" at bounding box center [473, 320] width 188 height 24
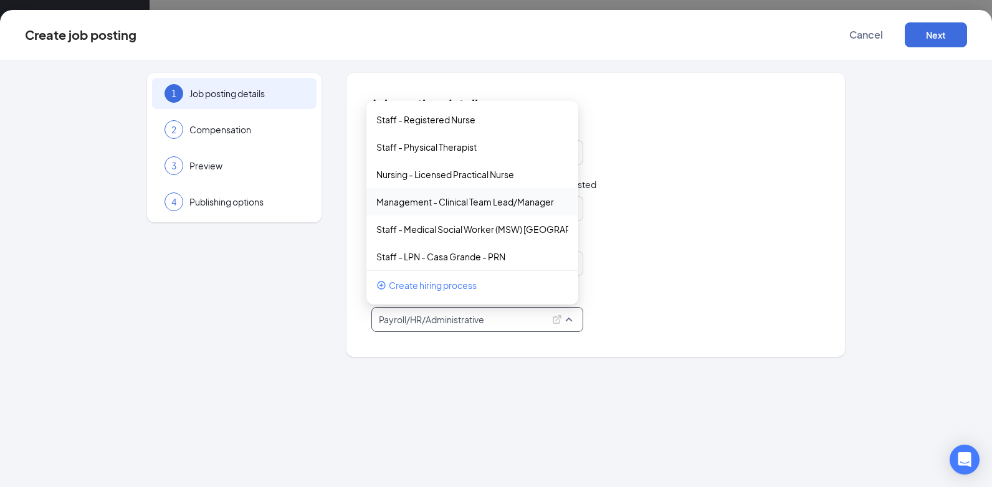
click at [611, 175] on div "What position is this? Agape Hospice - Medical Social Worker MSW 86749 162146 A…" at bounding box center [595, 227] width 449 height 209
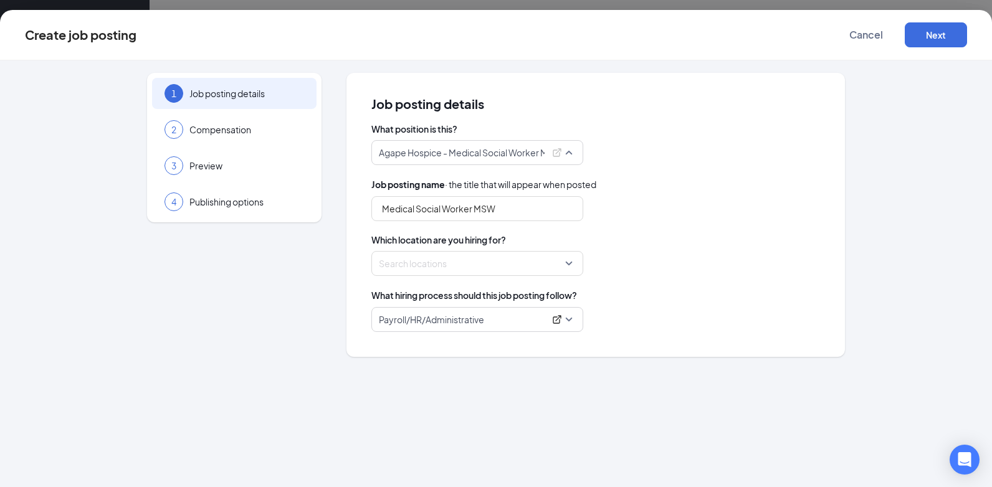
click at [534, 149] on p "Agape Hospice - Medical Social Worker MSW" at bounding box center [462, 152] width 166 height 12
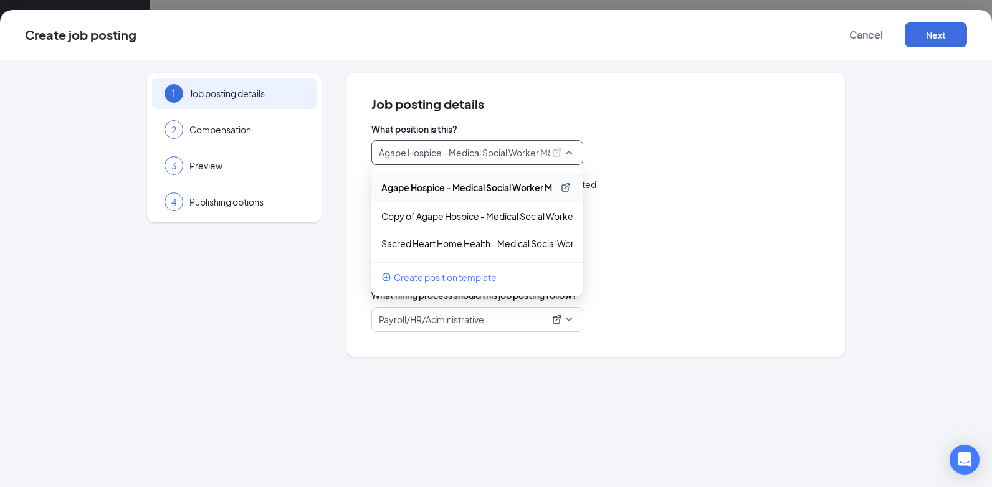
click at [565, 189] on icon "ExternalLink" at bounding box center [566, 188] width 10 height 10
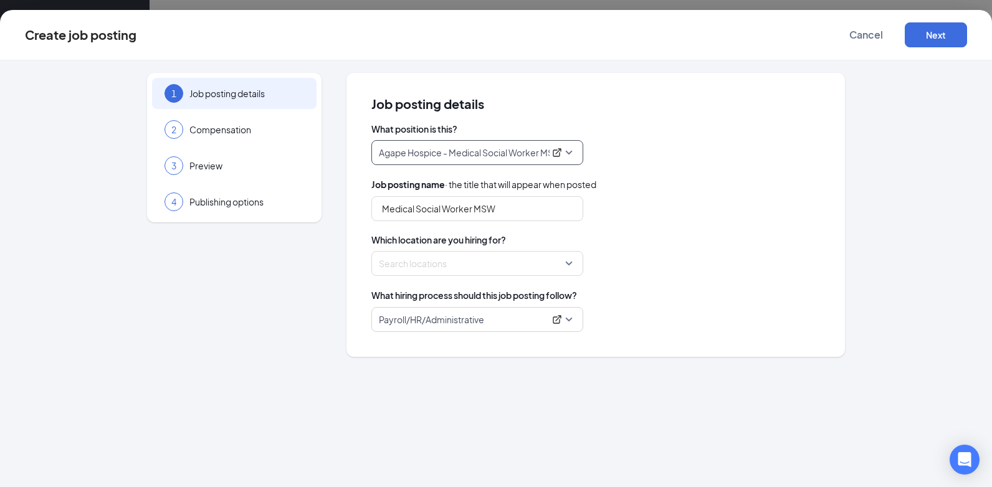
click at [674, 179] on div "Job posting name · the title that will appear when posted" at bounding box center [595, 185] width 449 height 14
click at [510, 160] on span "Agape Hospice - Medical Social Worker MSW" at bounding box center [477, 153] width 197 height 24
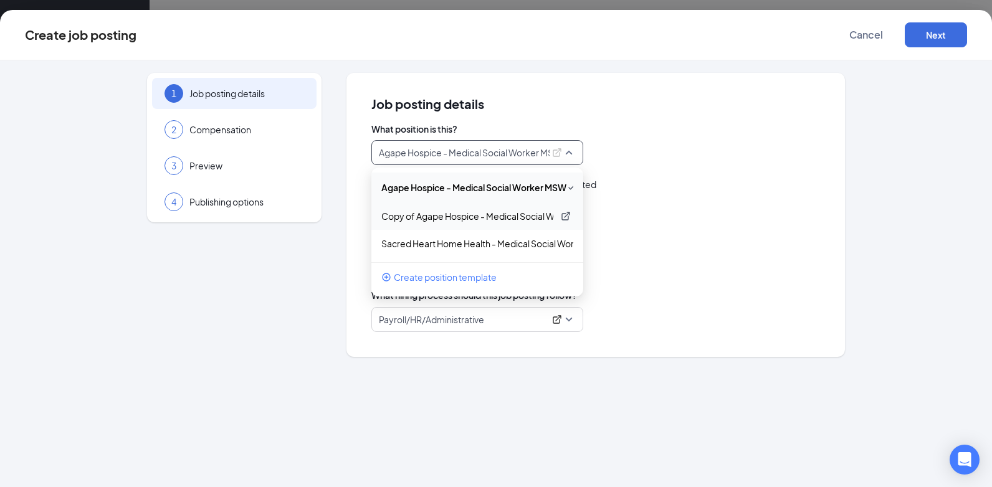
click at [503, 218] on p "Copy of Agape Hospice - Medical Social Worker MSW" at bounding box center [467, 216] width 172 height 12
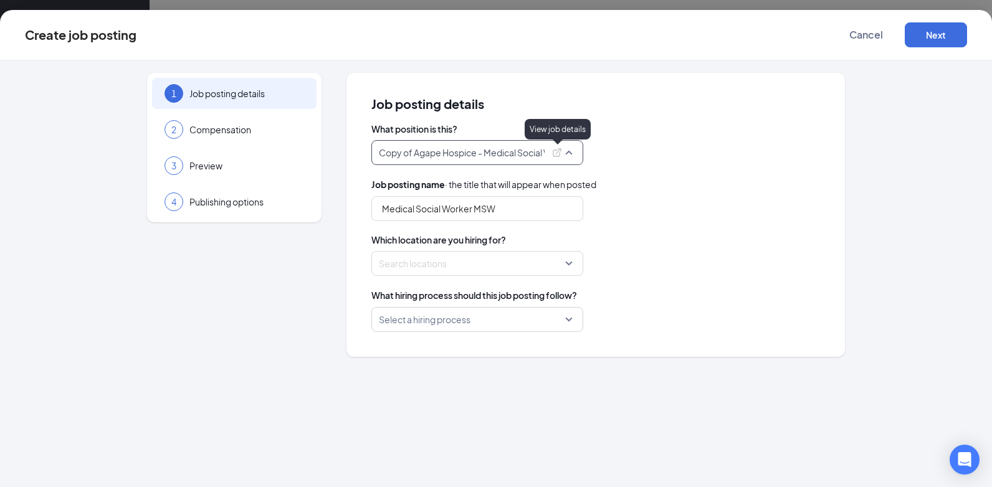
click at [560, 156] on icon "ExternalLink" at bounding box center [557, 152] width 8 height 8
click at [524, 161] on span "Copy of Agape Hospice - Medical Social Worker MSW" at bounding box center [477, 153] width 197 height 24
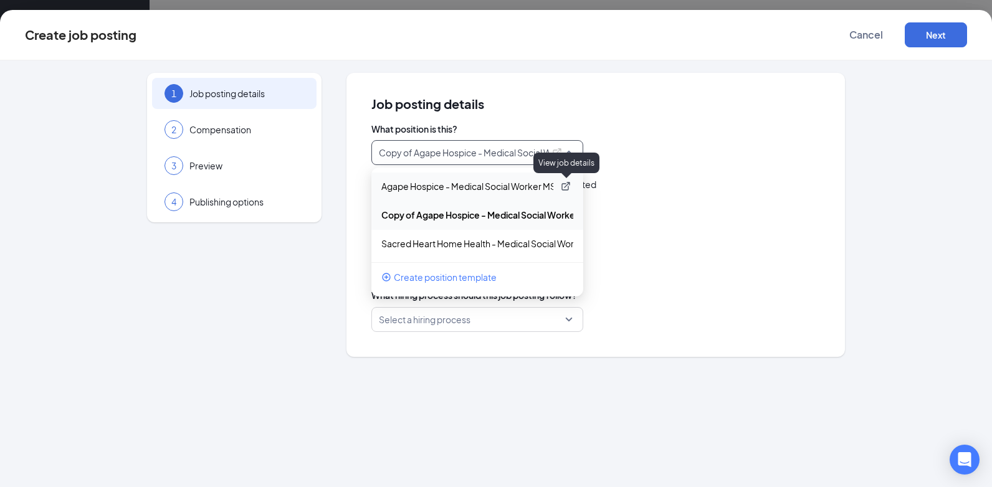
click at [567, 183] on icon "ExternalLink" at bounding box center [566, 186] width 10 height 10
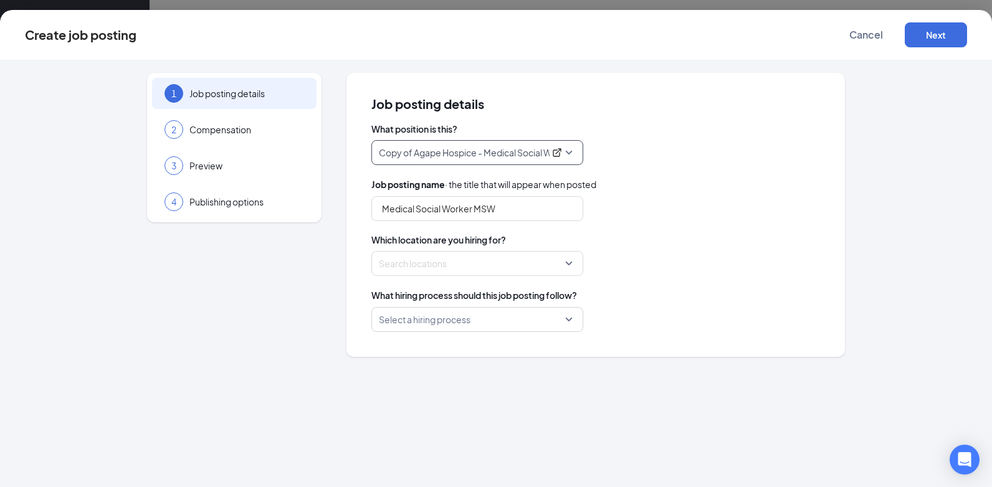
click at [566, 153] on span "Copy of Agape Hospice - Medical Social Worker MSW" at bounding box center [477, 153] width 197 height 24
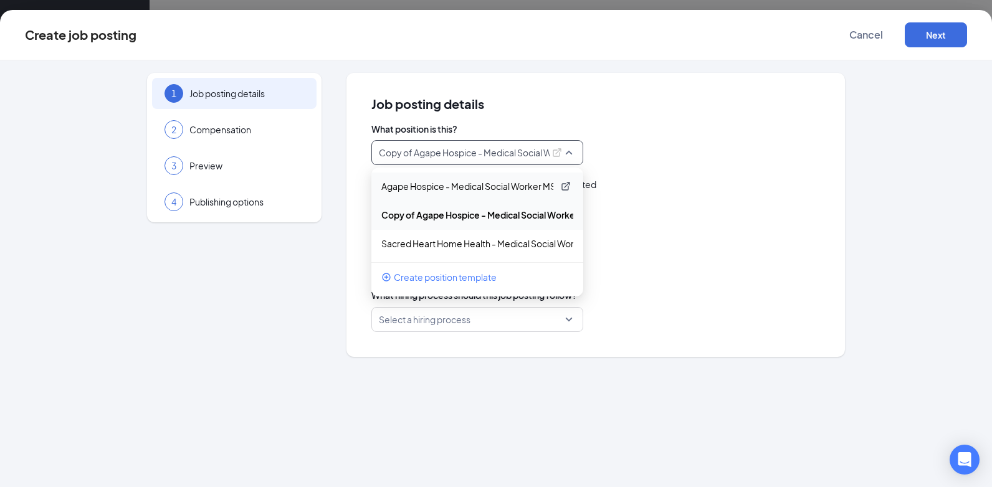
click at [535, 185] on p "Agape Hospice - Medical Social Worker MSW" at bounding box center [467, 186] width 172 height 12
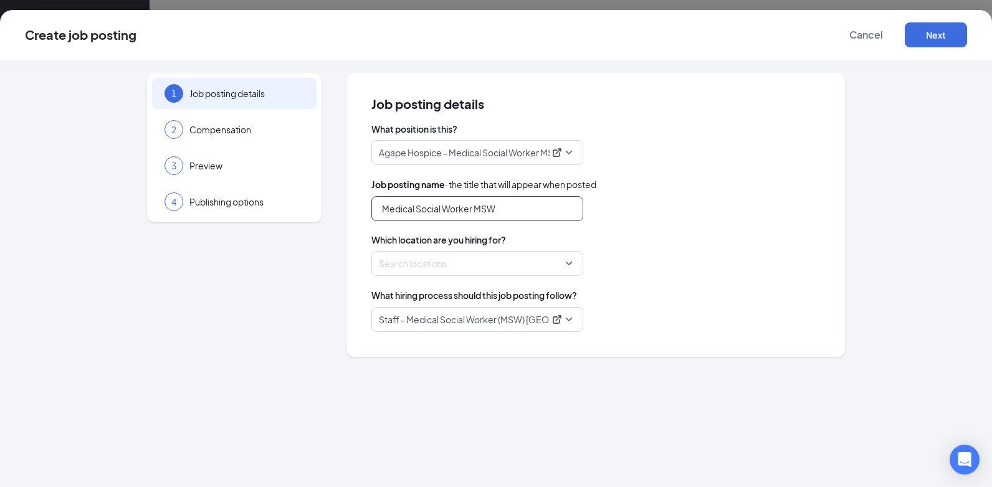
click at [515, 207] on input "Medical Social Worker MSW" at bounding box center [477, 208] width 212 height 25
click at [426, 267] on div at bounding box center [474, 264] width 188 height 20
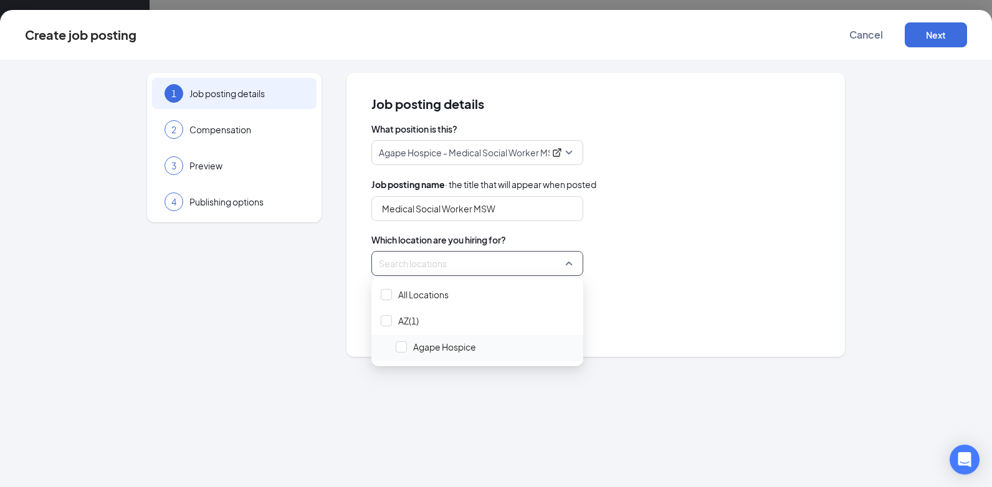
click at [434, 342] on span "Agape Hospice" at bounding box center [444, 347] width 63 height 12
click at [627, 272] on div "Locations (1)" at bounding box center [595, 263] width 449 height 25
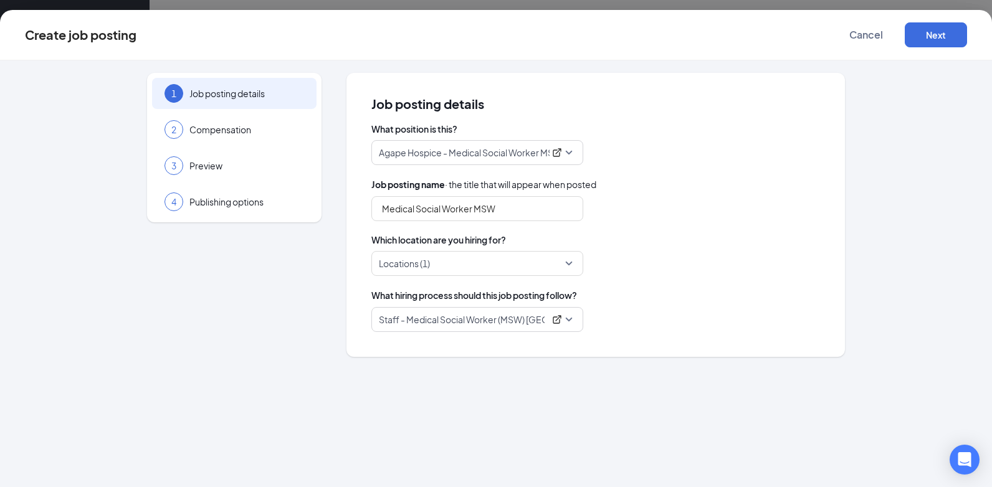
click at [535, 322] on p "Staff - Medical Social Worker (MSW) Casa Grande PRN" at bounding box center [462, 319] width 166 height 12
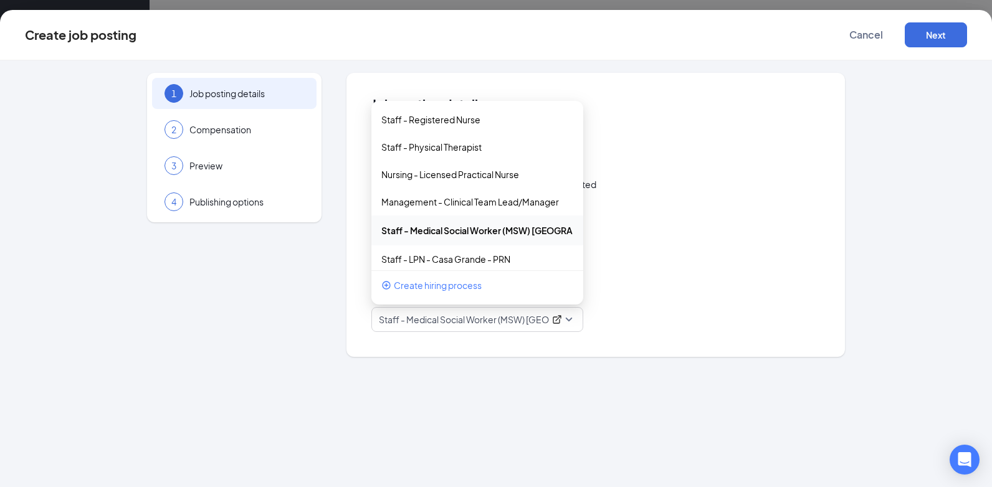
click at [767, 280] on div "What position is this? Agape Hospice - Medical Social Worker MSW 86749 162146 A…" at bounding box center [595, 227] width 449 height 209
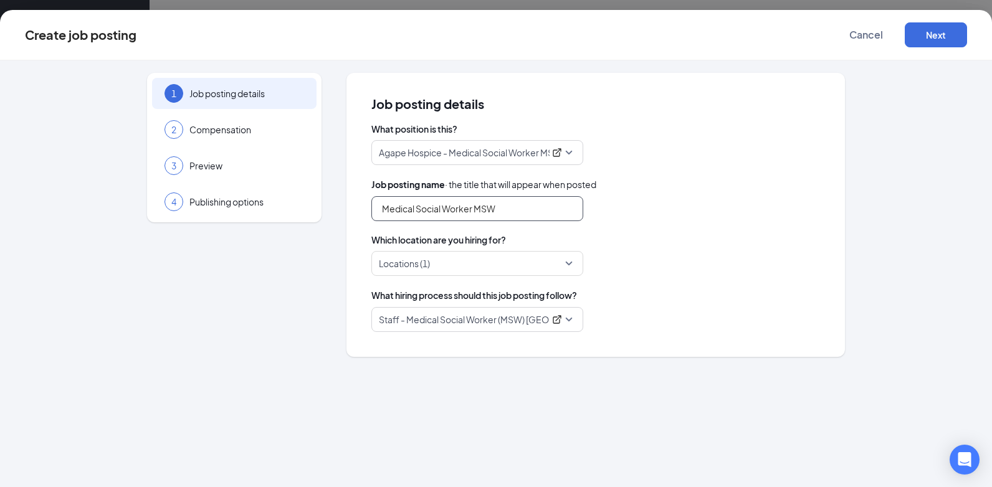
click at [525, 202] on input "Medical Social Worker MSW" at bounding box center [477, 208] width 212 height 25
click at [467, 322] on p "Staff - Medical Social Worker (MSW) Casa Grande PRN" at bounding box center [462, 319] width 166 height 12
type input "Medical Social Worker"
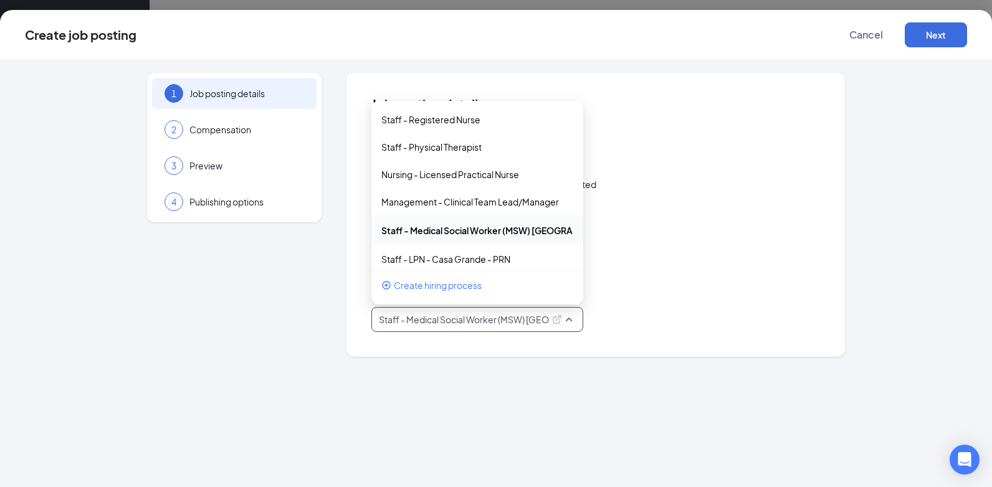
click at [461, 289] on span "Create hiring process" at bounding box center [438, 286] width 88 height 14
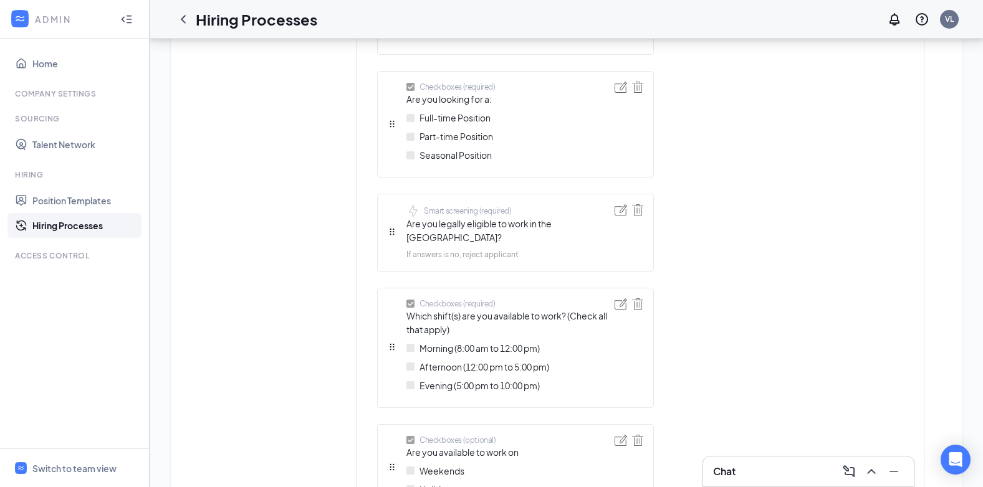
scroll to position [748, 0]
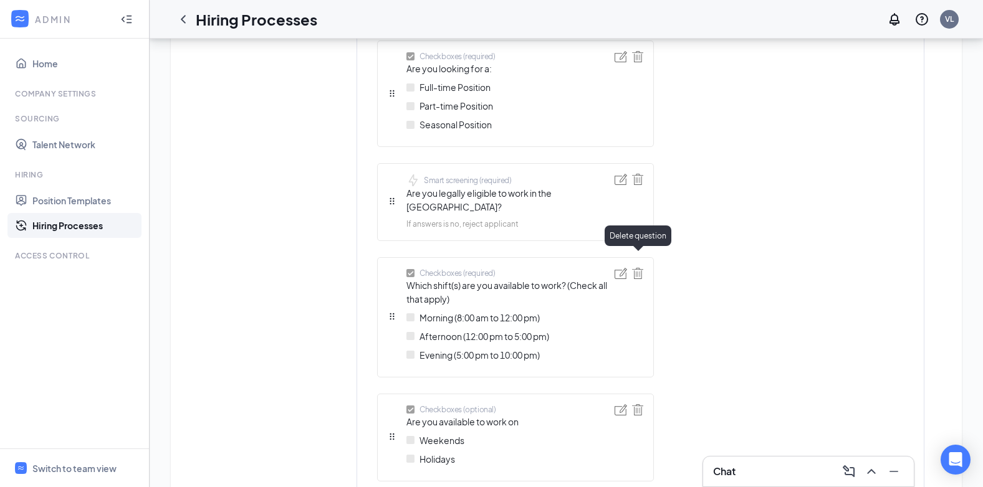
click at [637, 268] on img at bounding box center [637, 273] width 11 height 11
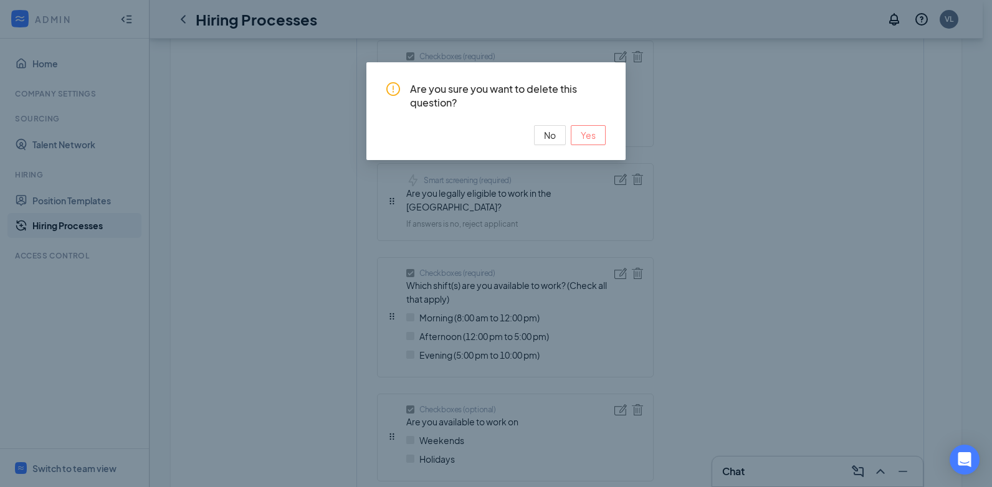
click at [597, 138] on button "Yes" at bounding box center [588, 135] width 35 height 20
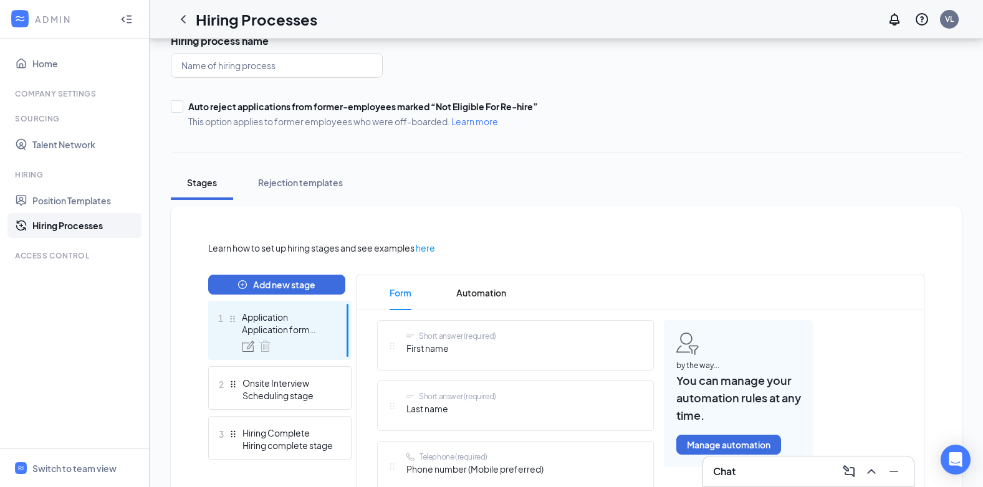
scroll to position [0, 0]
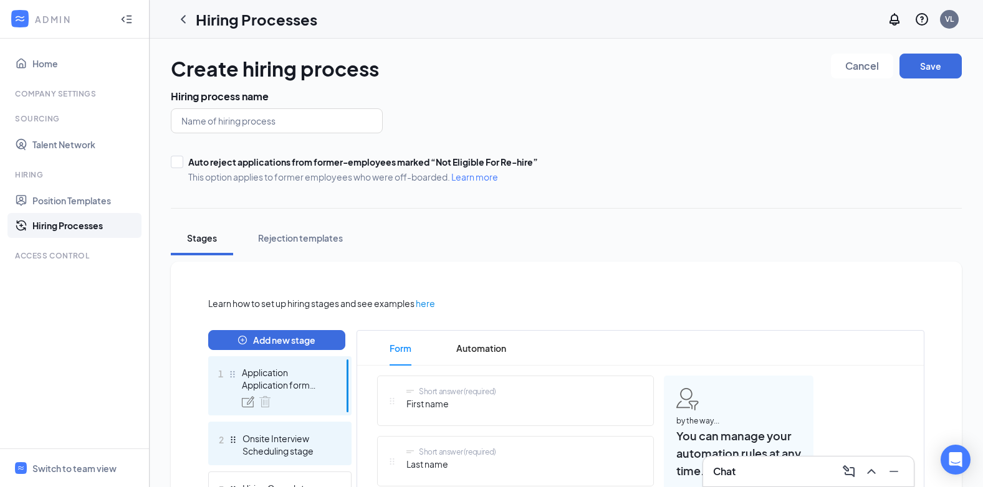
click at [297, 438] on div "Onsite Interview" at bounding box center [287, 439] width 91 height 12
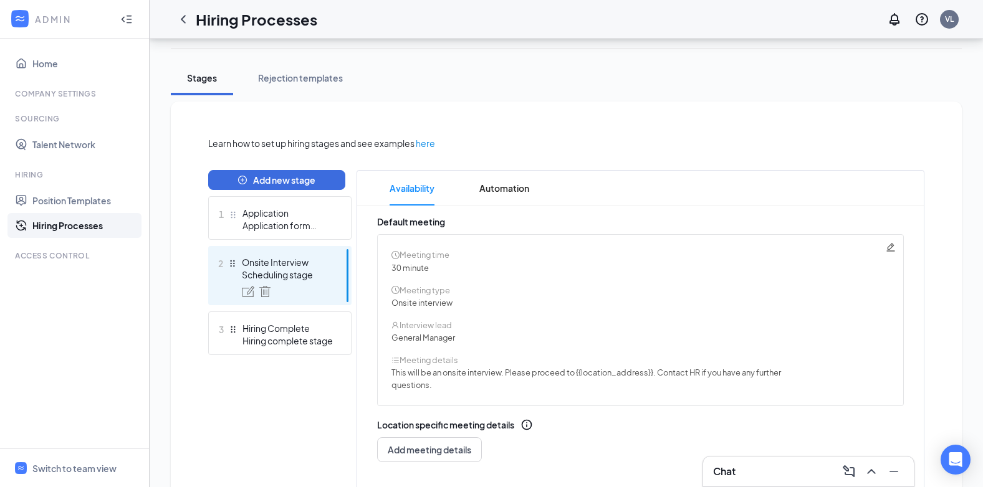
scroll to position [187, 0]
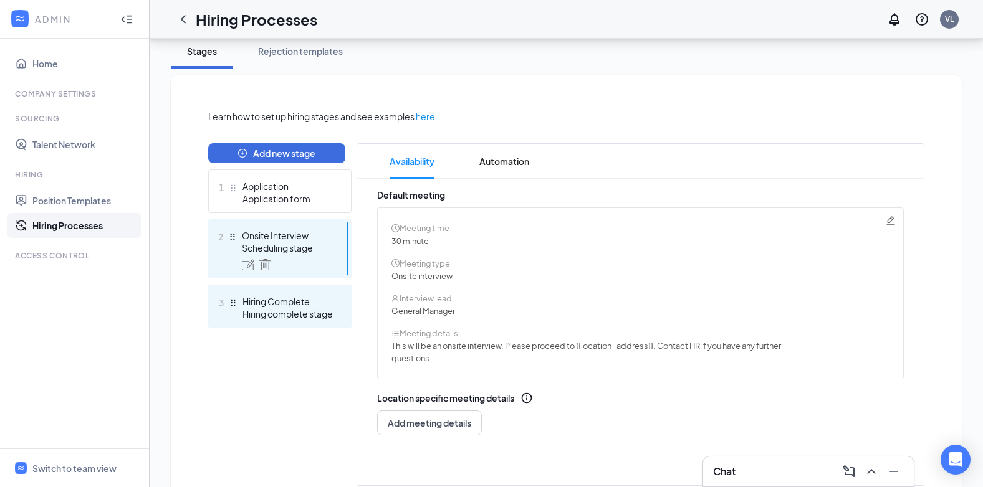
click at [315, 313] on div "Hiring complete stage" at bounding box center [287, 314] width 91 height 12
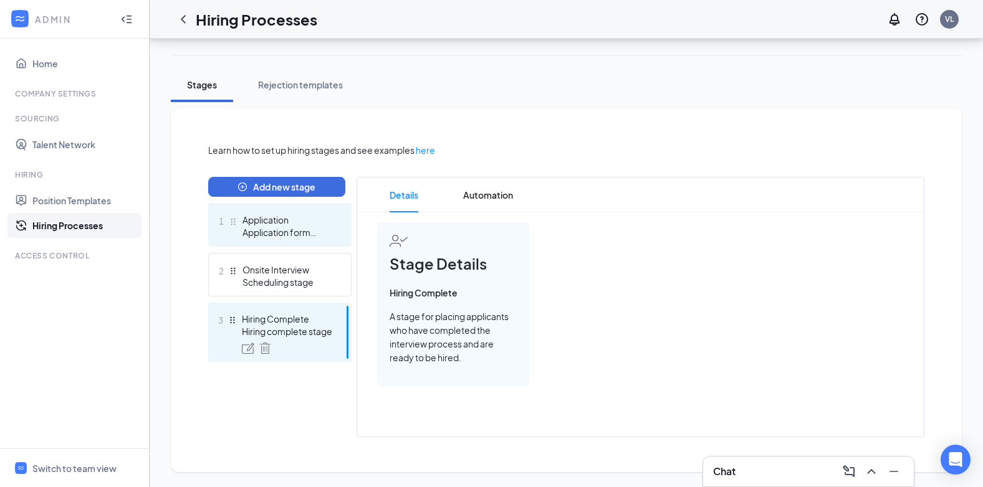
click at [292, 233] on div "Application form stage" at bounding box center [287, 232] width 91 height 12
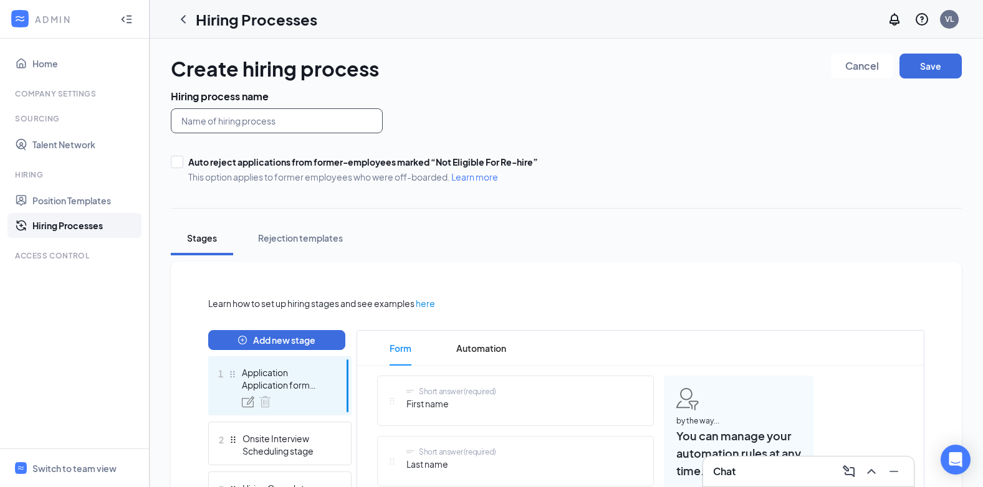
click at [260, 123] on input "text" at bounding box center [277, 120] width 212 height 25
type input "S"
type input "Medical Social Worker"
click at [930, 66] on button "Save" at bounding box center [930, 66] width 62 height 25
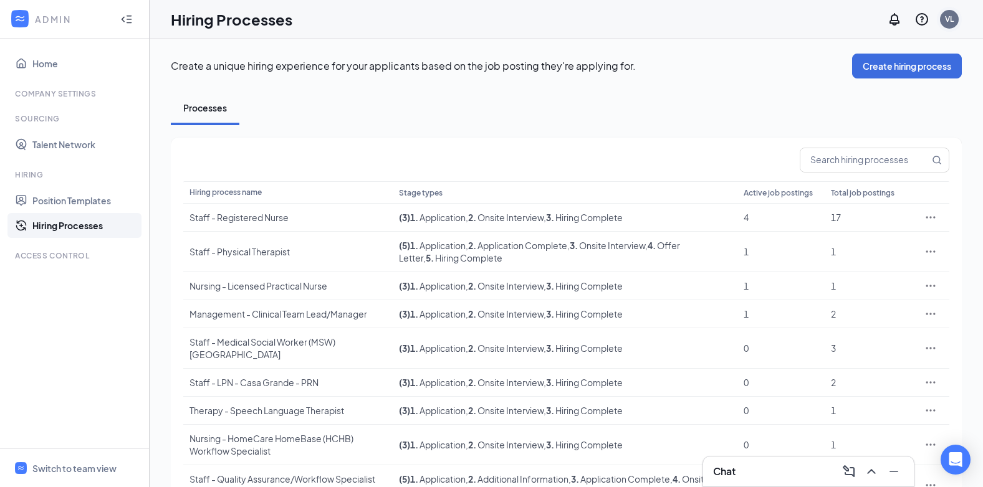
click at [945, 24] on div "VL" at bounding box center [949, 19] width 9 height 11
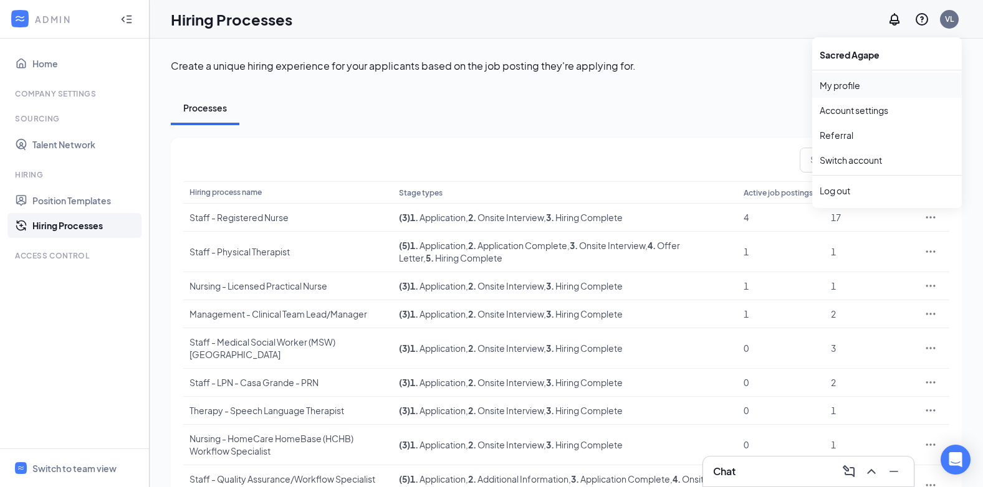
click at [869, 79] on link "My profile" at bounding box center [887, 85] width 135 height 12
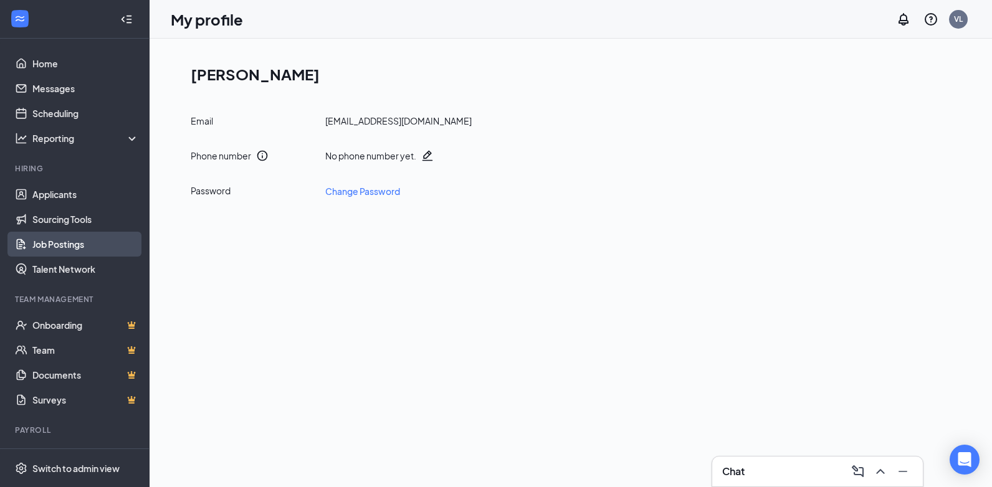
click at [86, 244] on link "Job Postings" at bounding box center [85, 244] width 107 height 25
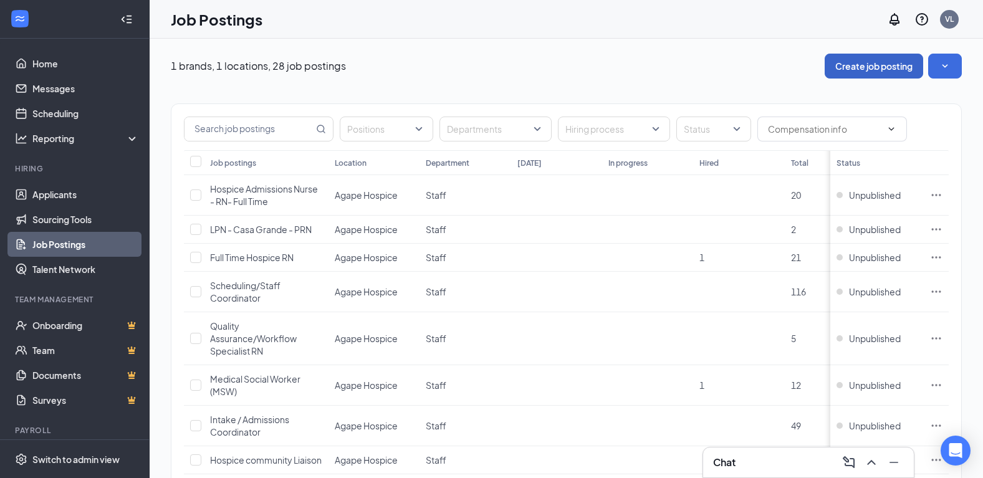
click at [849, 70] on button "Create job posting" at bounding box center [874, 66] width 98 height 25
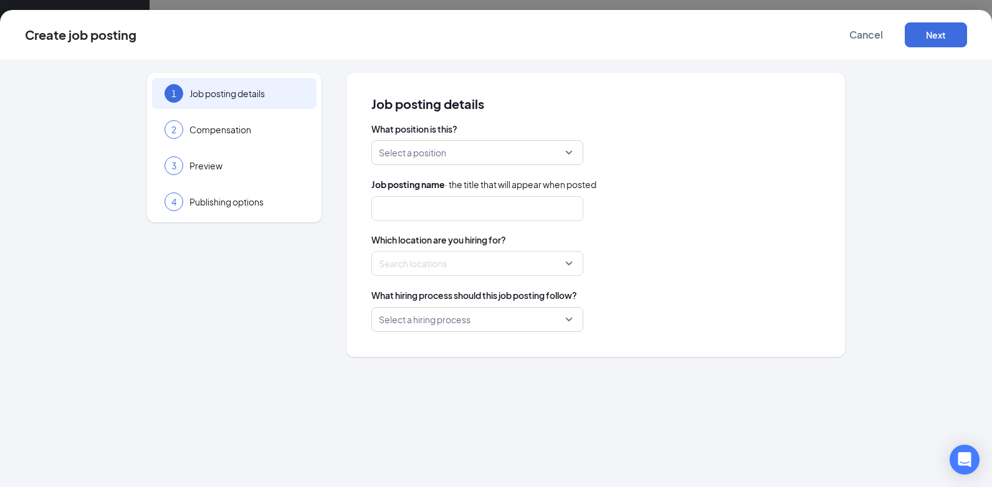
click at [507, 155] on input "search" at bounding box center [473, 153] width 188 height 24
click at [471, 161] on input "search" at bounding box center [473, 153] width 188 height 24
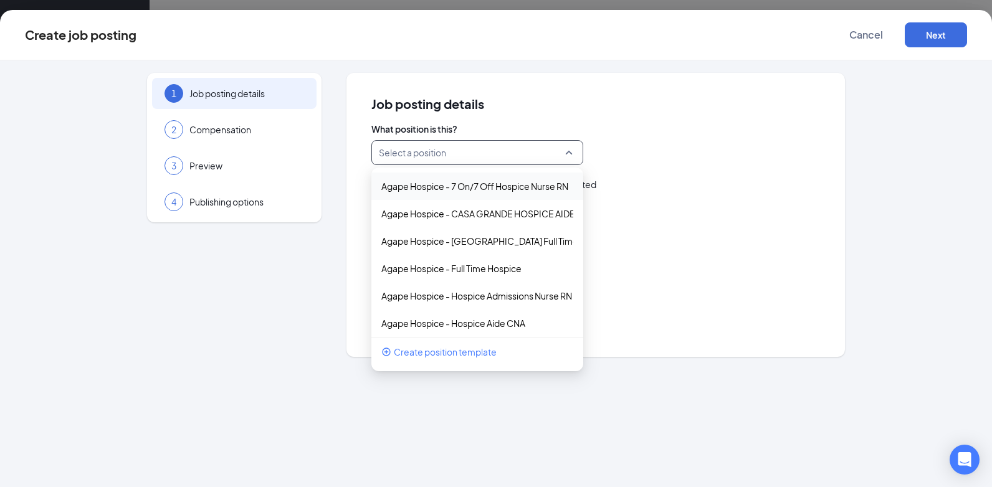
type input "j"
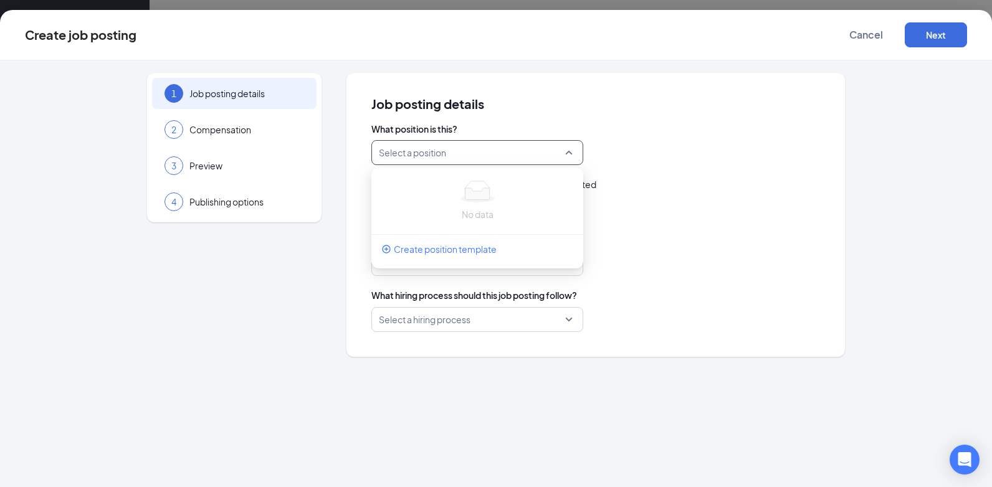
type input "m"
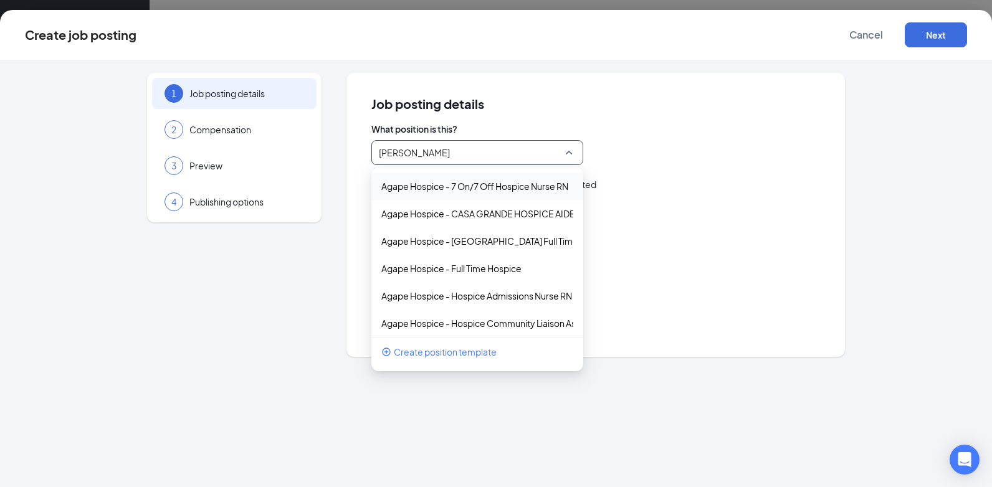
type input "social"
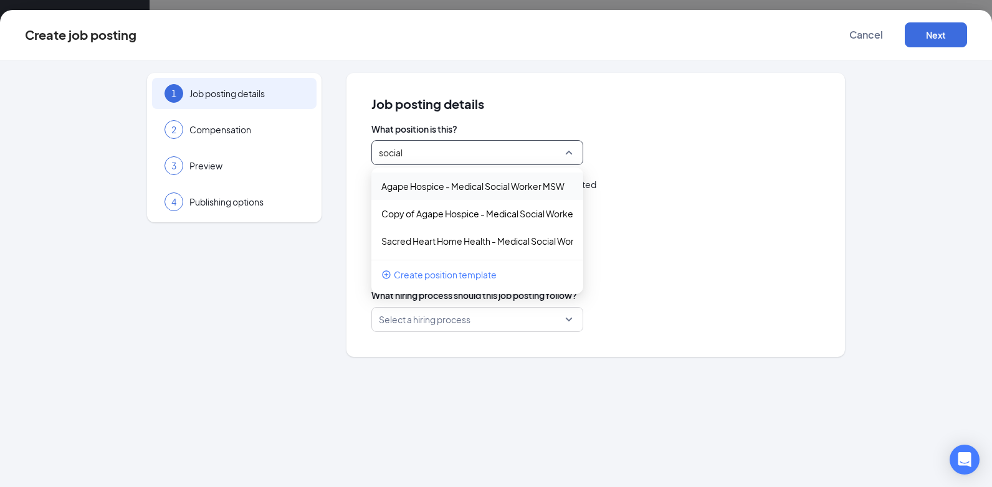
click at [487, 196] on div "Agape Hospice - Medical Social Worker MSW" at bounding box center [477, 186] width 212 height 27
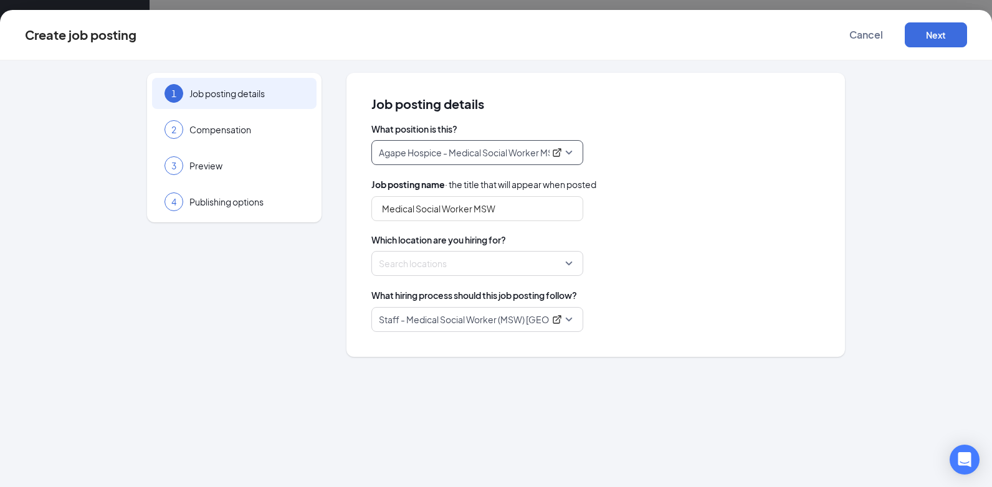
click at [465, 266] on div at bounding box center [474, 264] width 188 height 20
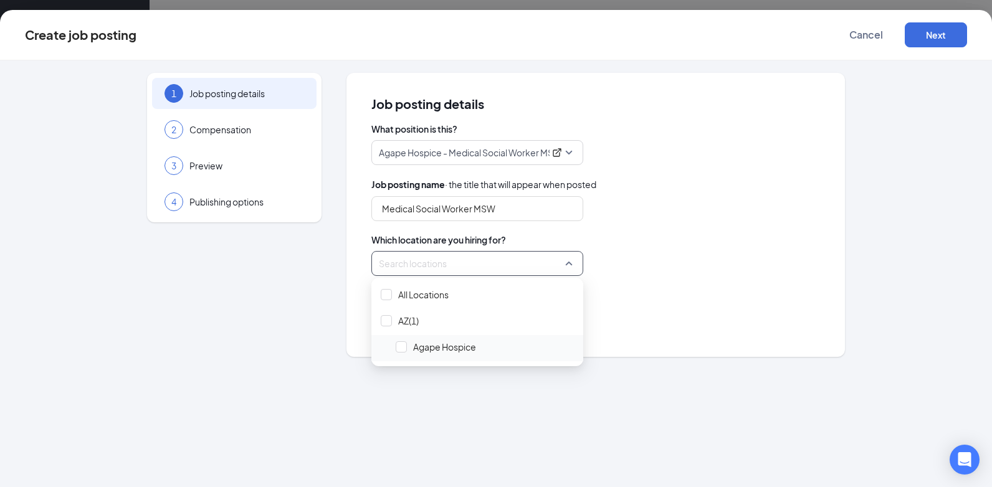
click at [471, 345] on span "Agape Hospice" at bounding box center [444, 347] width 63 height 12
click at [648, 320] on div "Staff - Medical Social Worker (MSW) Casa Grande PRN" at bounding box center [595, 319] width 449 height 25
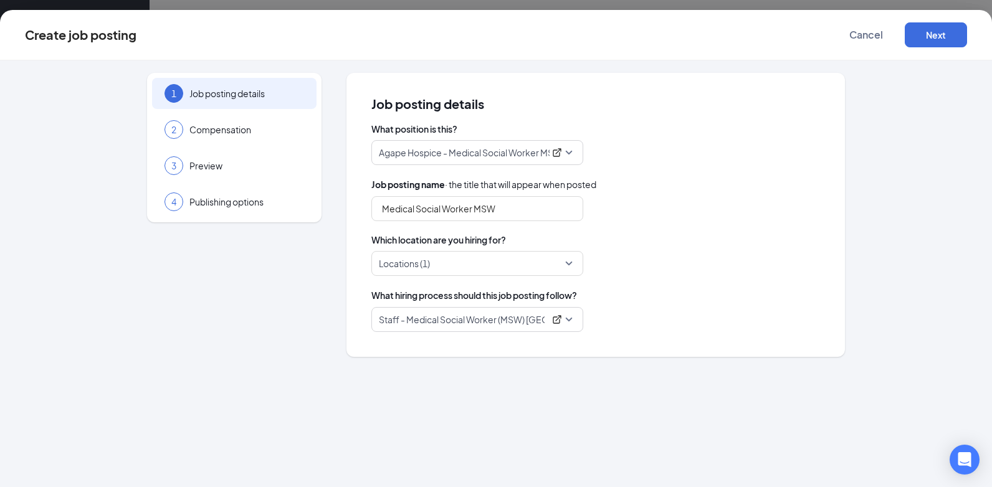
click at [528, 325] on p "Staff - Medical Social Worker (MSW) Casa Grande PRN" at bounding box center [462, 319] width 166 height 12
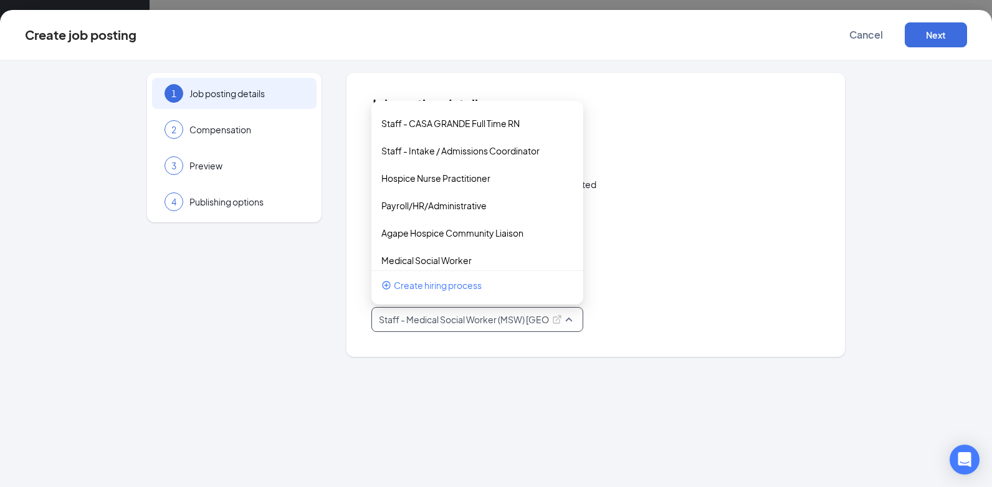
scroll to position [337, 0]
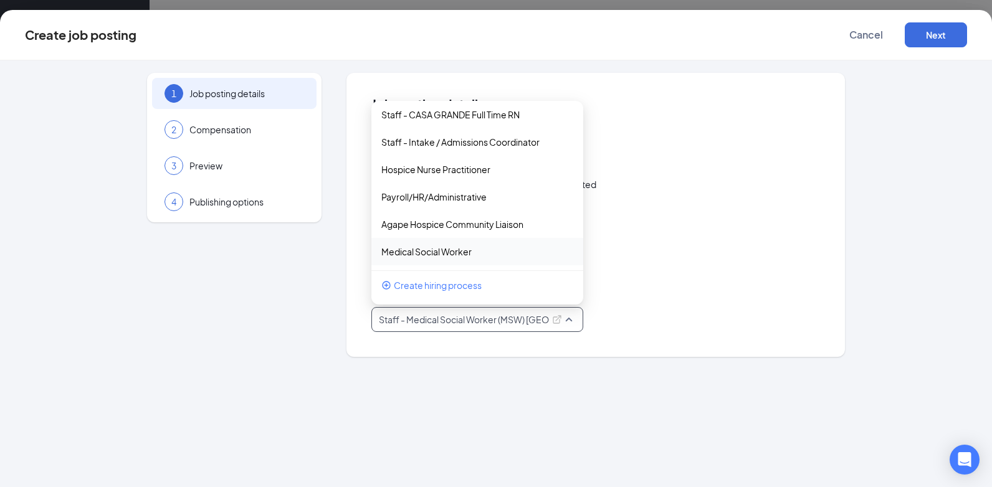
click at [477, 259] on div "Medical Social Worker" at bounding box center [477, 251] width 212 height 27
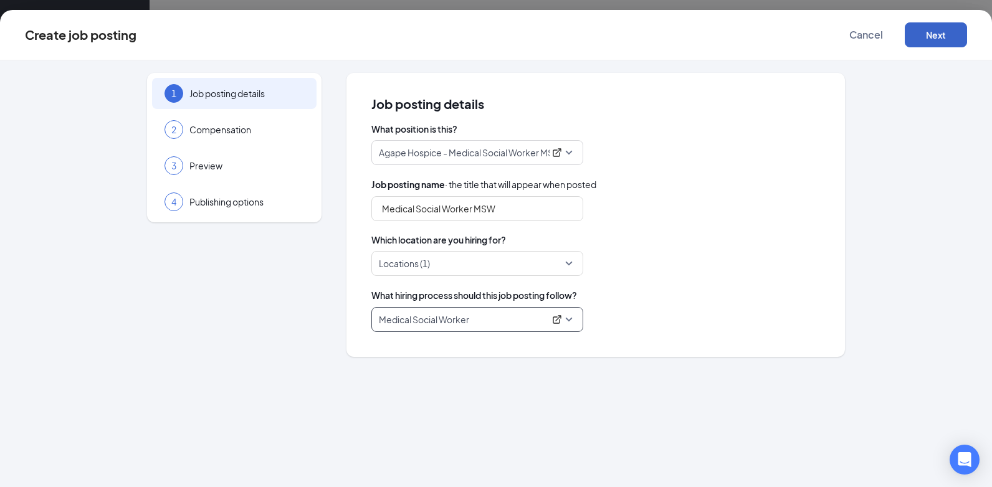
click at [919, 29] on button "Next" at bounding box center [936, 34] width 62 height 25
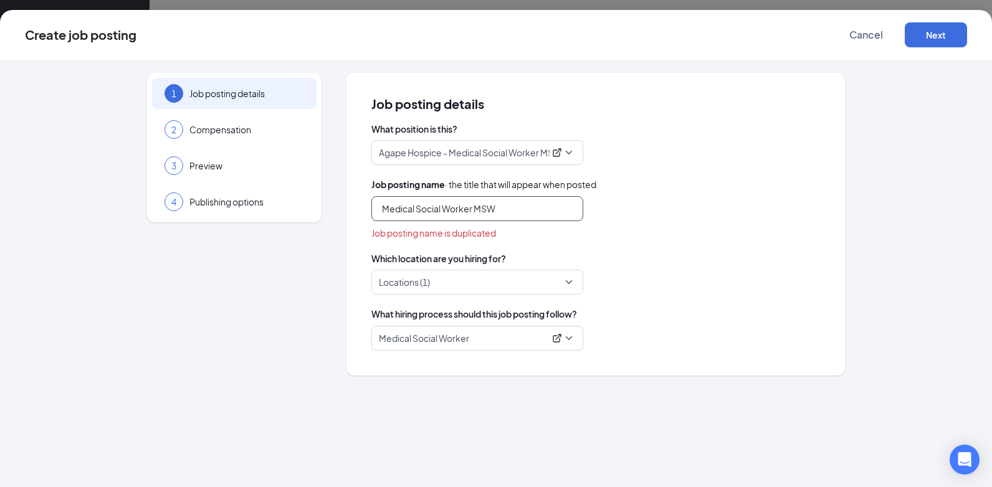
click at [518, 214] on input "Medical Social Worker MSW" at bounding box center [477, 208] width 212 height 25
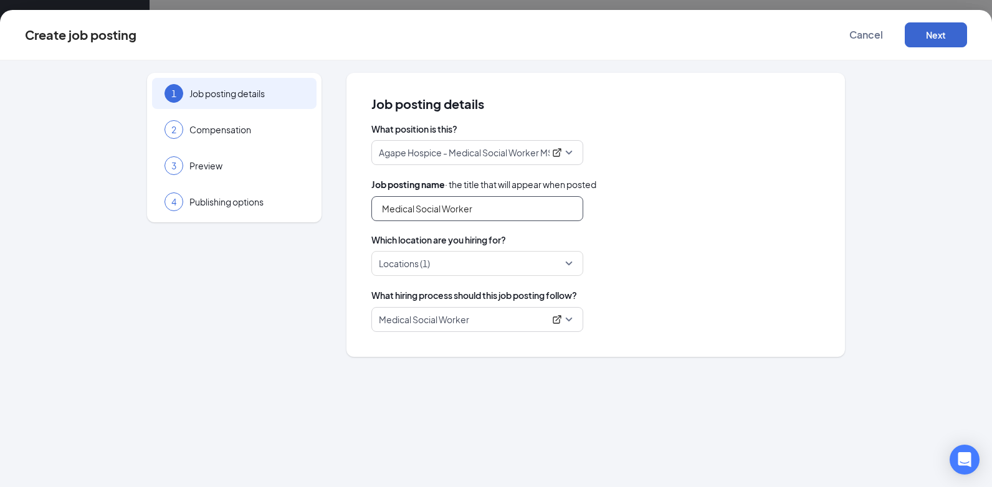
type input "Medical Social Worker"
click at [937, 27] on button "Next" at bounding box center [936, 34] width 62 height 25
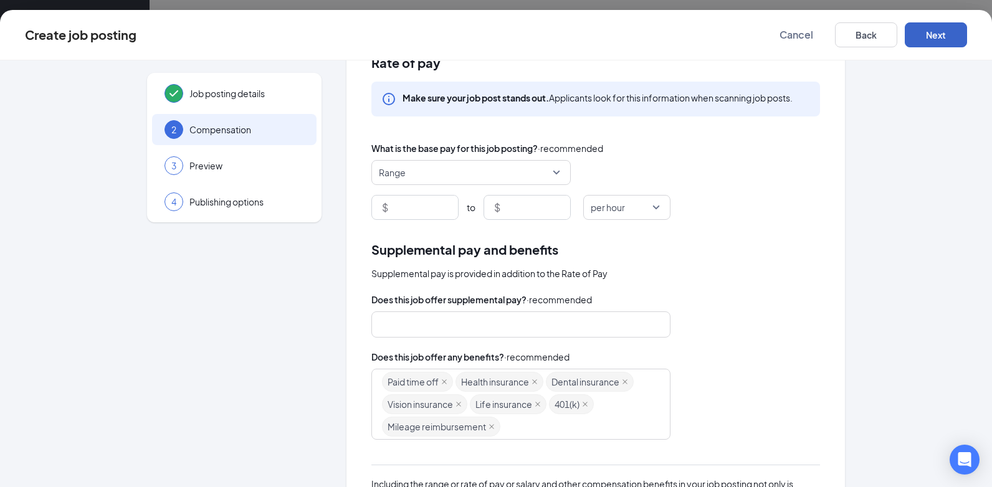
scroll to position [62, 0]
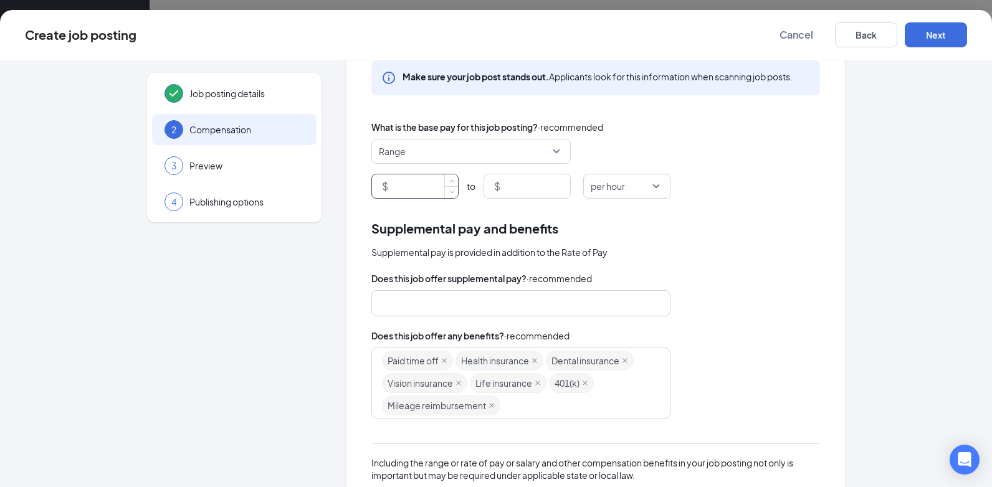
click at [396, 187] on input at bounding box center [424, 187] width 67 height 24
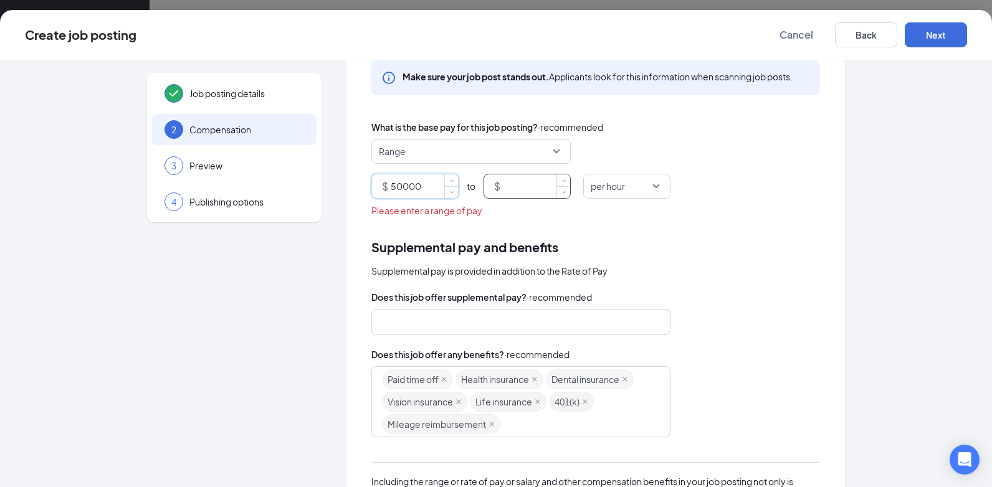
type input "50000"
click at [523, 189] on input at bounding box center [536, 187] width 67 height 24
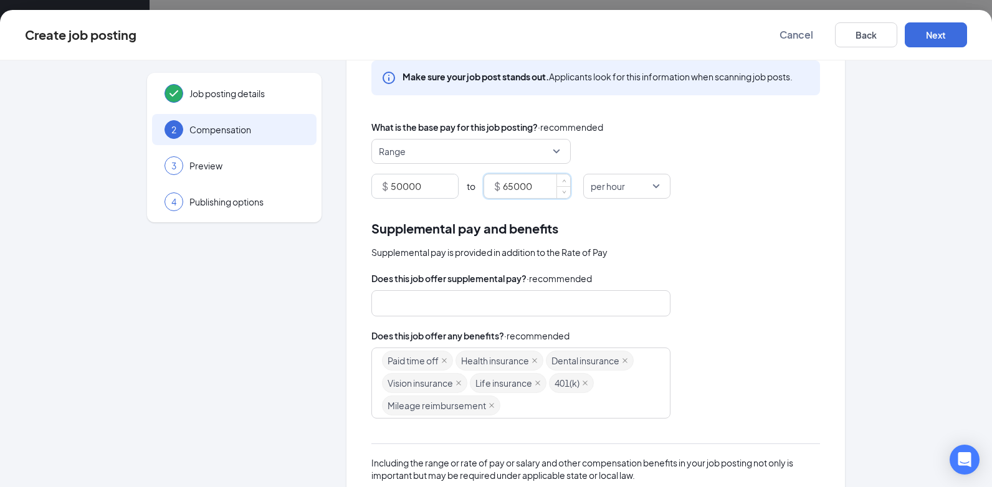
type input "65000"
click at [795, 240] on div "Supplemental pay and benefits Supplemental pay is provided in addition to the R…" at bounding box center [595, 239] width 449 height 41
click at [495, 313] on div at bounding box center [515, 304] width 266 height 20
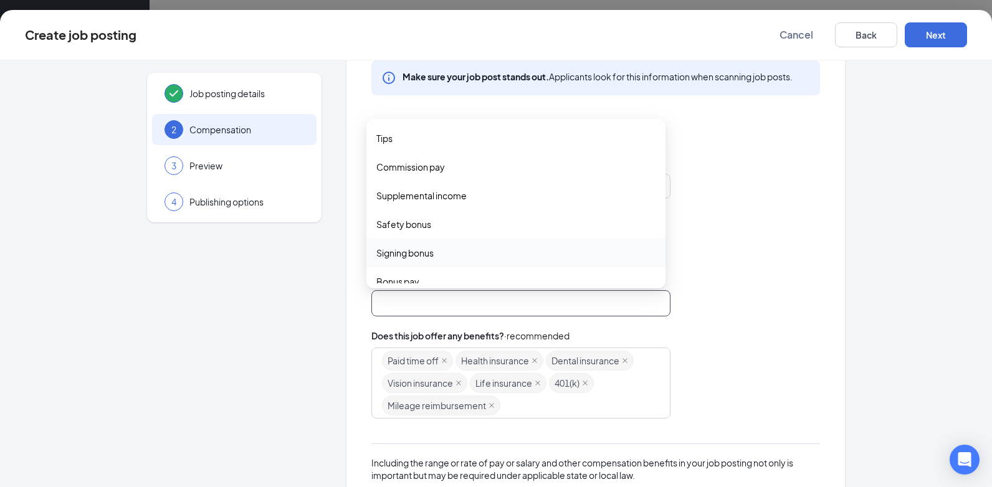
click at [811, 238] on div "Supplemental pay and benefits" at bounding box center [595, 228] width 449 height 19
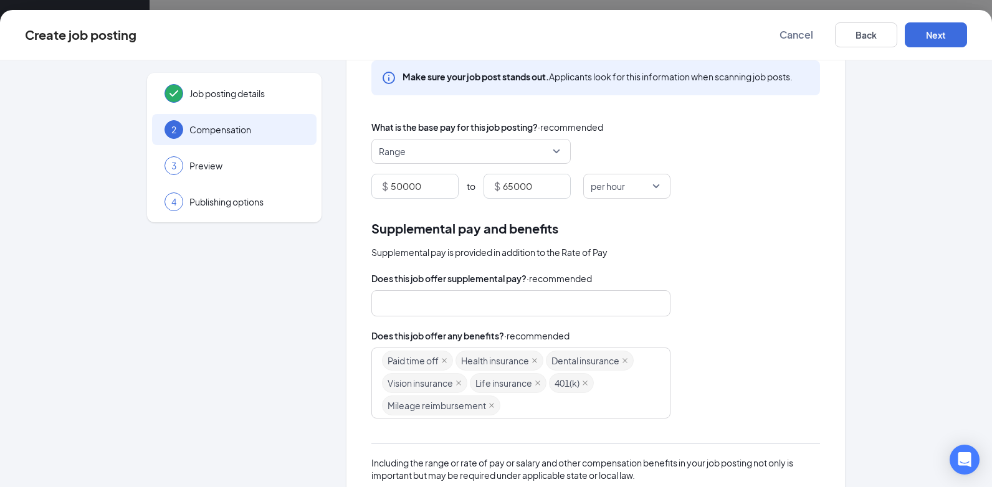
click at [438, 302] on div at bounding box center [515, 304] width 266 height 20
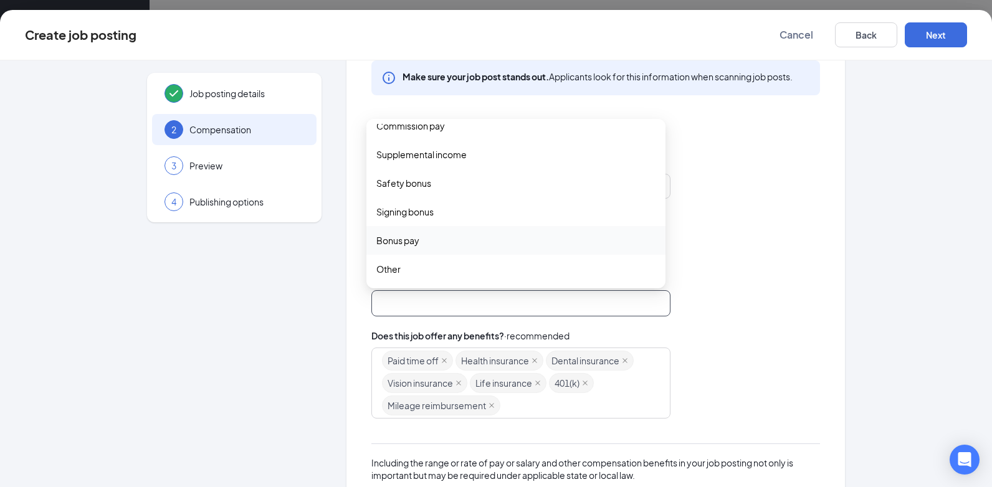
click at [504, 241] on span "Bonus pay" at bounding box center [515, 241] width 279 height 14
click at [598, 249] on div "Bonus pay" at bounding box center [515, 241] width 299 height 30
click at [490, 239] on span "Bonus pay" at bounding box center [515, 241] width 279 height 14
click at [785, 300] on div "Bonus pay bonus_pay other Tips Commission pay Supplemental income Safety bonus …" at bounding box center [595, 303] width 449 height 26
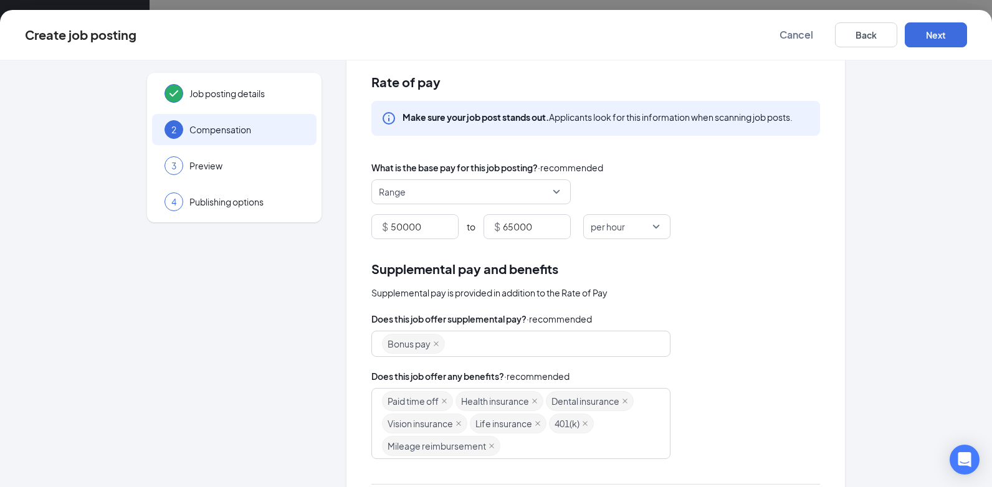
scroll to position [0, 0]
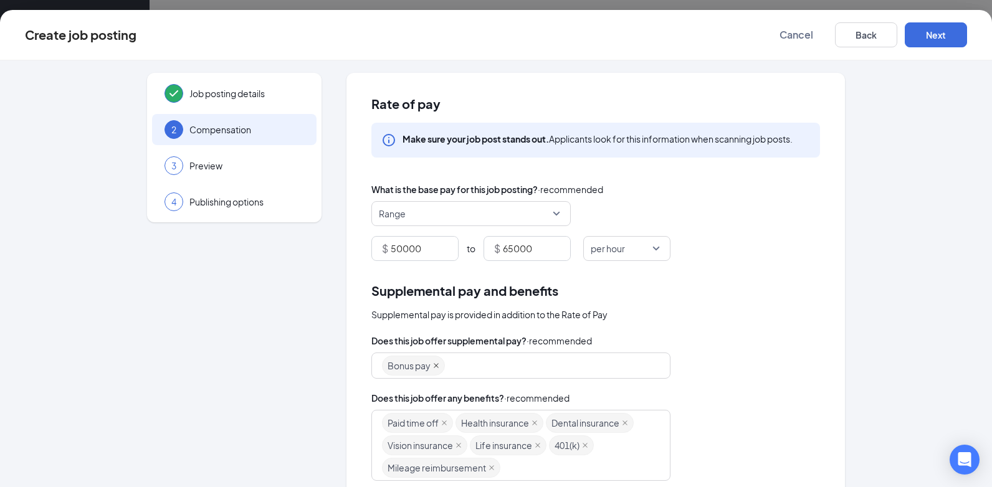
click at [434, 366] on icon "close" at bounding box center [436, 365] width 5 height 5
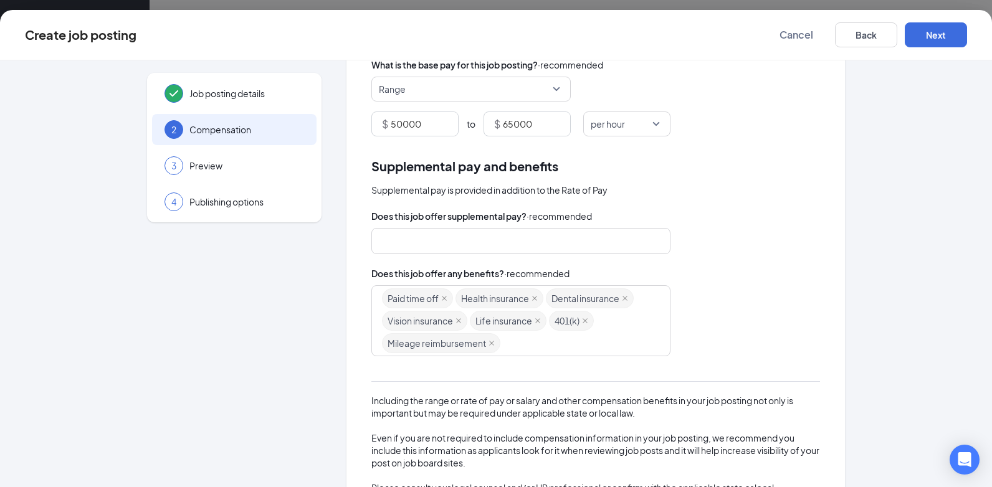
click at [510, 340] on div "Paid time off Health insurance Dental insurance Vision insurance Life insurance…" at bounding box center [515, 320] width 266 height 67
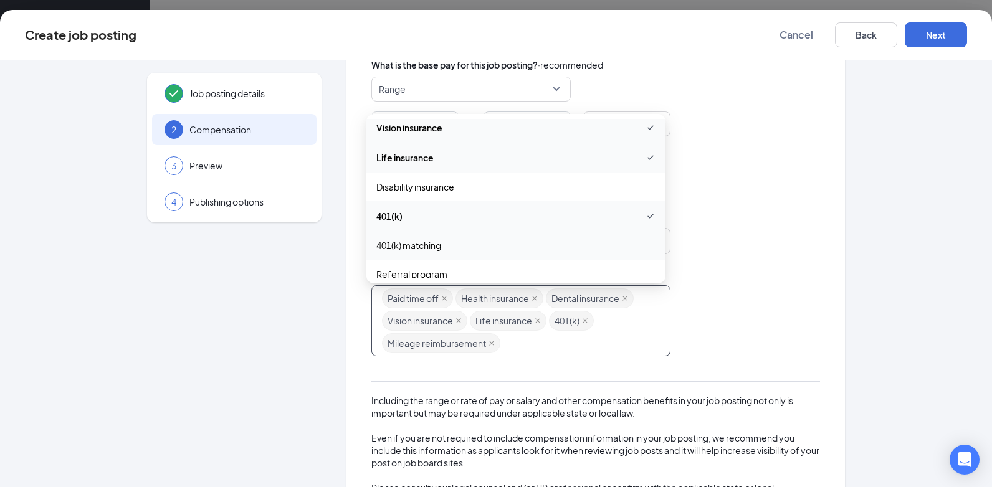
scroll to position [187, 0]
click at [491, 189] on span "401(k) matching" at bounding box center [515, 183] width 279 height 14
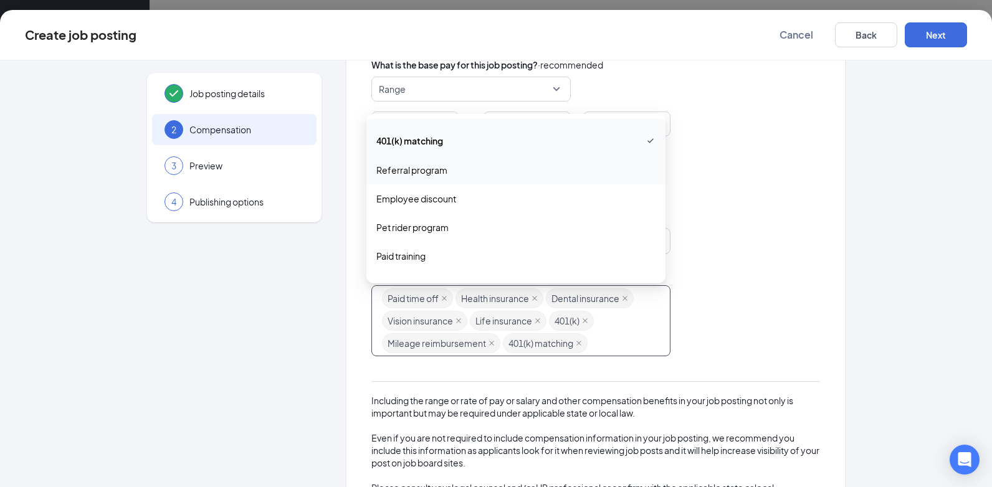
scroll to position [249, 0]
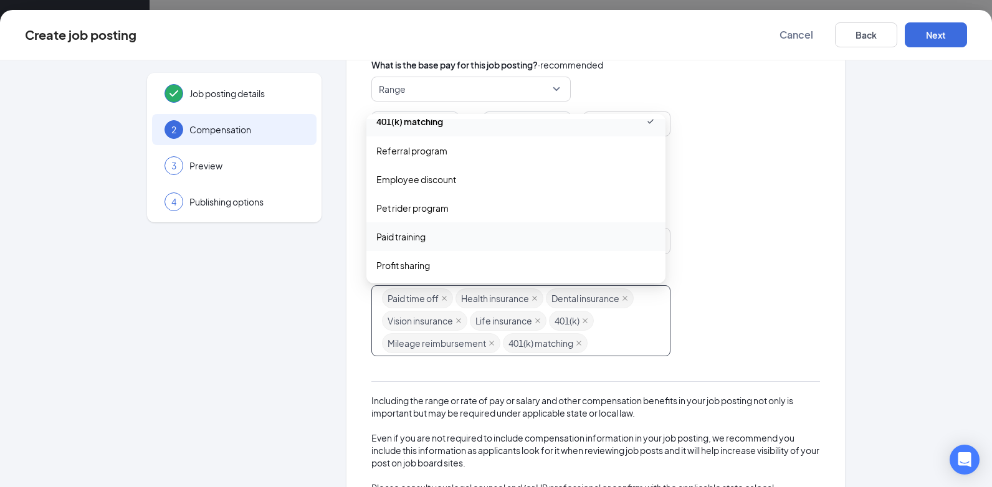
click at [469, 236] on span "Paid training" at bounding box center [515, 237] width 279 height 14
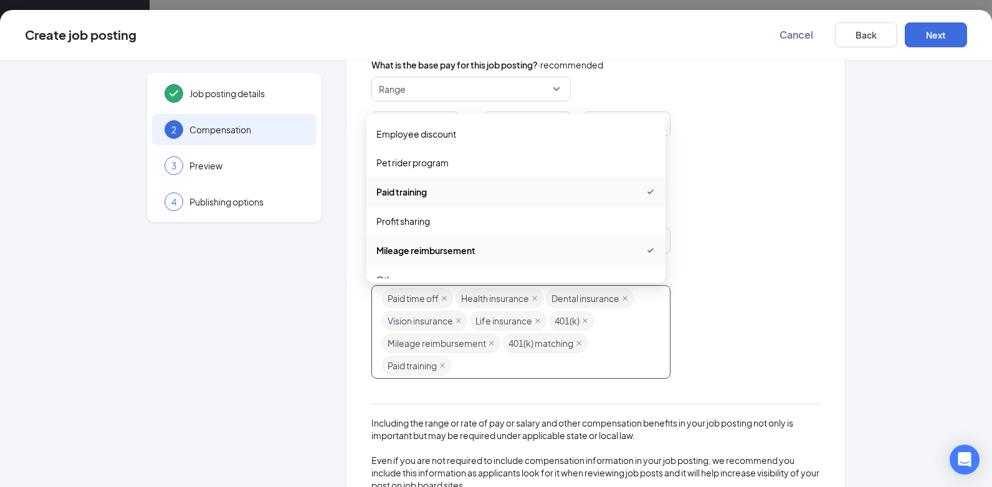
scroll to position [310, 0]
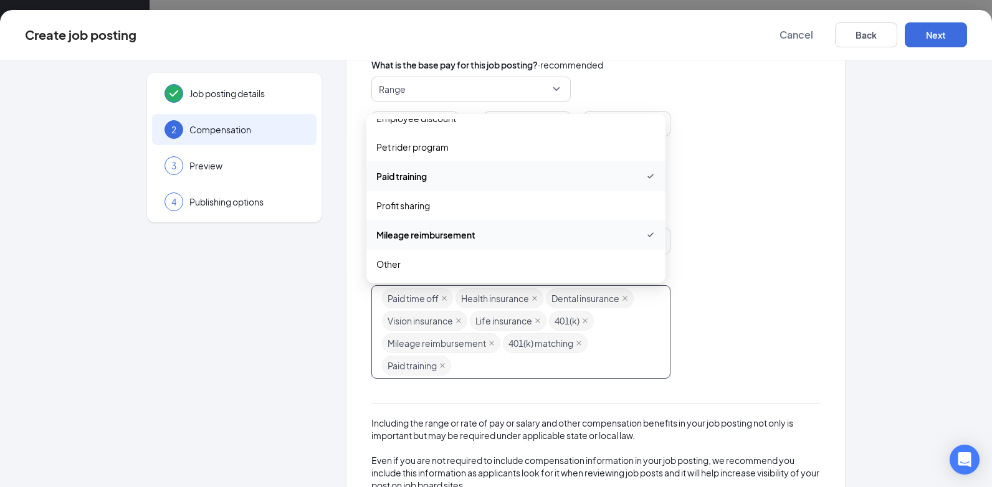
click at [781, 275] on div "Does this job offer any benefits? · recommended" at bounding box center [595, 274] width 449 height 14
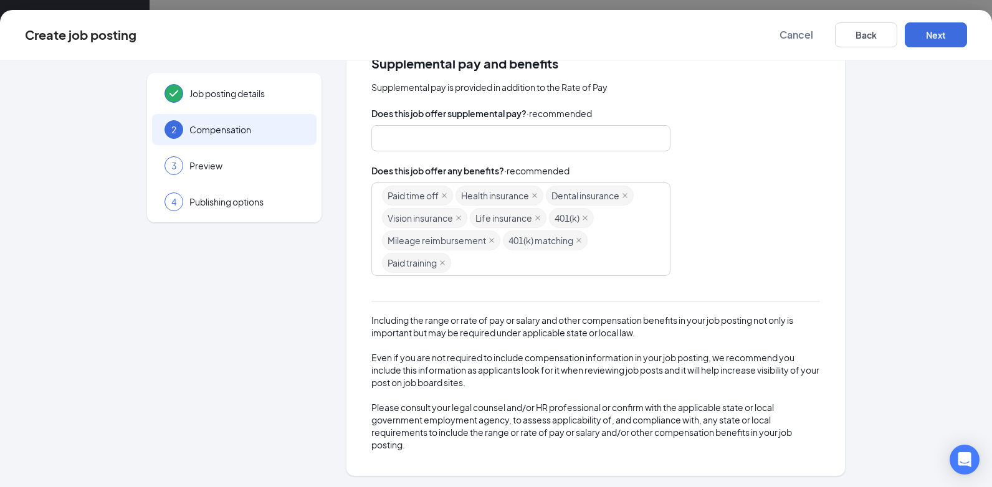
scroll to position [229, 0]
click at [947, 42] on button "Next" at bounding box center [936, 34] width 62 height 25
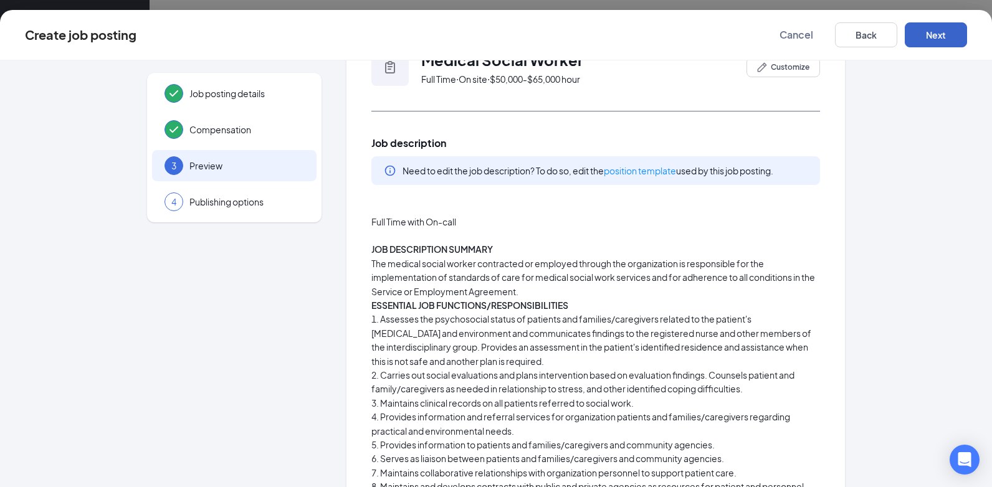
scroll to position [0, 0]
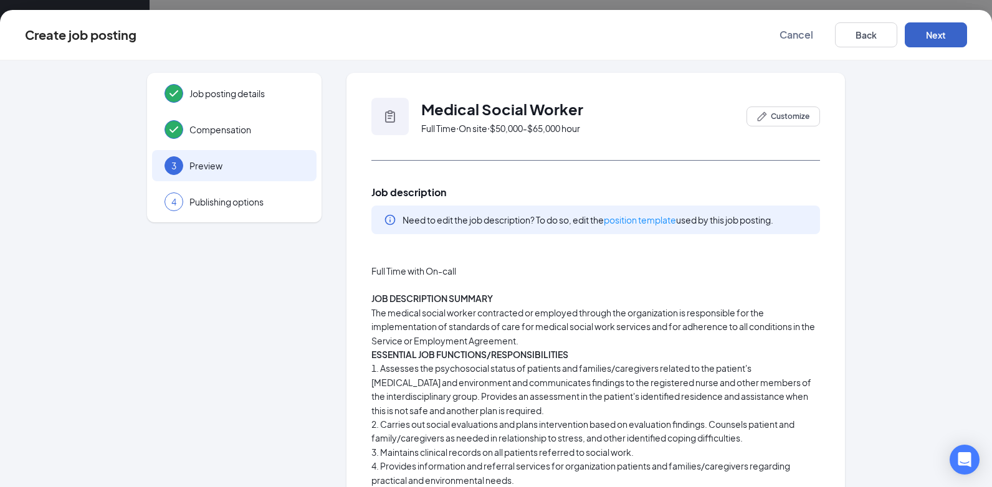
click at [936, 44] on button "Next" at bounding box center [936, 34] width 62 height 25
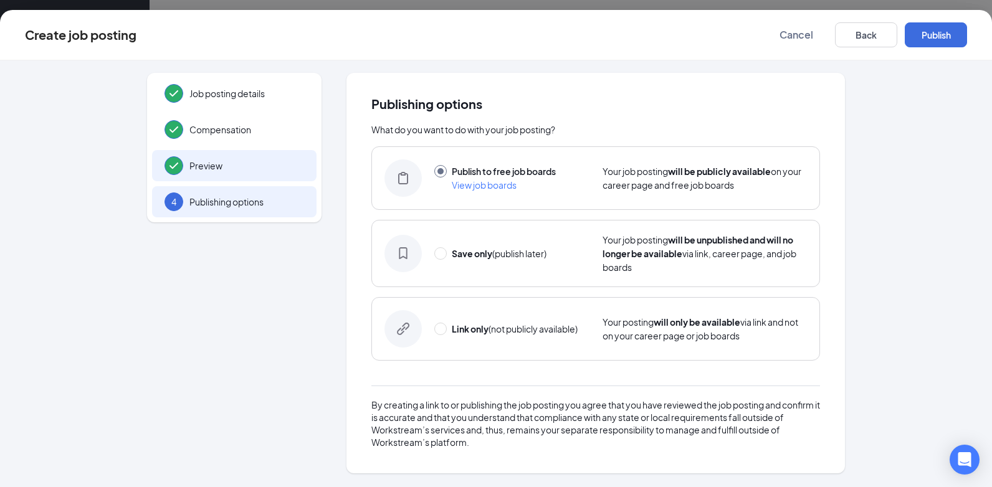
click at [188, 159] on div "Preview" at bounding box center [234, 165] width 165 height 31
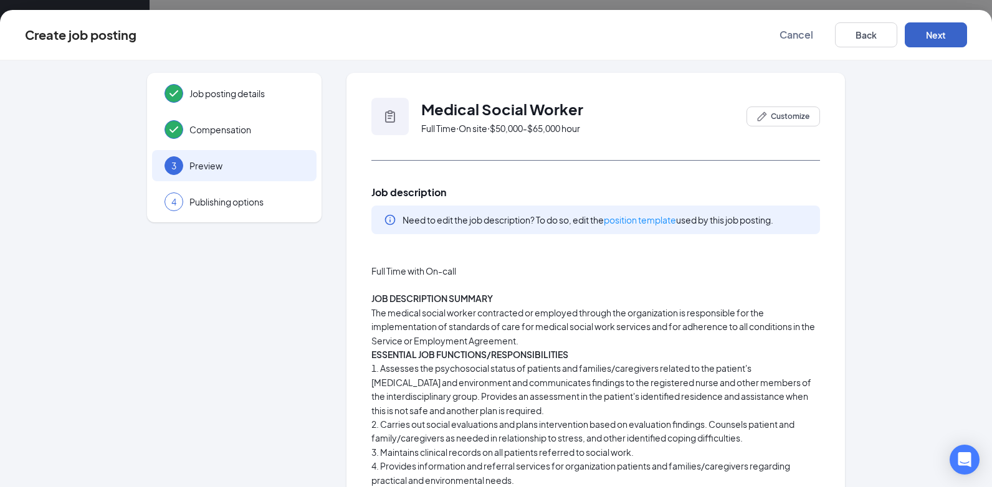
click at [936, 33] on button "Next" at bounding box center [936, 34] width 62 height 25
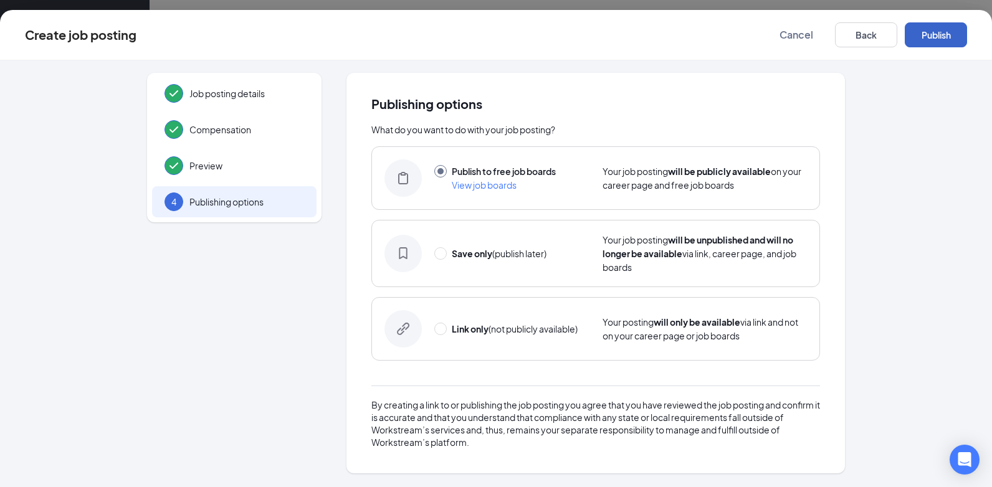
click at [940, 25] on button "Publish" at bounding box center [936, 34] width 62 height 25
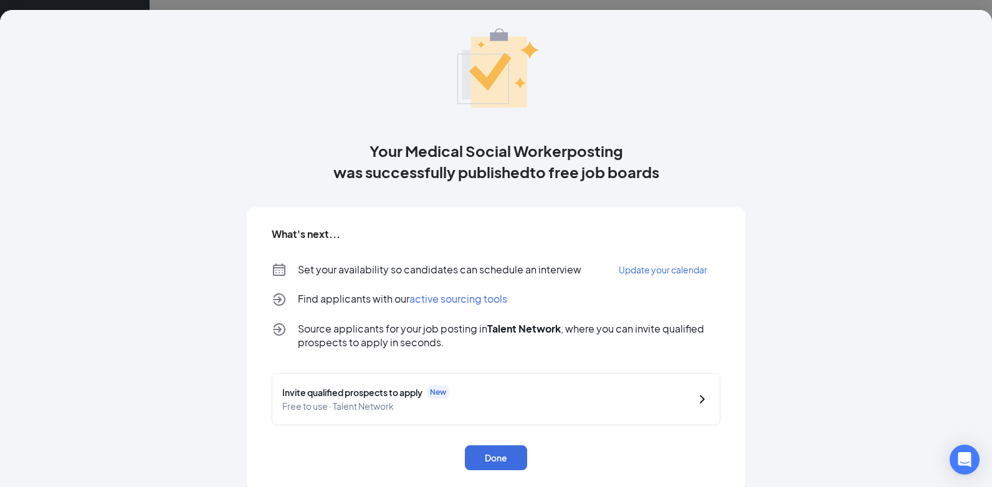
scroll to position [50, 0]
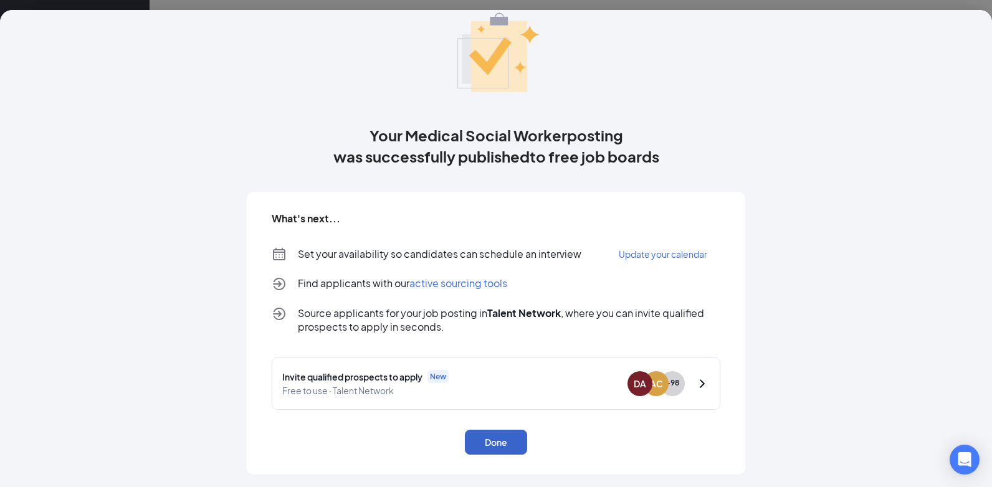
click at [498, 446] on button "Done" at bounding box center [496, 442] width 62 height 25
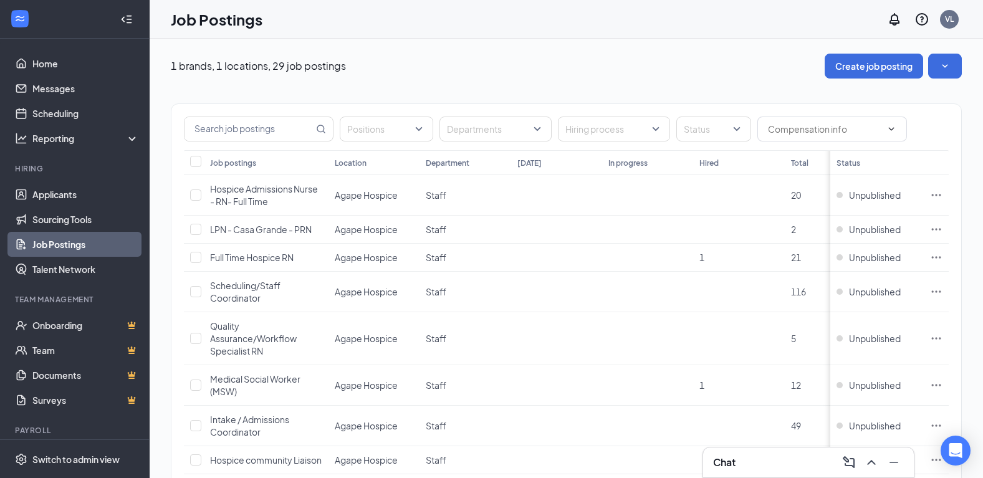
click at [818, 470] on div "Chat" at bounding box center [808, 462] width 191 height 20
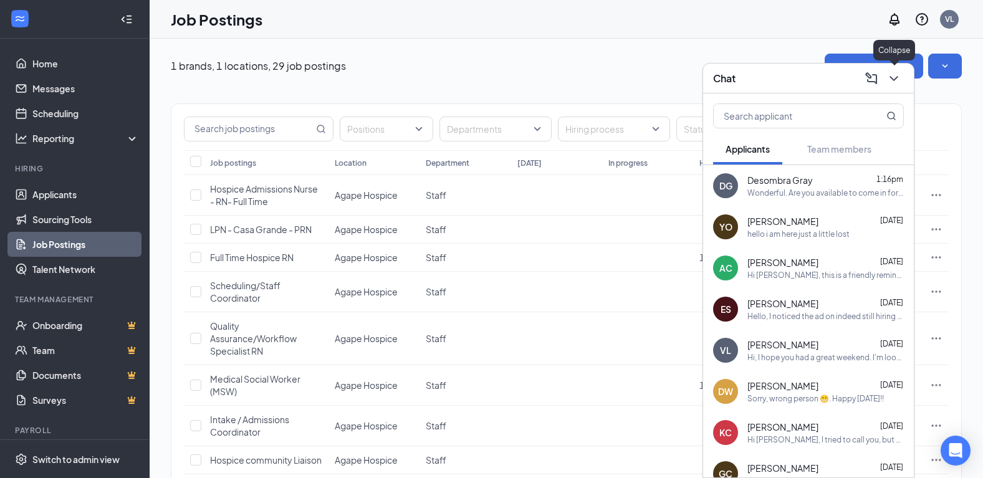
click at [899, 75] on icon "ChevronDown" at bounding box center [893, 78] width 15 height 15
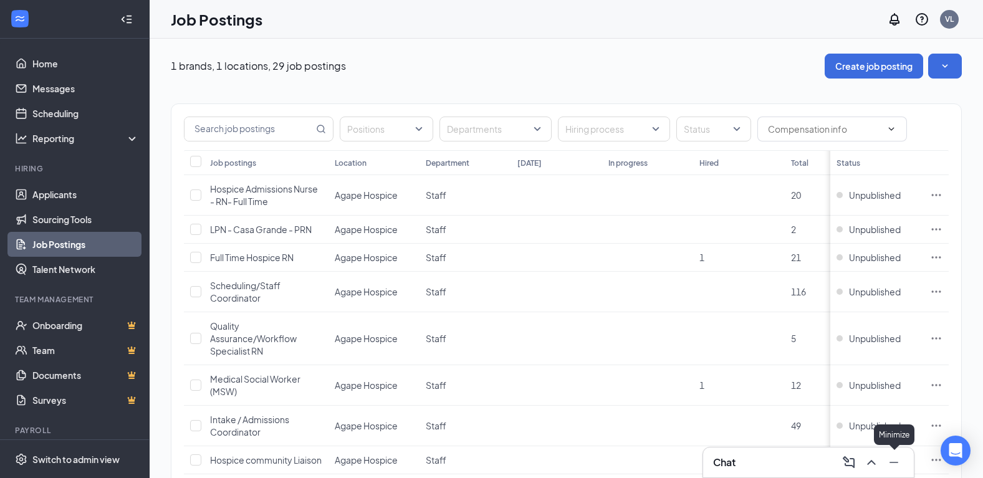
click at [902, 464] on button at bounding box center [894, 462] width 20 height 20
click at [961, 441] on div "Open Intercom Messenger" at bounding box center [955, 450] width 33 height 33
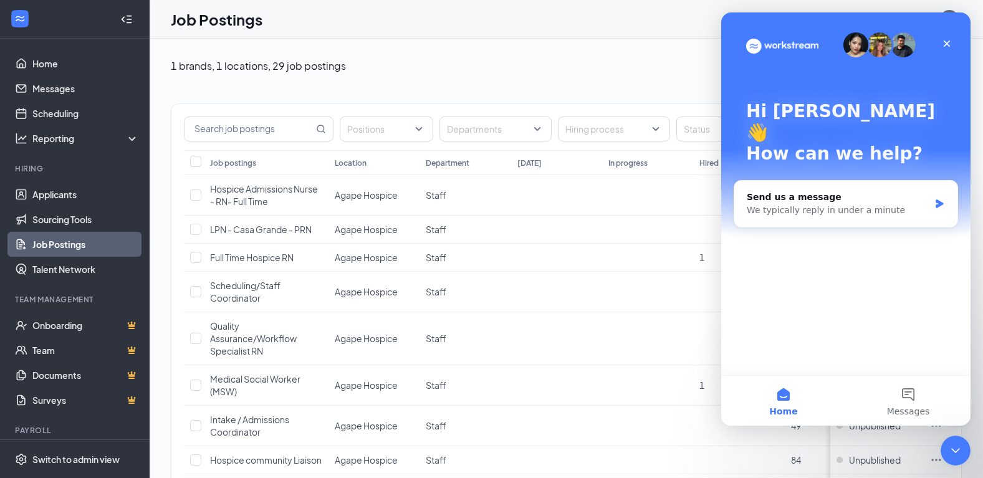
click at [960, 442] on div "Close Intercom Messenger" at bounding box center [955, 451] width 30 height 30
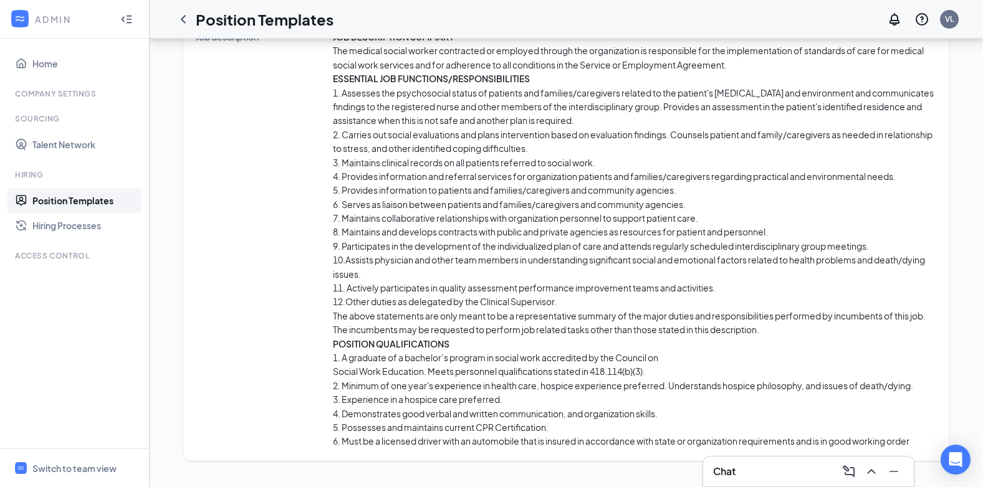
scroll to position [692, 0]
